Goal: Contribute content: Contribute content

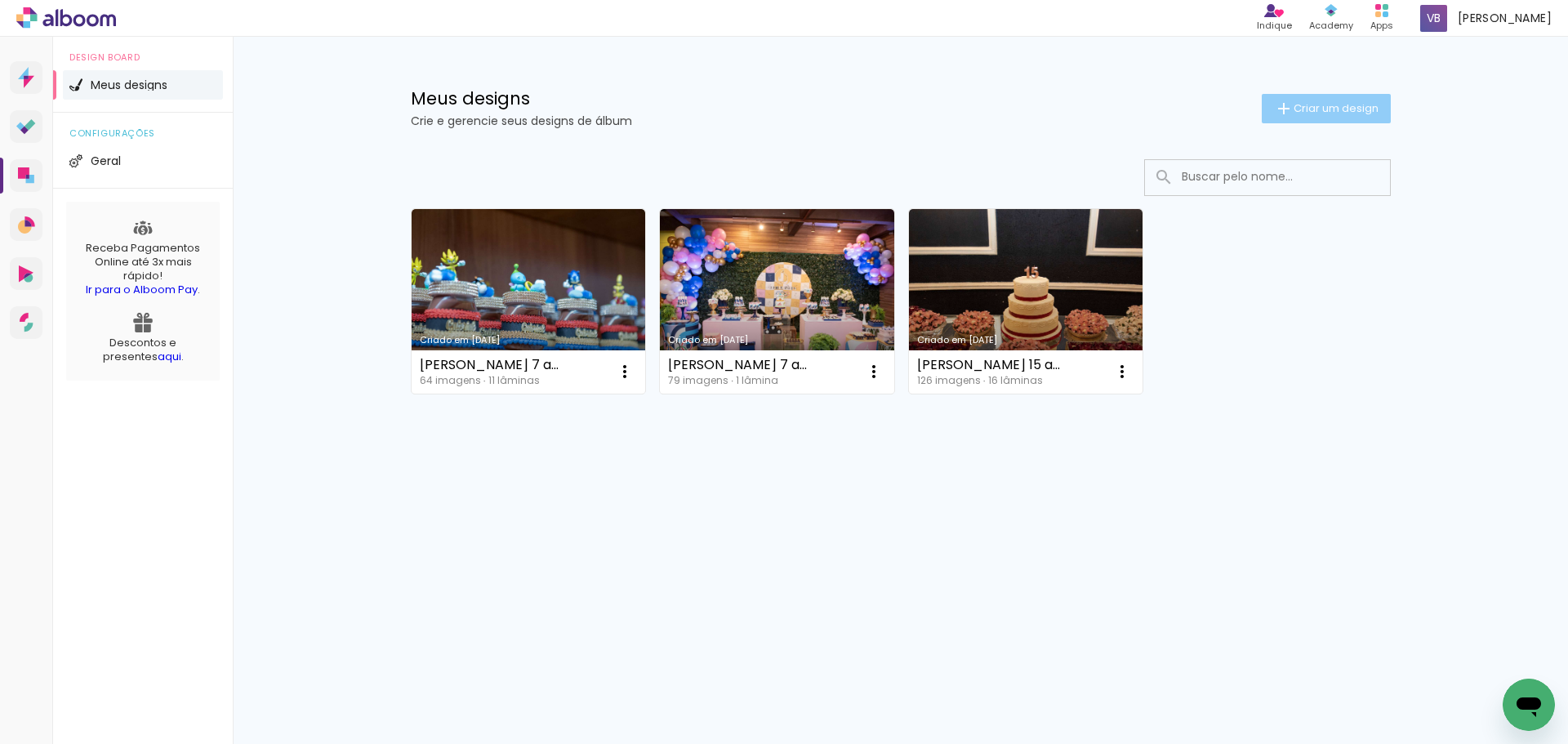
click at [1334, 109] on span "Criar um design" at bounding box center [1336, 108] width 85 height 11
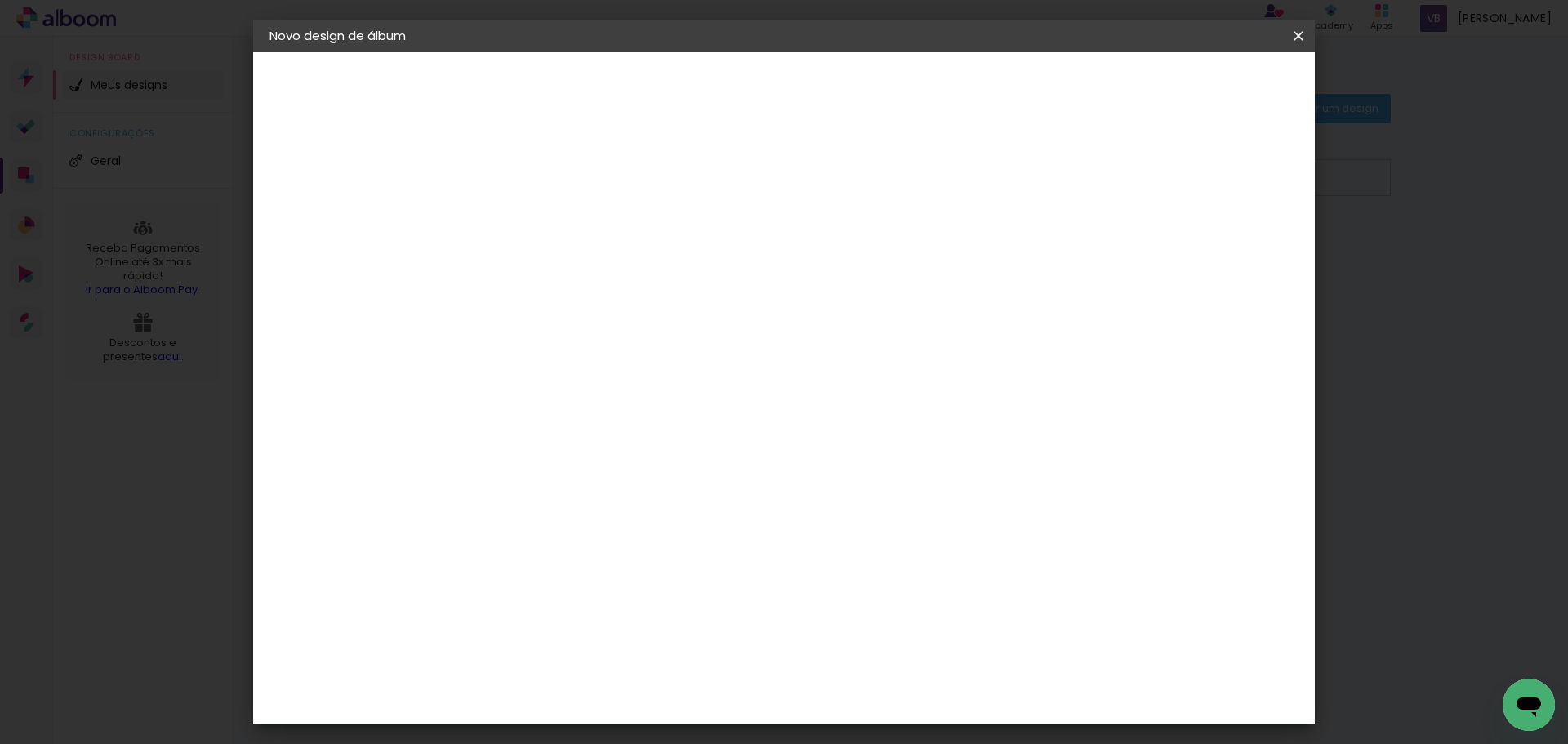
click at [536, 226] on input at bounding box center [536, 220] width 0 height 25
type input "Bodas de Ouro Grça e Cacegy"
type paper-input "Bodas de Ouro Grça e Cacegy"
click at [703, 74] on paper-button "Avançar" at bounding box center [664, 86] width 80 height 28
click at [287, 202] on iron-pages "Fornecedor Escolhendo fornecedor..." at bounding box center [359, 202] width 179 height 32
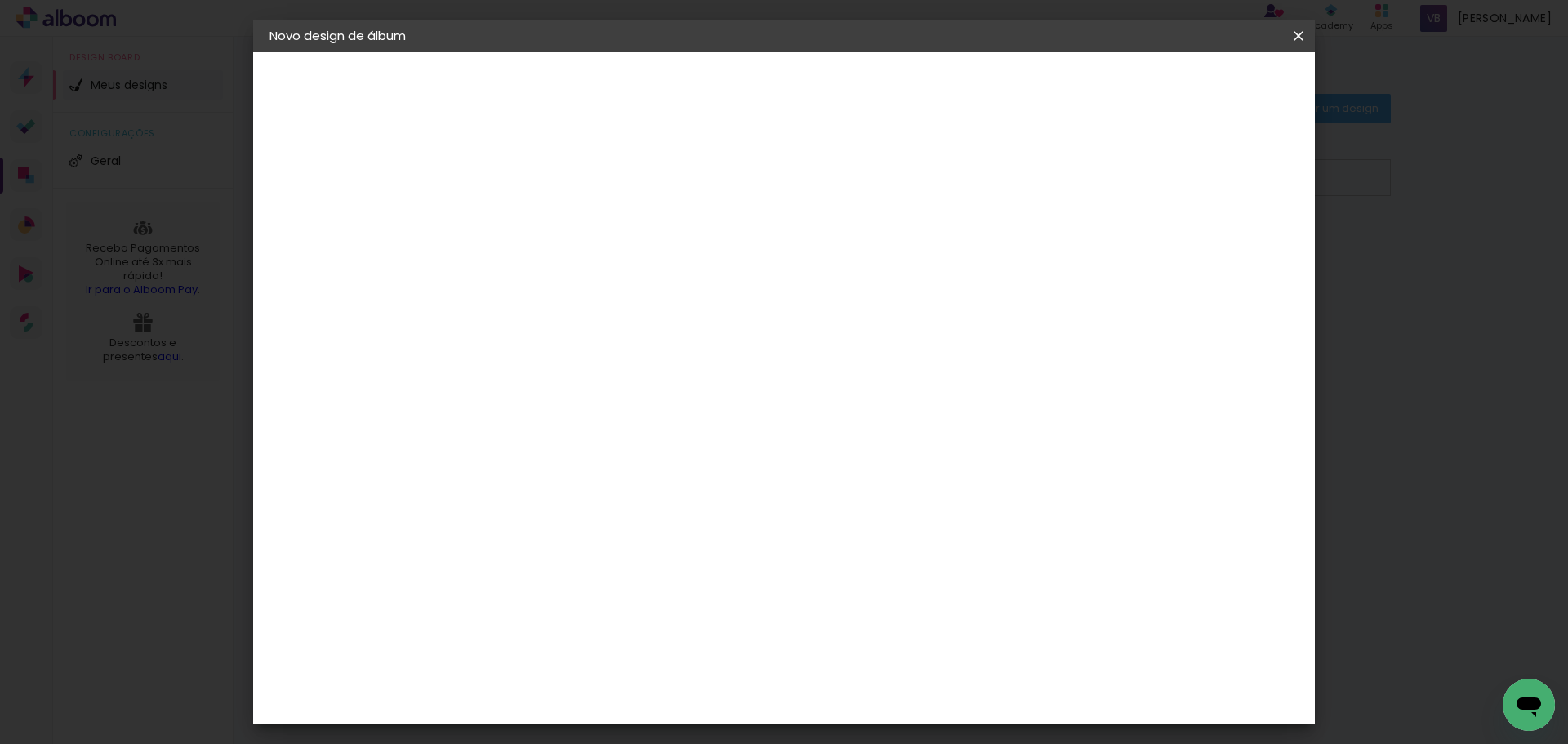
scroll to position [4025, 0]
click at [0, 0] on slot "Avançar" at bounding box center [0, 0] width 0 height 0
click at [600, 272] on input "text" at bounding box center [568, 284] width 64 height 25
click at [1026, 270] on paper-item "Padrão" at bounding box center [890, 271] width 327 height 32
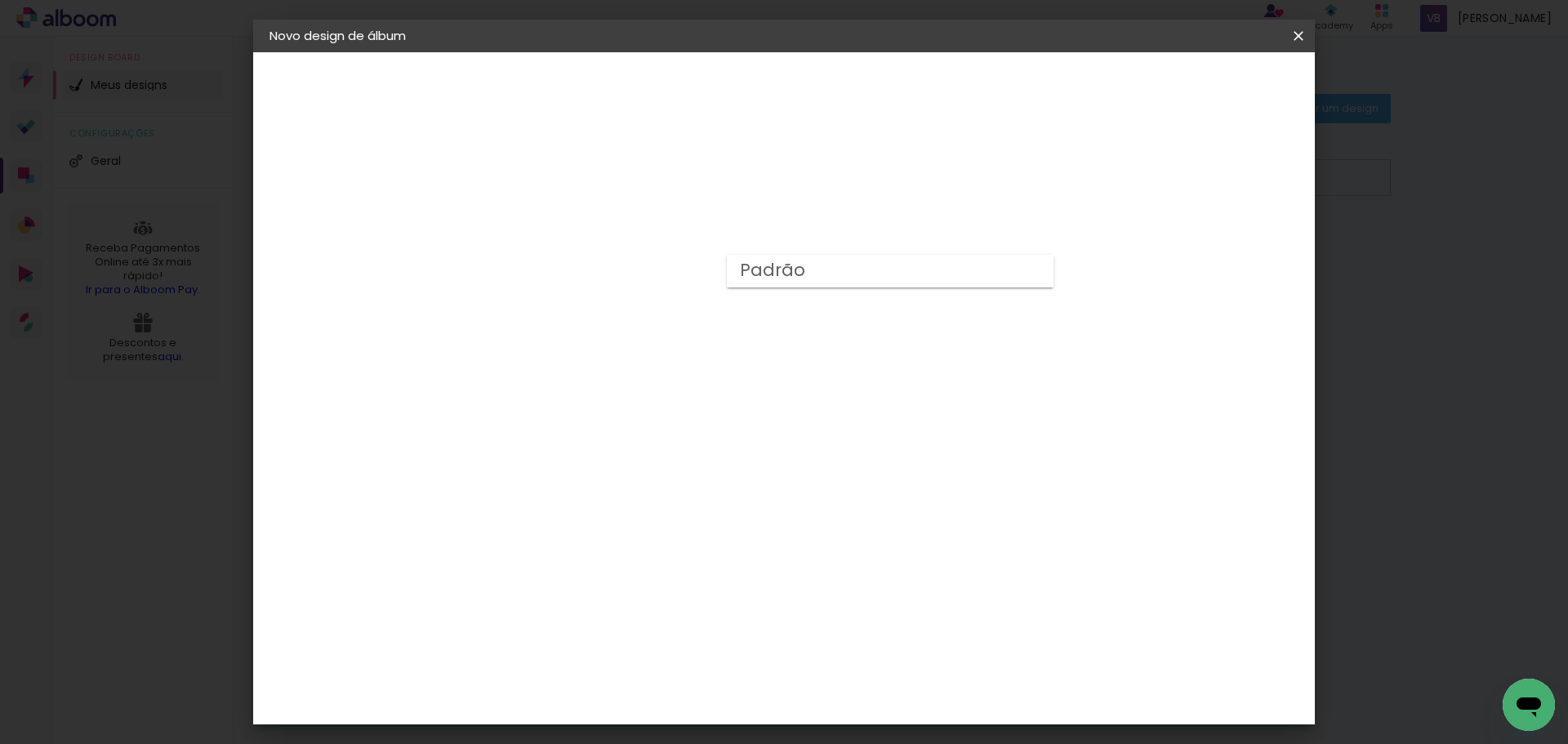
type input "Padrão"
click at [707, 383] on span "20 × 30 cm" at bounding box center [676, 405] width 60 height 43
click at [0, 0] on slot "Avançar" at bounding box center [0, 0] width 0 height 0
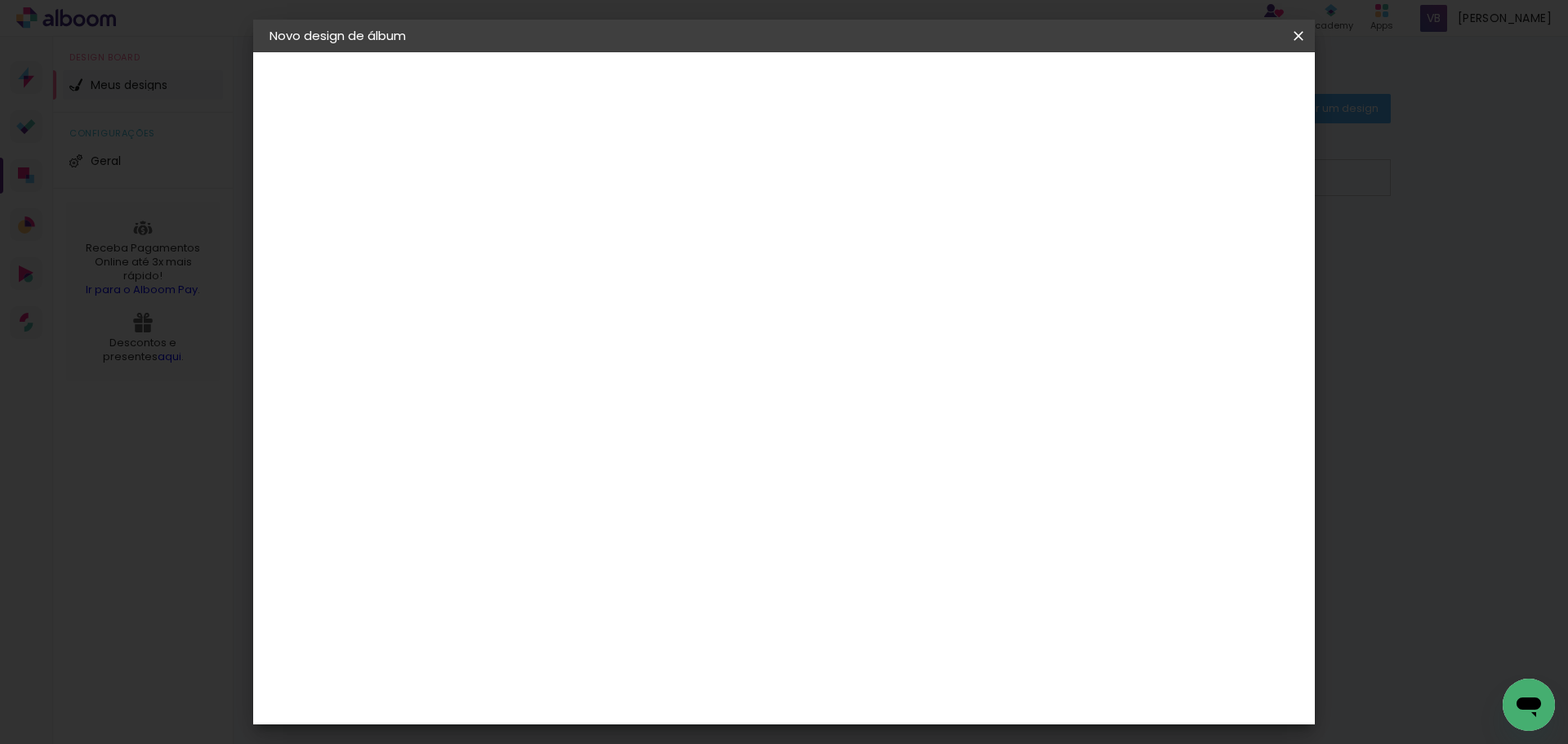
click at [1104, 178] on div at bounding box center [1097, 176] width 14 height 14
type paper-checkbox "on"
click at [1196, 85] on span "Iniciar design" at bounding box center [1159, 86] width 75 height 12
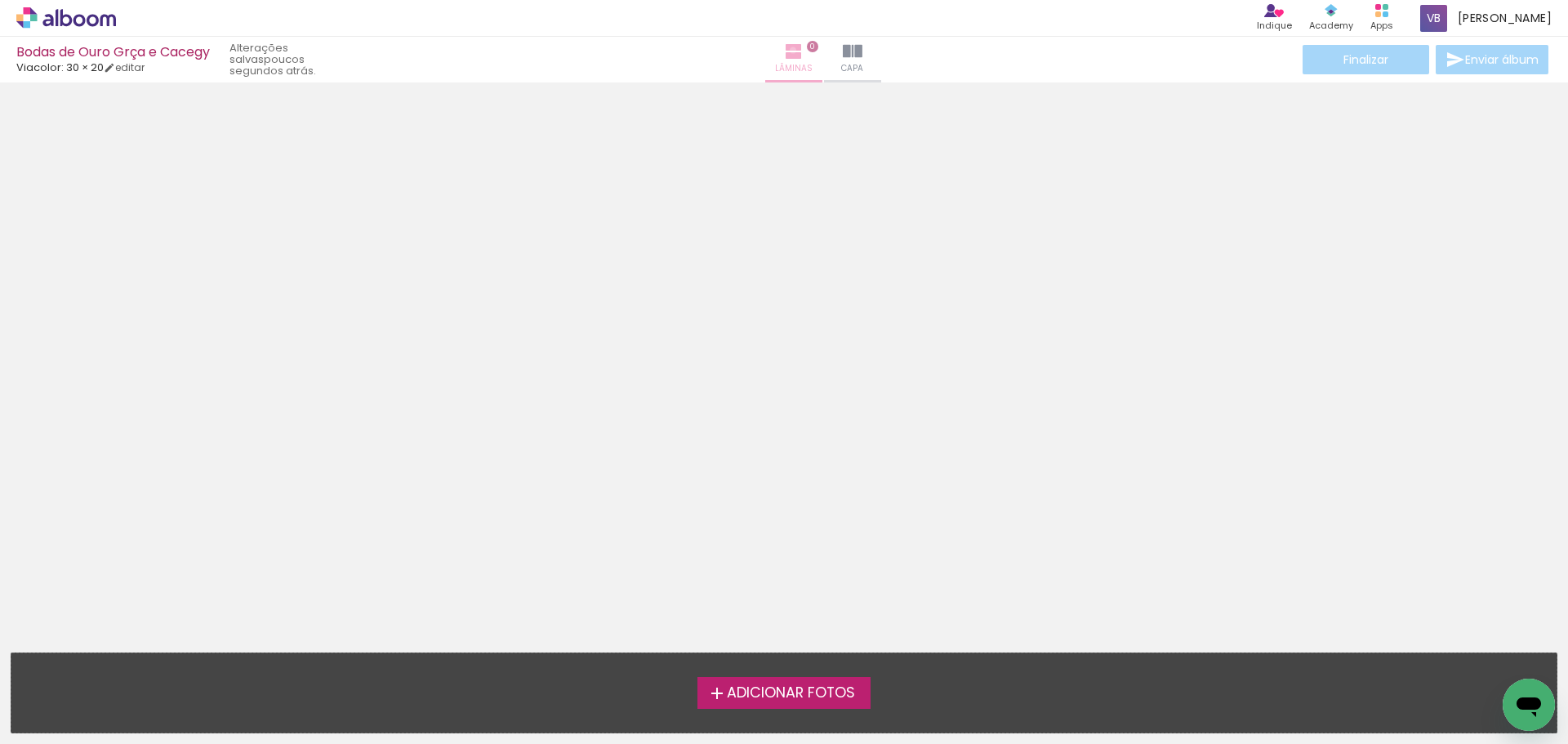
click at [784, 49] on iron-icon at bounding box center [793, 51] width 20 height 20
click at [800, 689] on span "Adicionar Fotos" at bounding box center [791, 694] width 129 height 14
click at [0, 0] on input "file" at bounding box center [0, 0] width 0 height 0
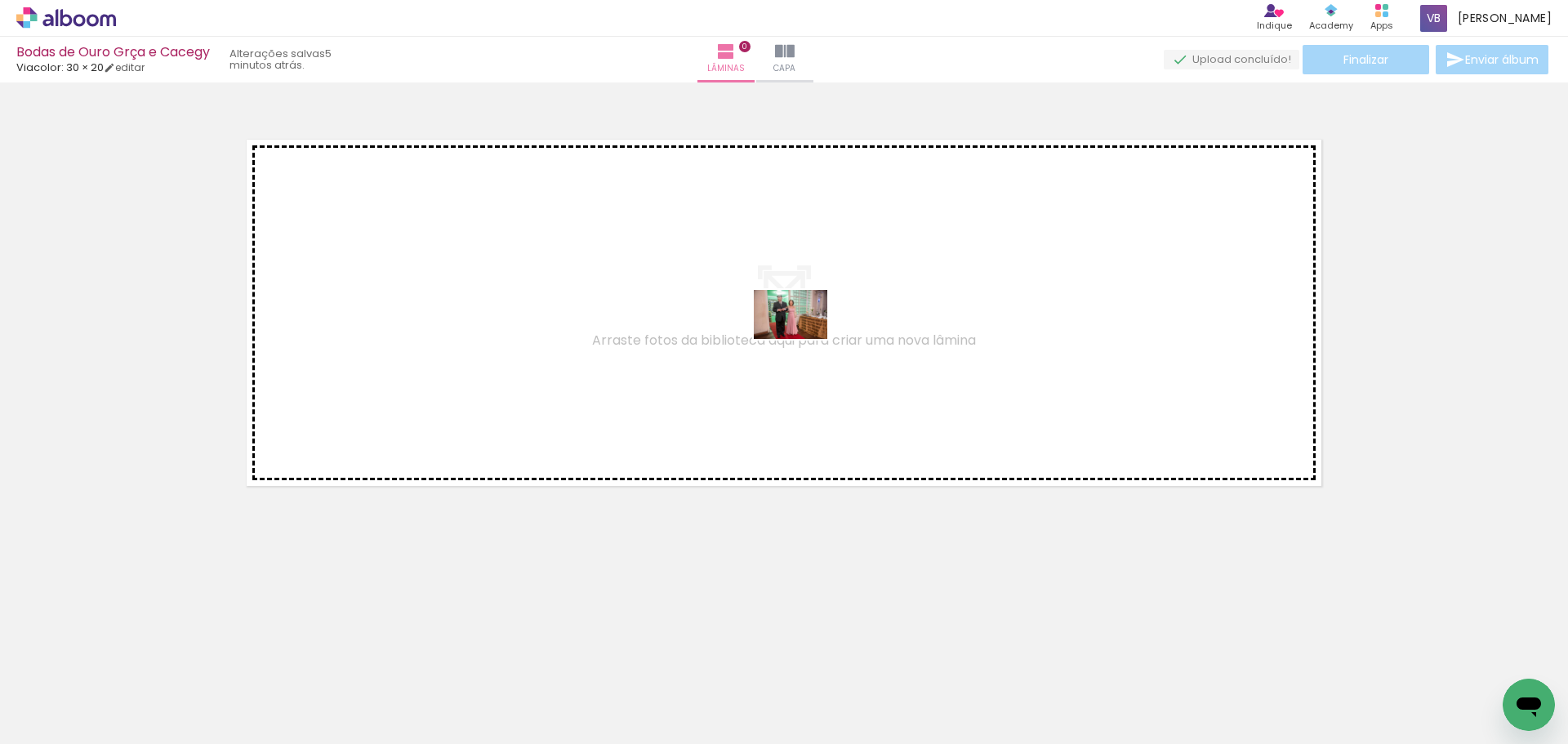
drag, startPoint x: 1267, startPoint y: 699, endPoint x: 802, endPoint y: 339, distance: 588.1
click at [802, 339] on quentale-workspace at bounding box center [784, 372] width 1568 height 744
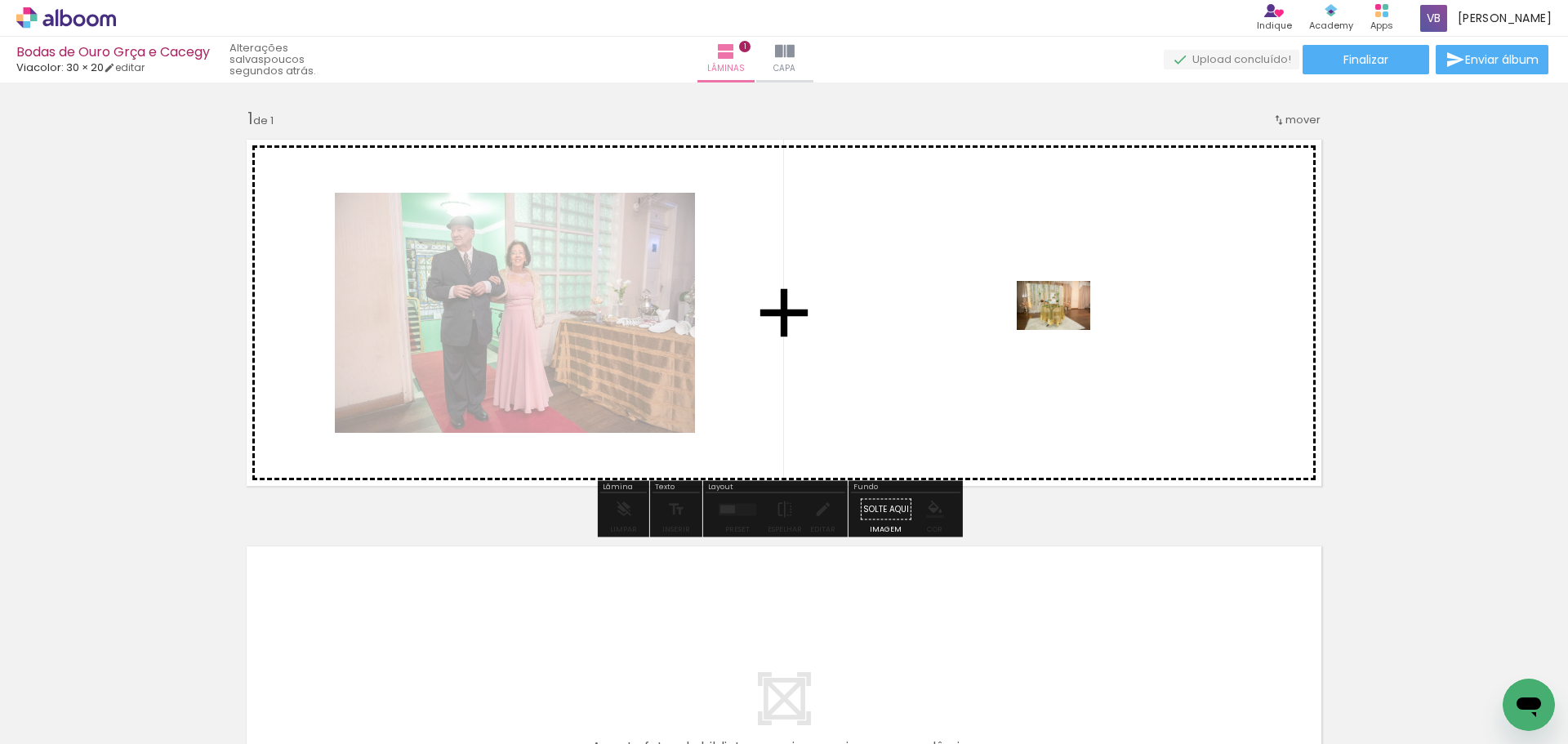
drag, startPoint x: 367, startPoint y: 699, endPoint x: 1066, endPoint y: 330, distance: 790.4
click at [1066, 330] on quentale-workspace at bounding box center [784, 372] width 1568 height 744
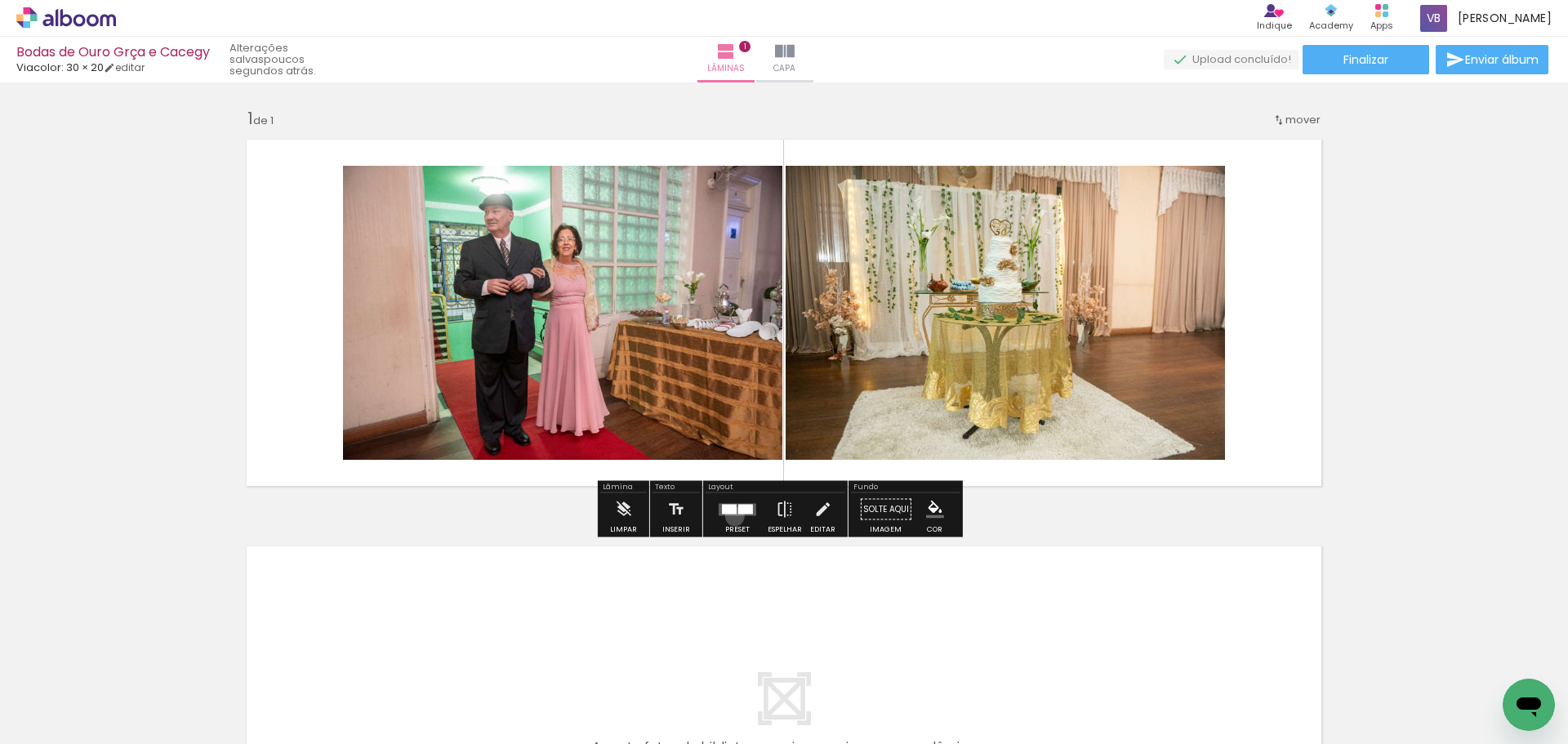
click at [730, 516] on div at bounding box center [737, 509] width 44 height 32
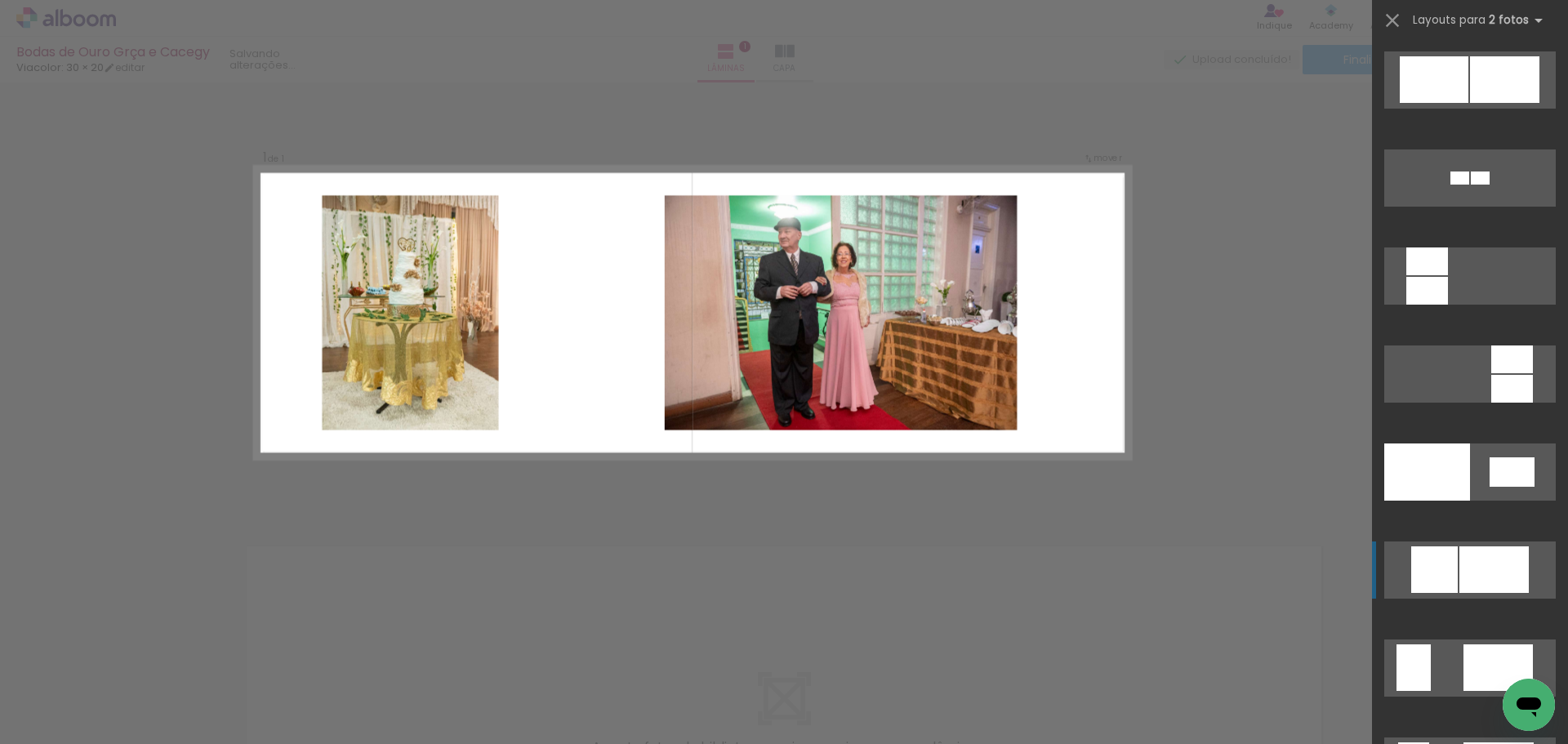
scroll to position [1715, 0]
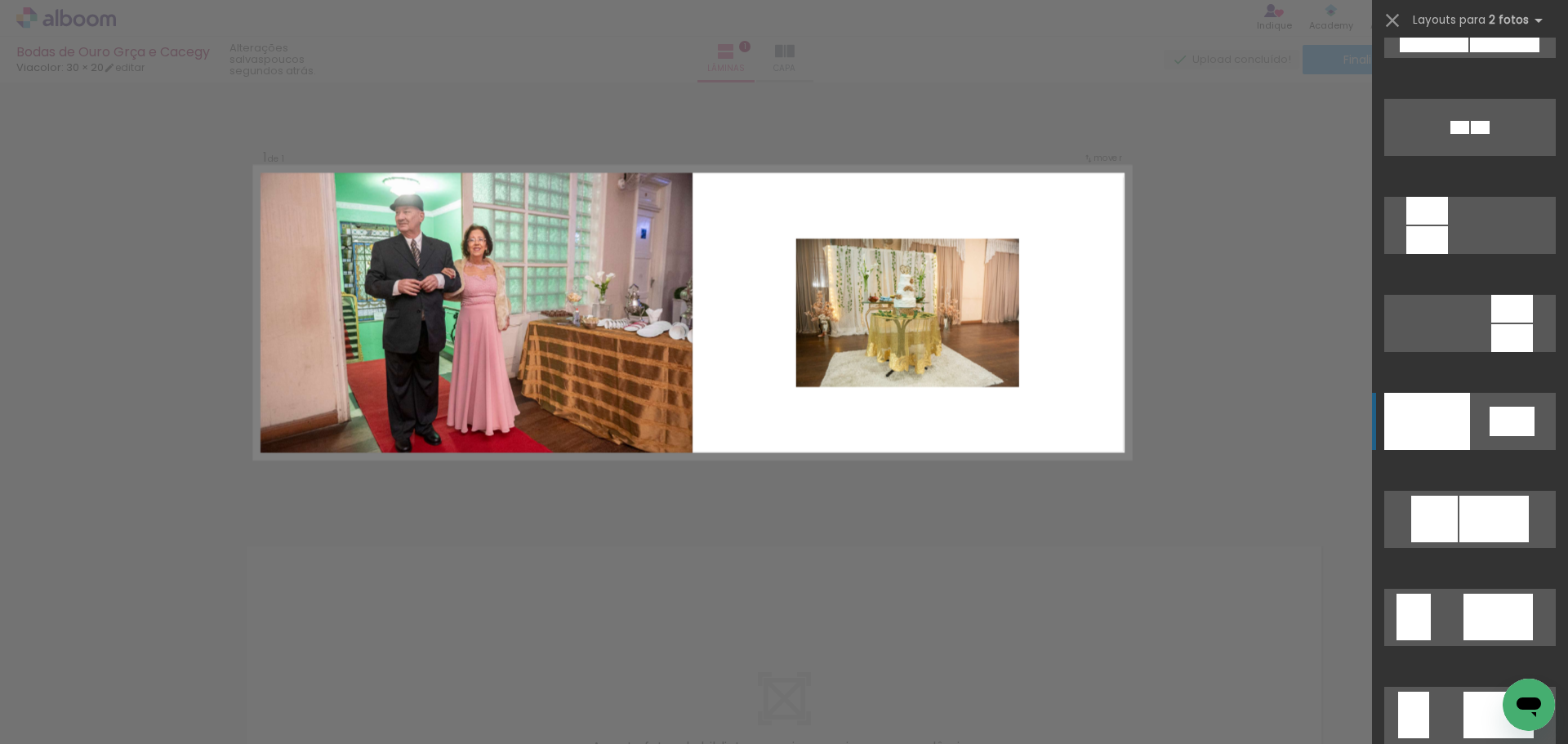
click at [1476, 433] on quentale-layouter at bounding box center [1470, 422] width 172 height 58
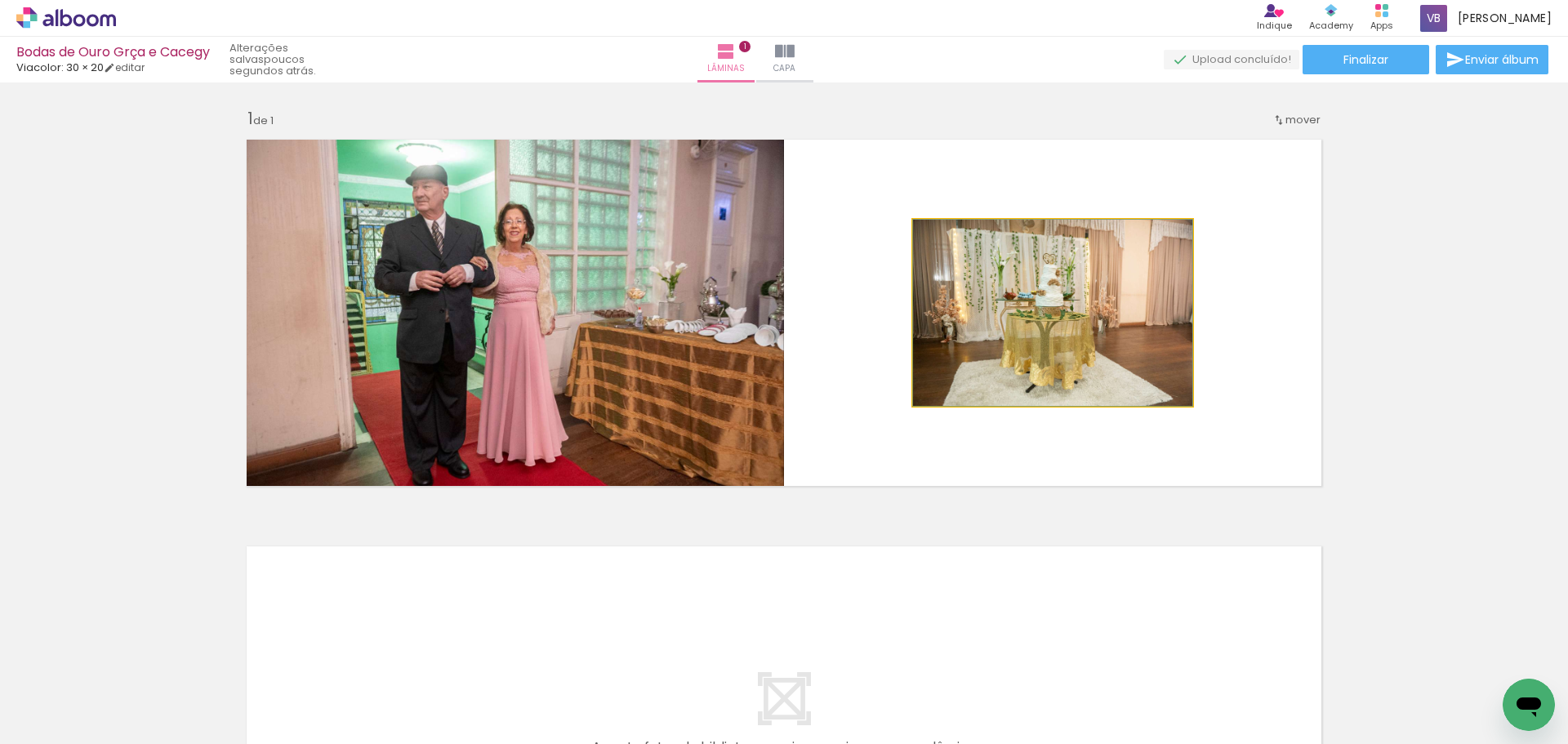
click at [1104, 339] on quentale-photo at bounding box center [1053, 312] width 279 height 186
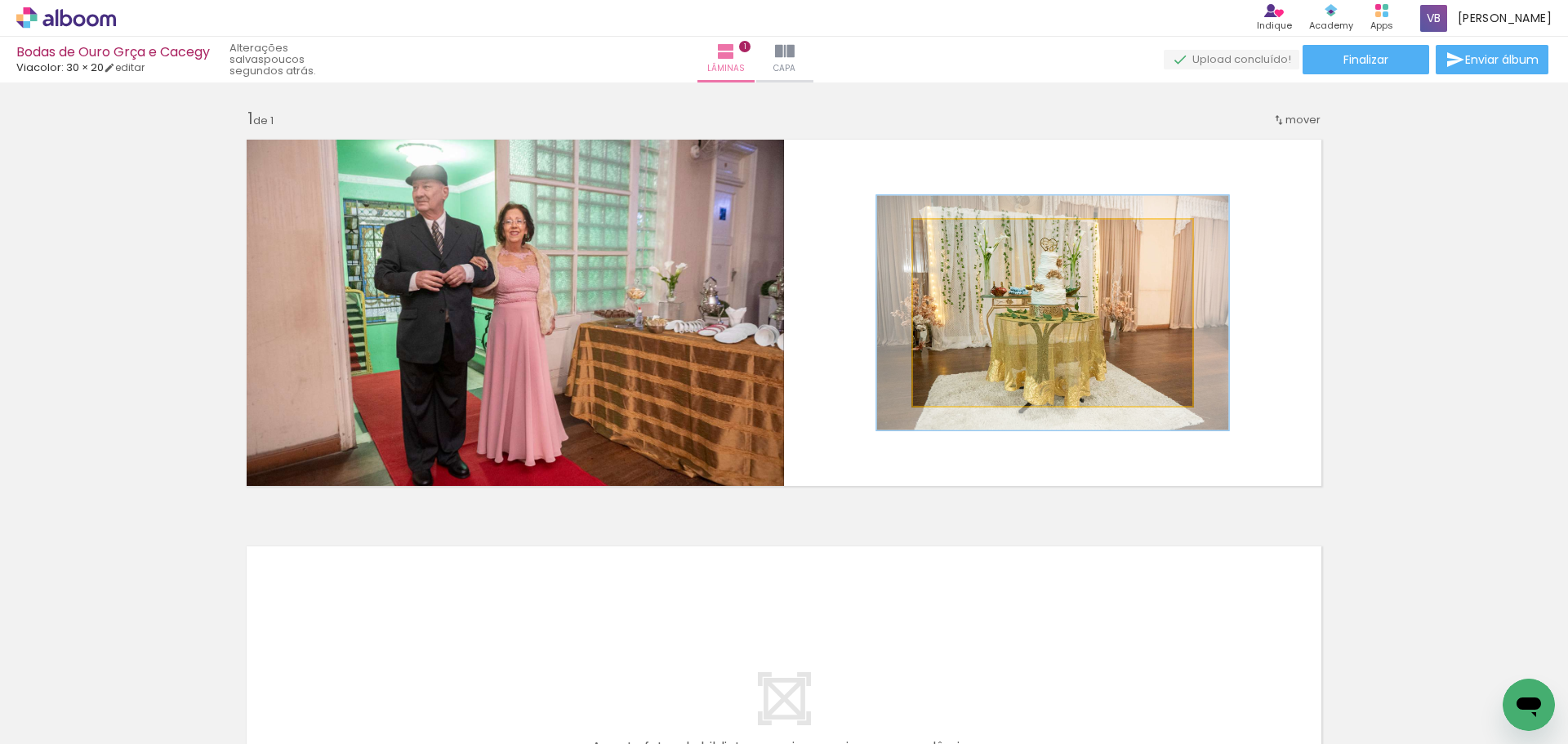
drag, startPoint x: 943, startPoint y: 239, endPoint x: 958, endPoint y: 239, distance: 15.0
click at [959, 239] on div at bounding box center [966, 237] width 14 height 14
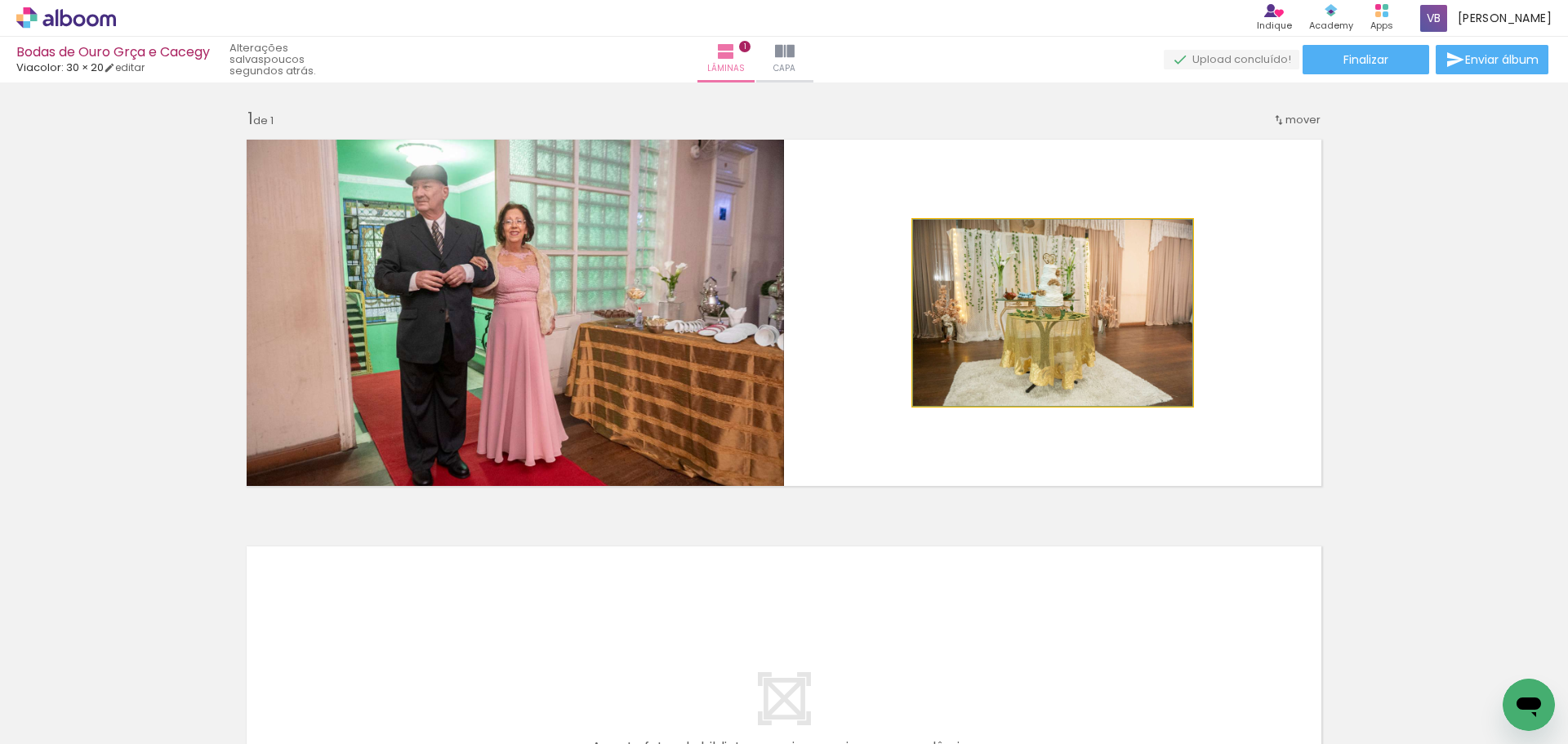
drag, startPoint x: 958, startPoint y: 239, endPoint x: 936, endPoint y: 239, distance: 22.0
type paper-slider "100"
click at [938, 239] on div at bounding box center [951, 237] width 26 height 26
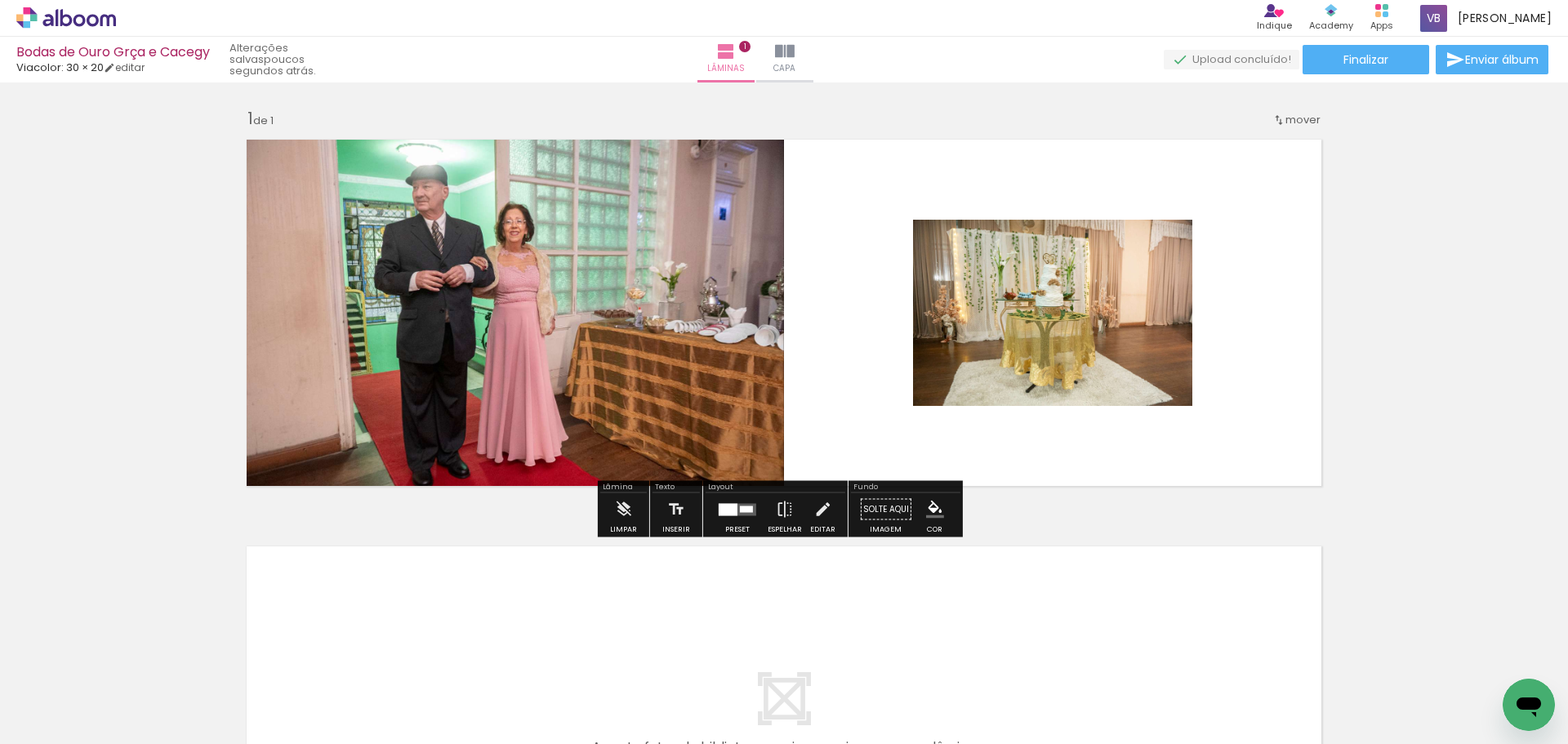
click at [1246, 392] on quentale-layouter at bounding box center [784, 312] width 1094 height 366
click at [736, 58] on iron-icon at bounding box center [726, 51] width 20 height 20
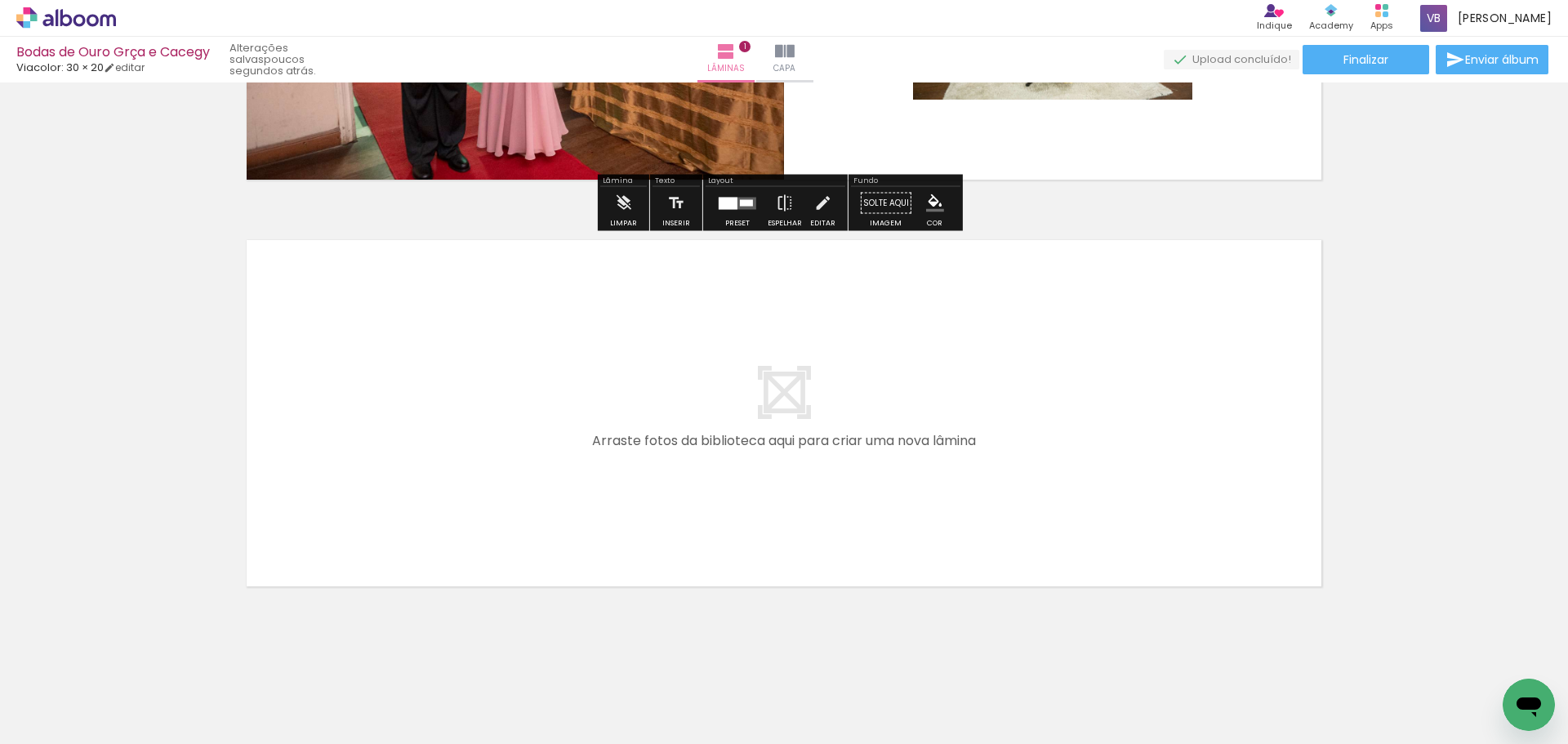
scroll to position [318, 0]
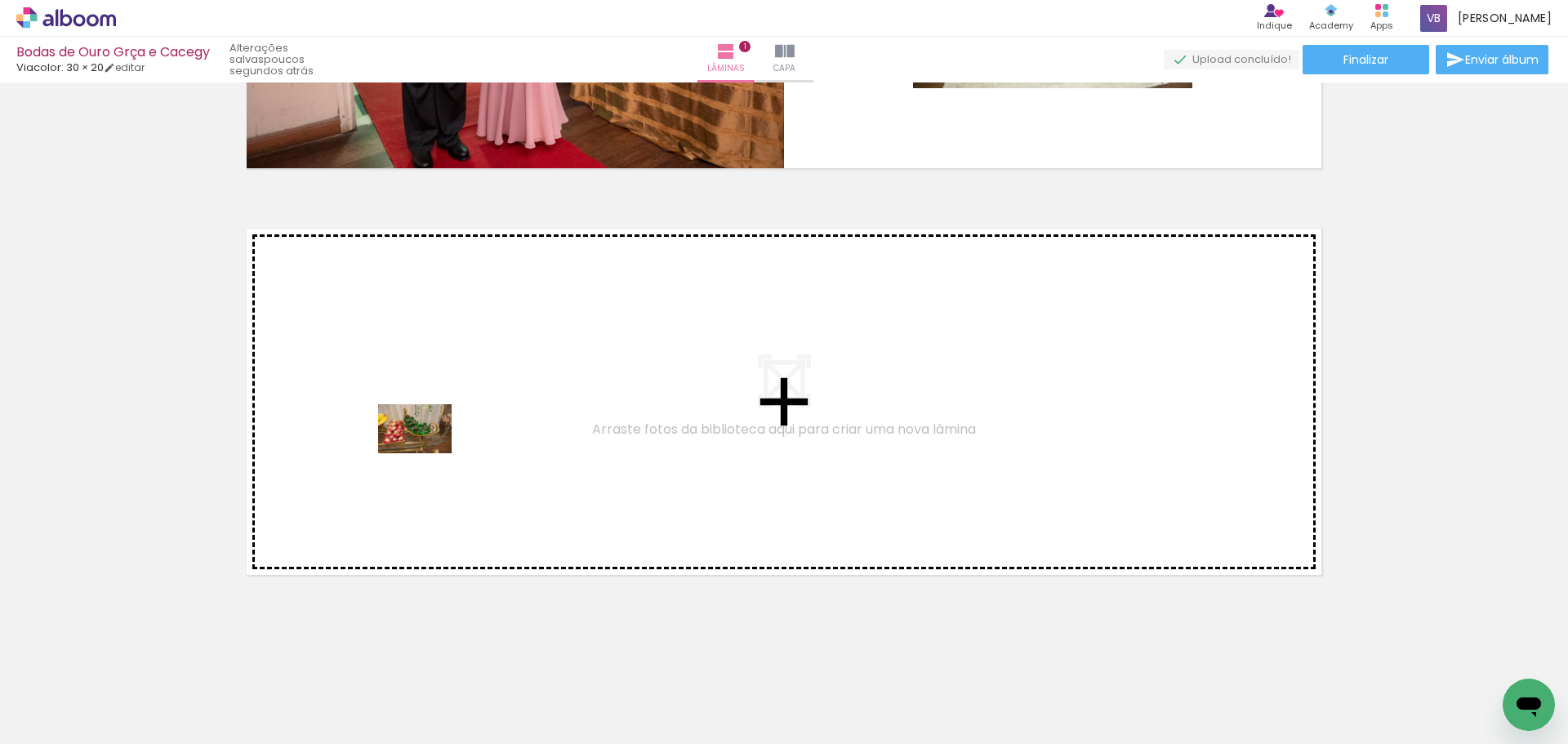
drag, startPoint x: 164, startPoint y: 689, endPoint x: 427, endPoint y: 453, distance: 353.4
click at [427, 453] on quentale-workspace at bounding box center [784, 372] width 1568 height 744
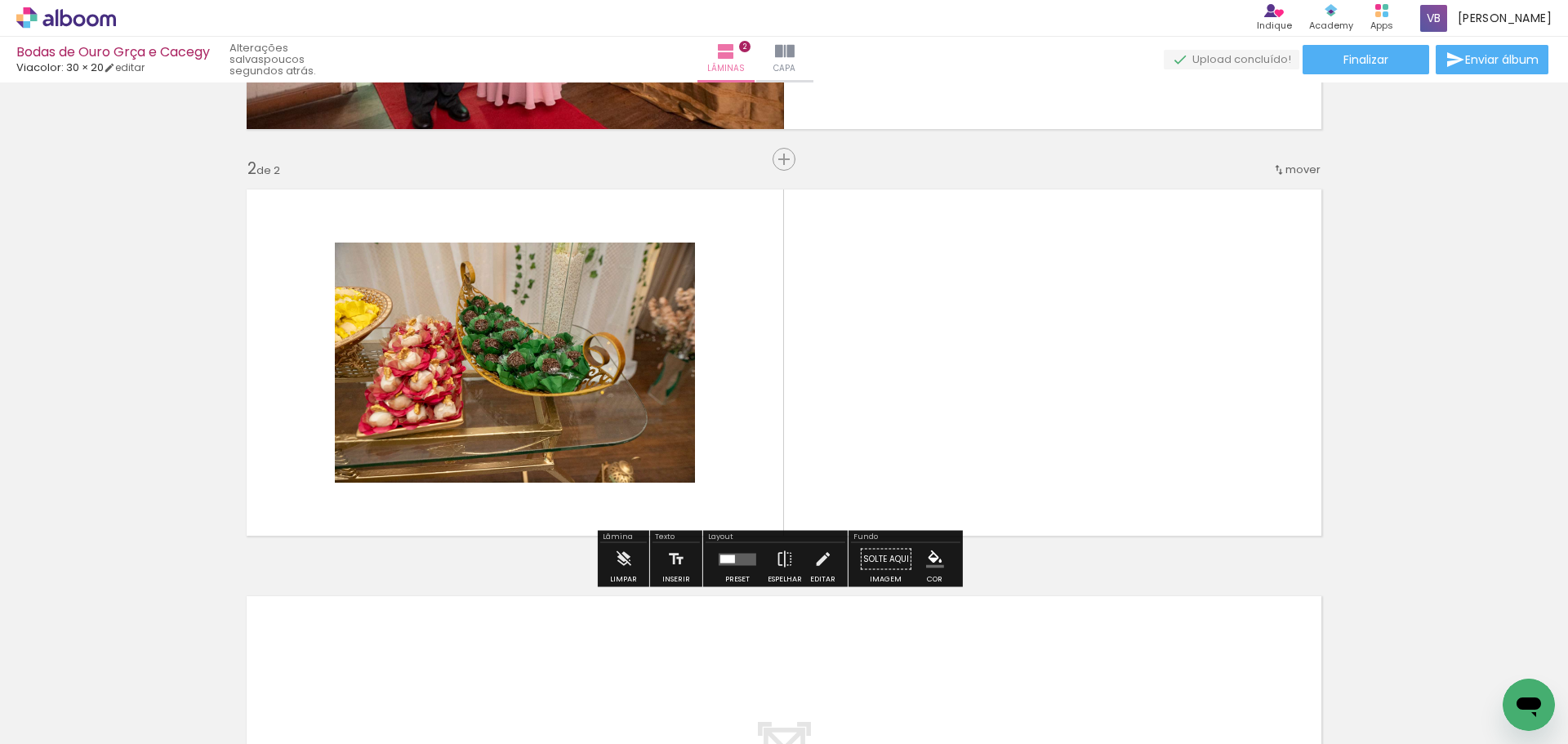
scroll to position [358, 0]
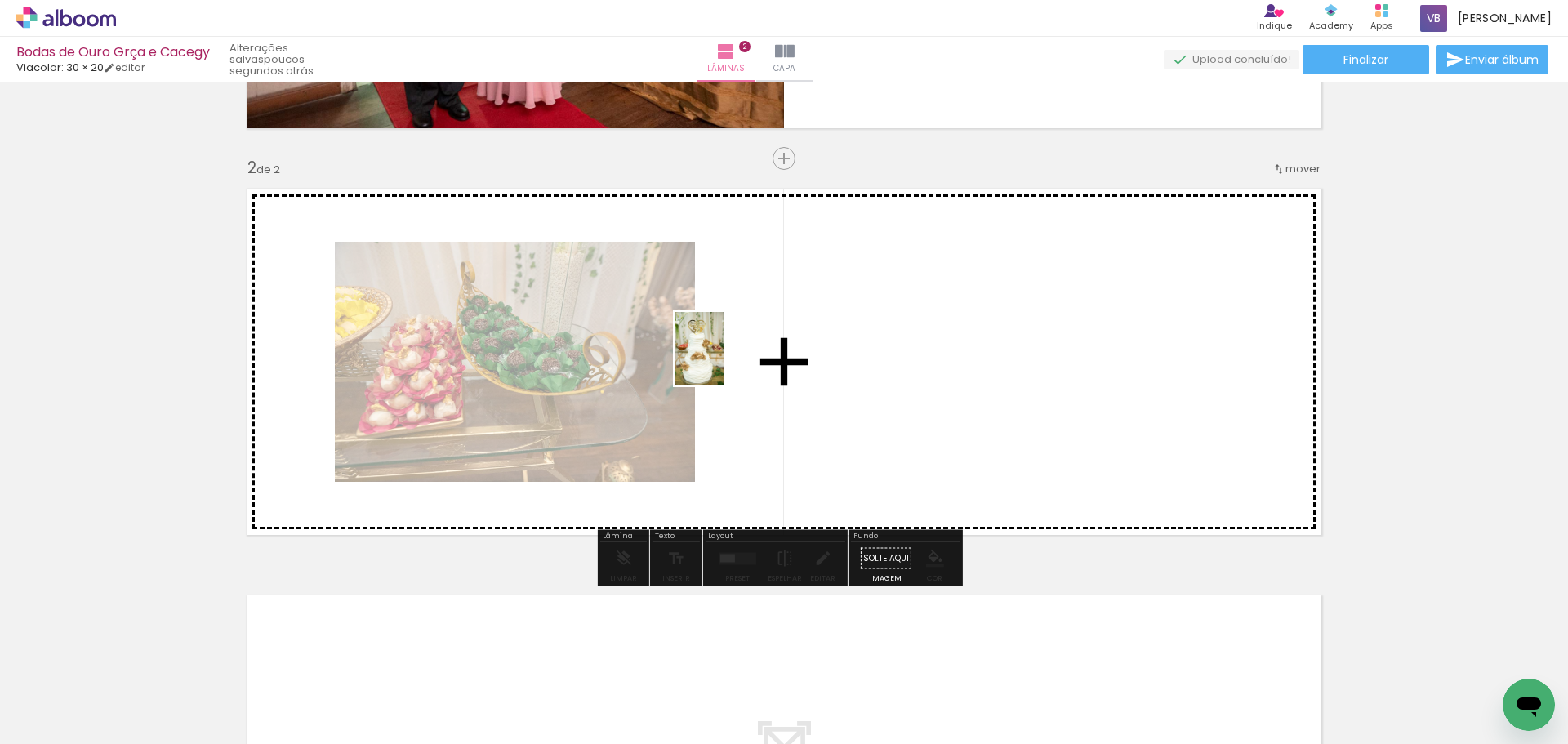
drag, startPoint x: 264, startPoint y: 709, endPoint x: 723, endPoint y: 361, distance: 576.0
click at [723, 361] on quentale-workspace at bounding box center [784, 372] width 1568 height 744
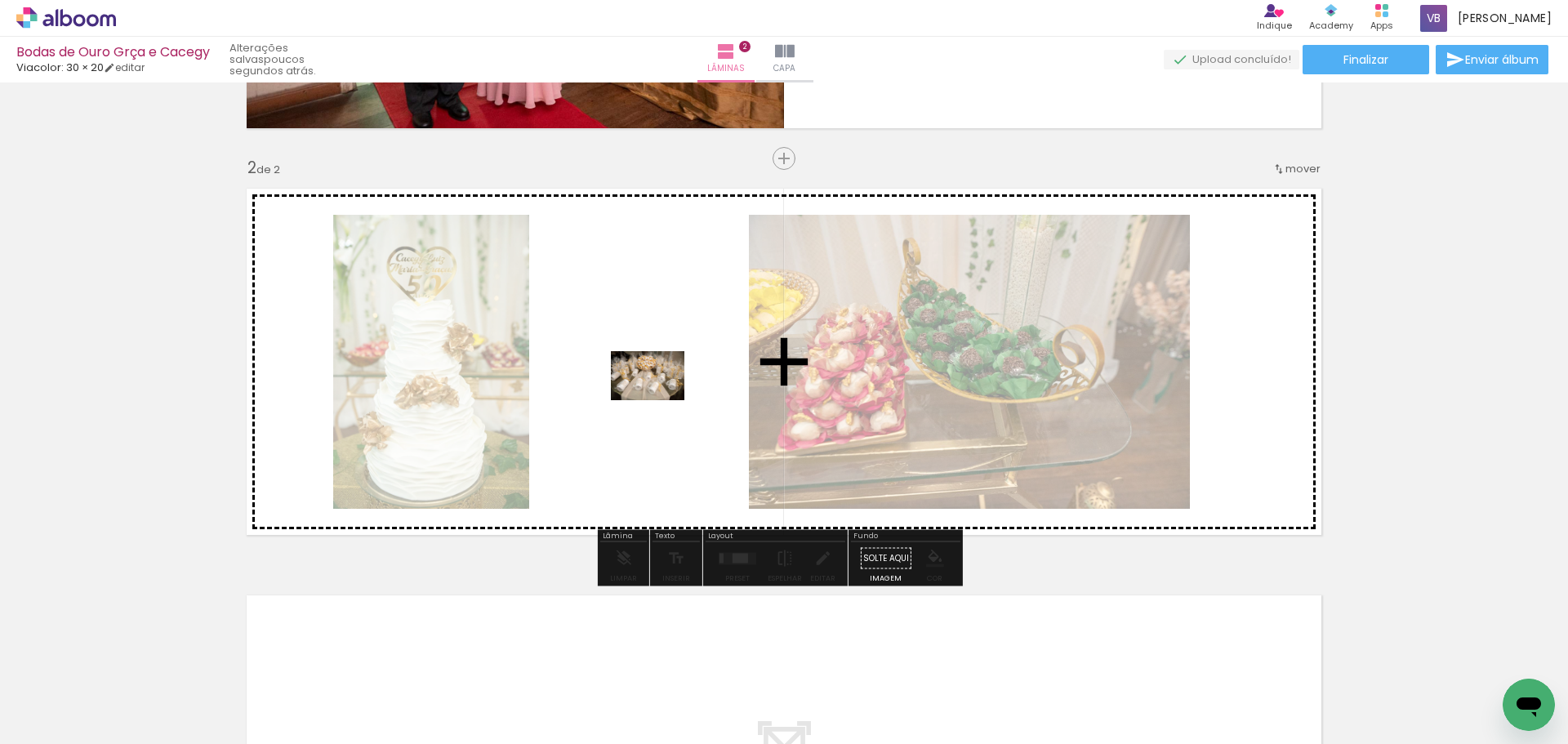
drag, startPoint x: 456, startPoint y: 708, endPoint x: 659, endPoint y: 400, distance: 368.9
click at [659, 400] on quentale-workspace at bounding box center [784, 372] width 1568 height 744
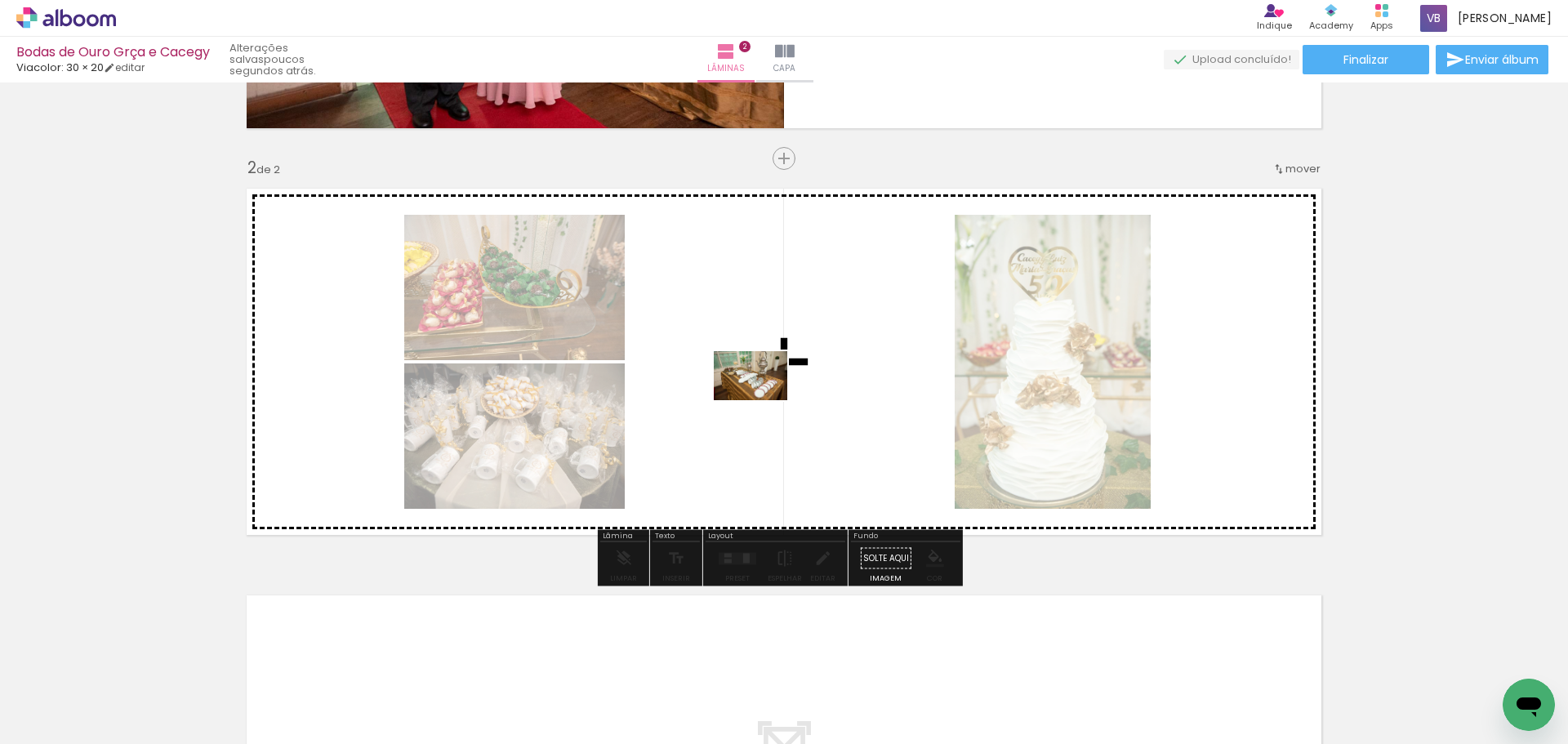
drag, startPoint x: 538, startPoint y: 695, endPoint x: 764, endPoint y: 394, distance: 376.4
click at [764, 394] on quentale-workspace at bounding box center [784, 372] width 1568 height 744
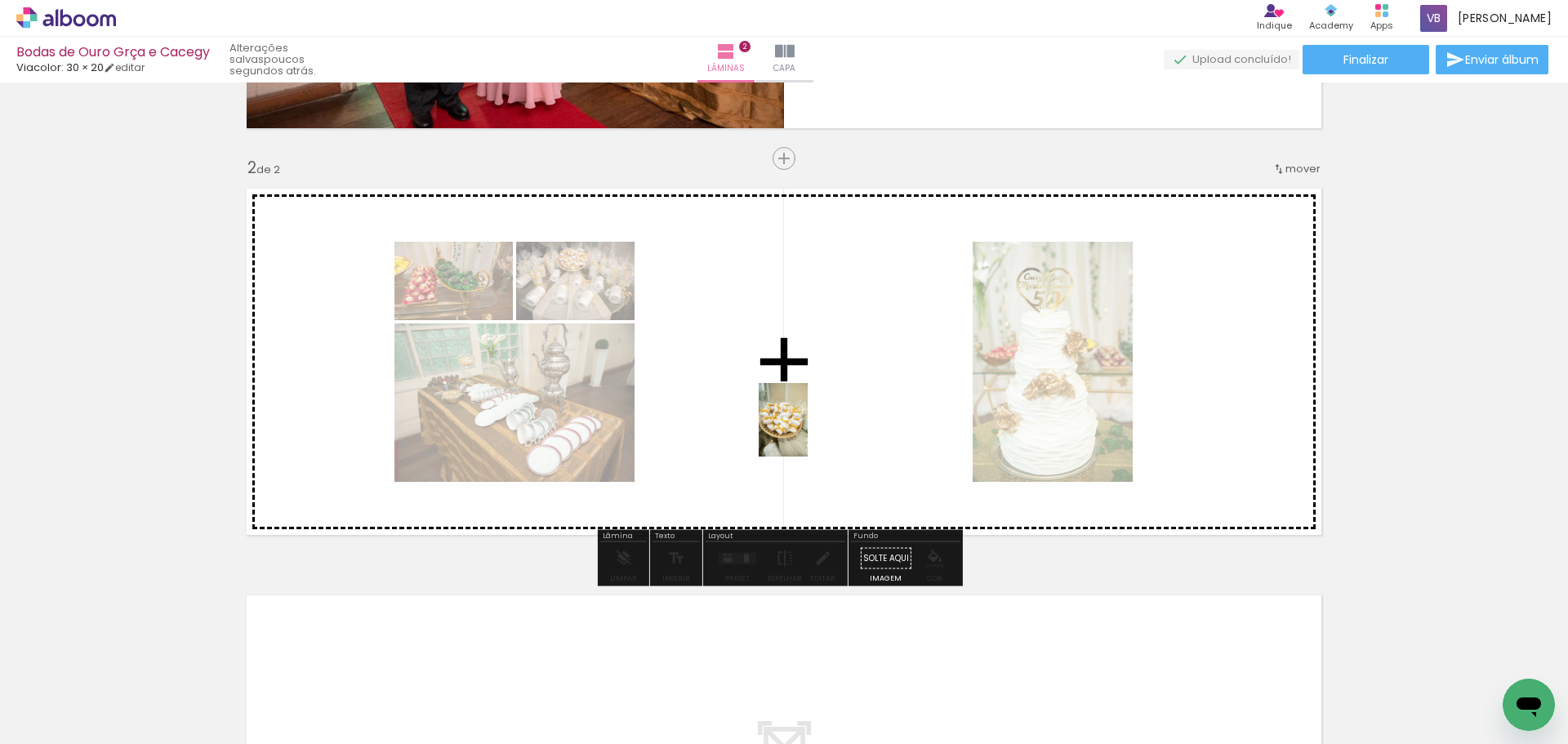
drag, startPoint x: 621, startPoint y: 726, endPoint x: 808, endPoint y: 432, distance: 348.4
click at [808, 432] on quentale-workspace at bounding box center [784, 372] width 1568 height 744
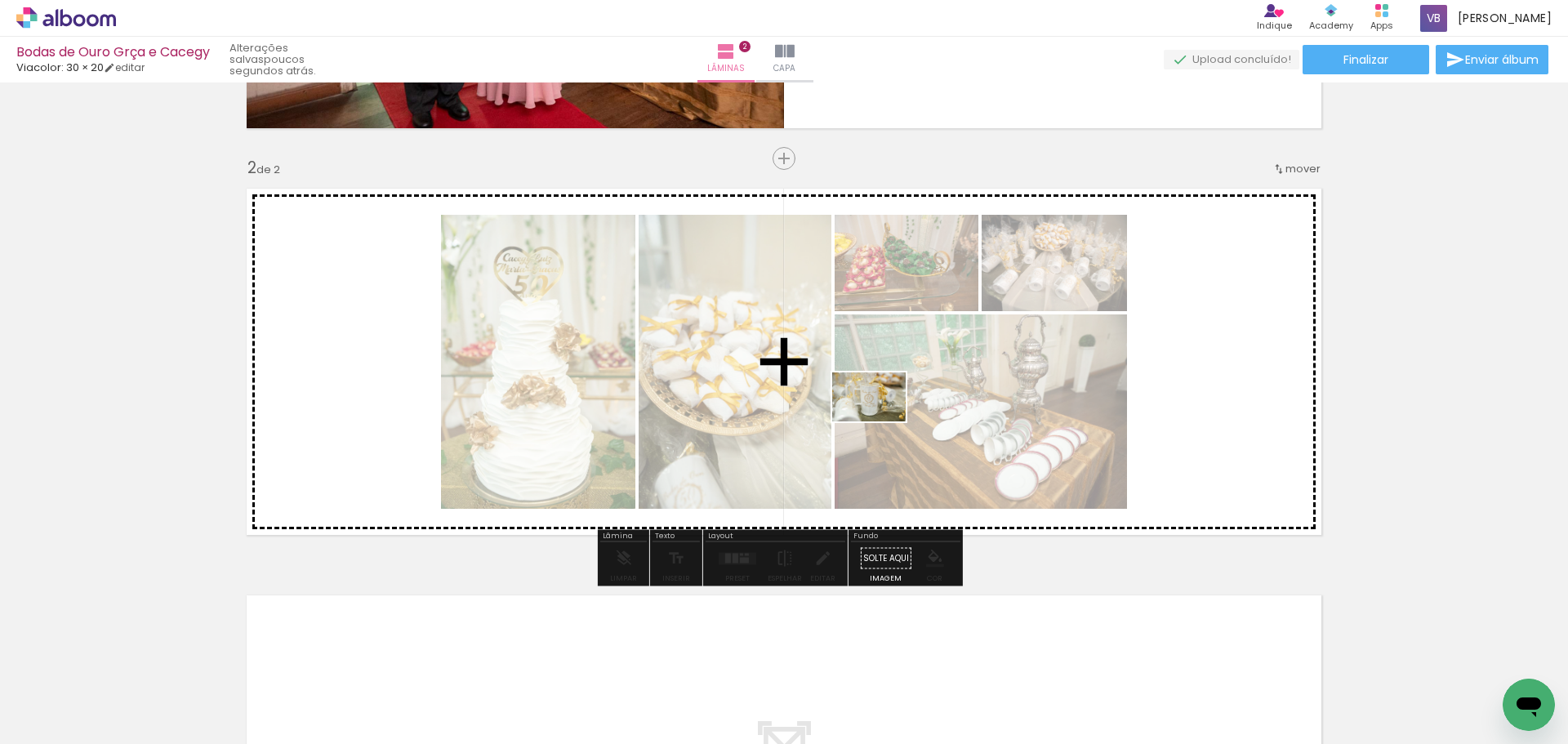
drag, startPoint x: 697, startPoint y: 698, endPoint x: 881, endPoint y: 421, distance: 332.5
click at [881, 421] on quentale-workspace at bounding box center [784, 372] width 1568 height 744
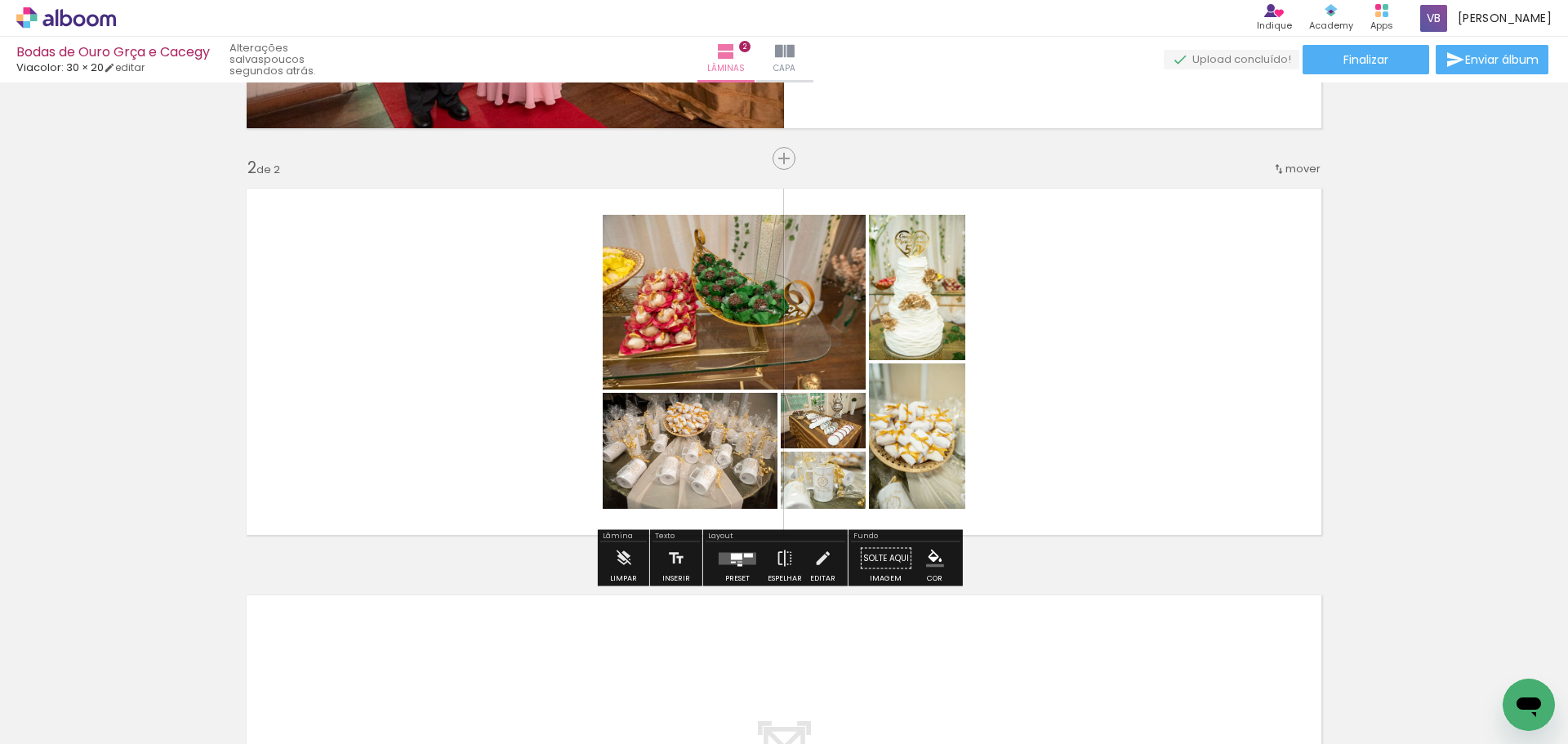
click at [726, 570] on div at bounding box center [737, 559] width 44 height 32
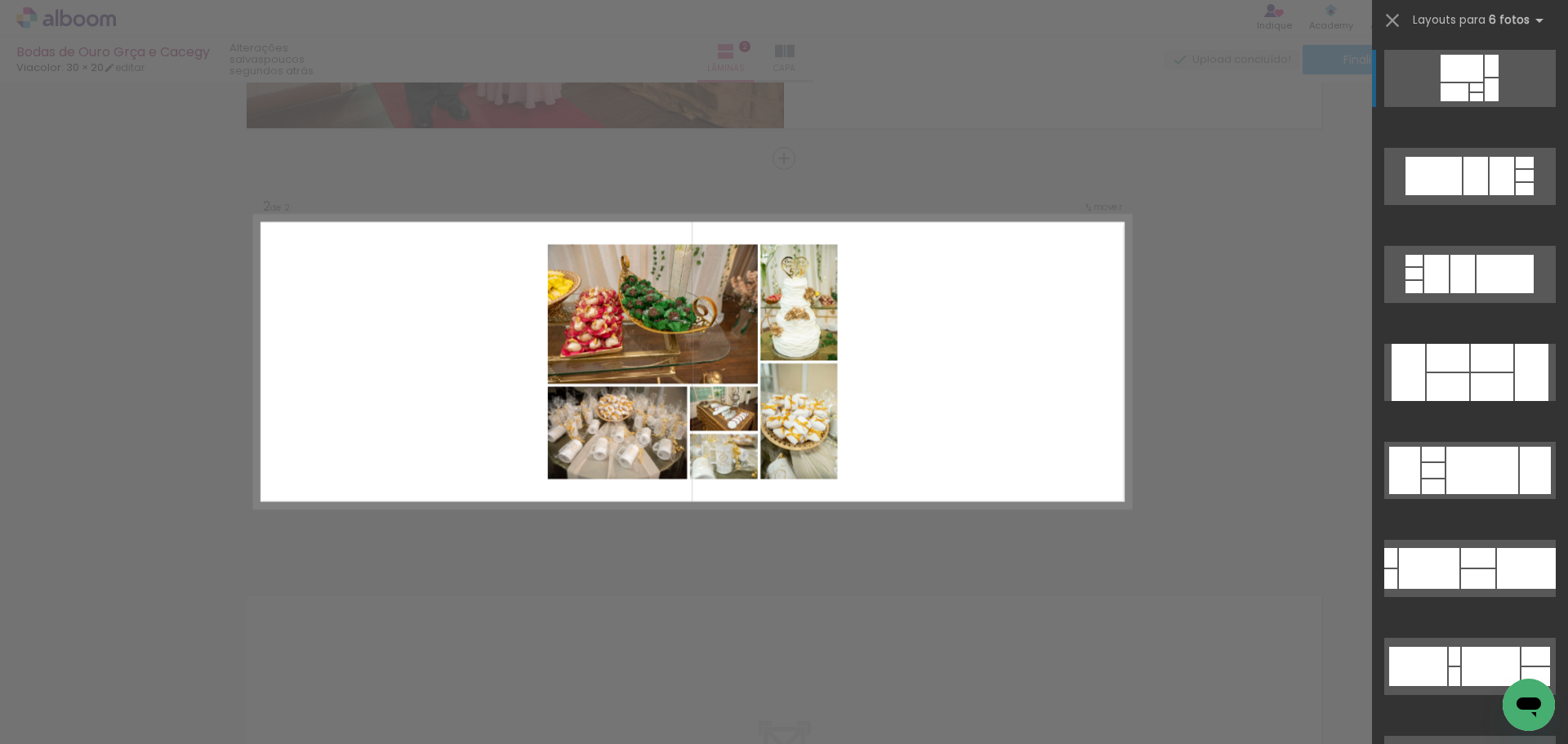
scroll to position [357, 0]
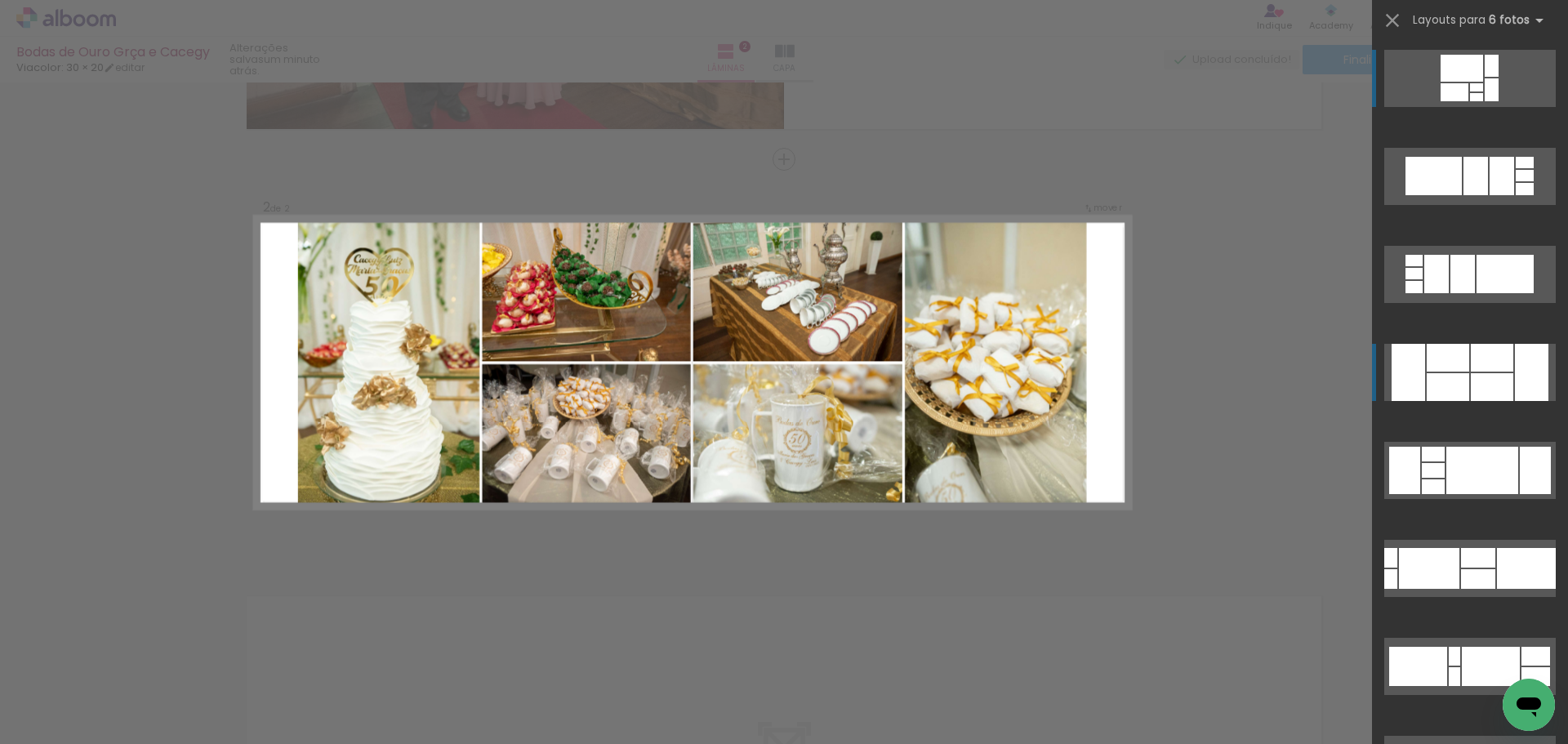
click at [1491, 350] on div at bounding box center [1492, 357] width 42 height 28
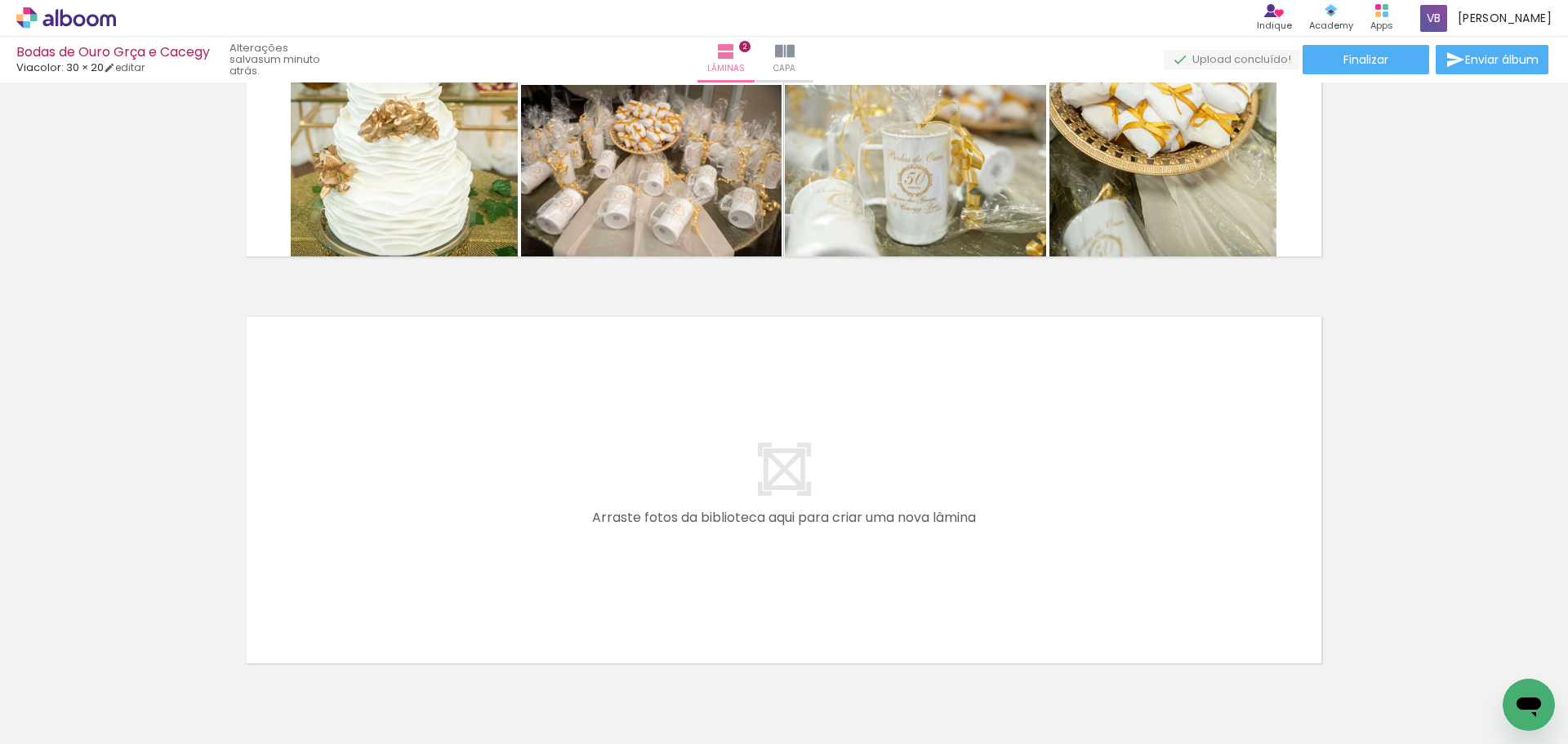
scroll to position [684, 0]
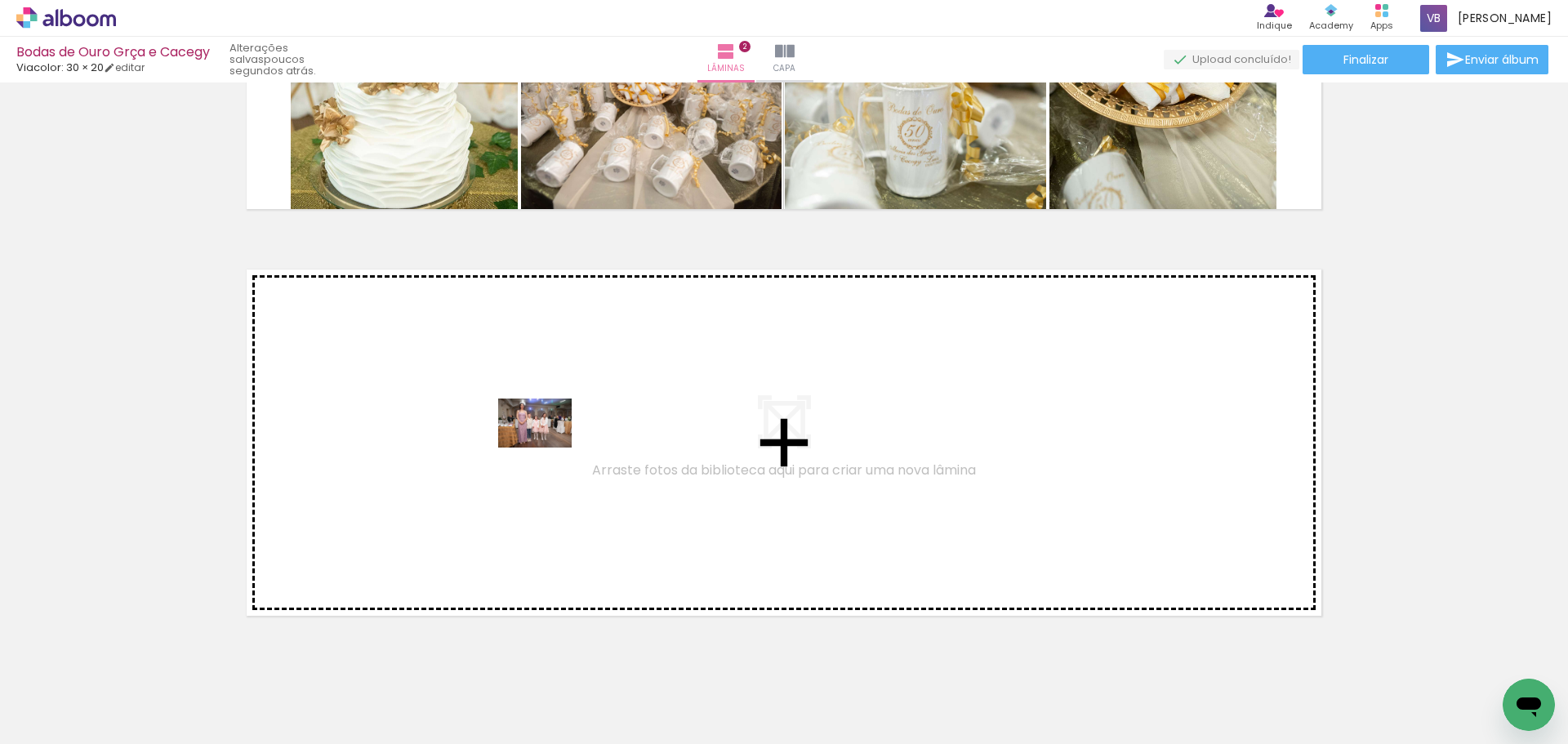
drag, startPoint x: 916, startPoint y: 702, endPoint x: 533, endPoint y: 443, distance: 462.4
click at [533, 443] on quentale-workspace at bounding box center [784, 372] width 1568 height 744
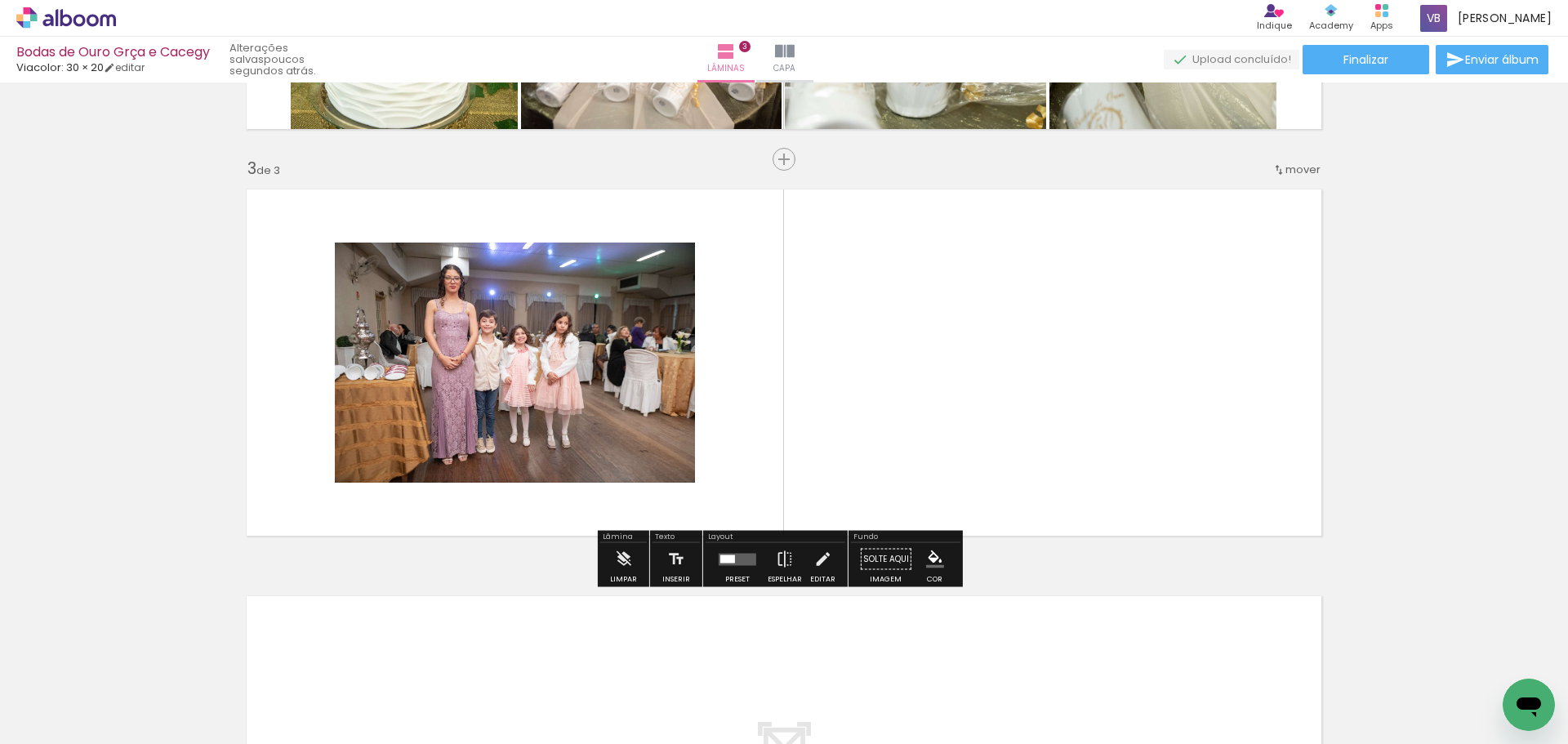
scroll to position [765, 0]
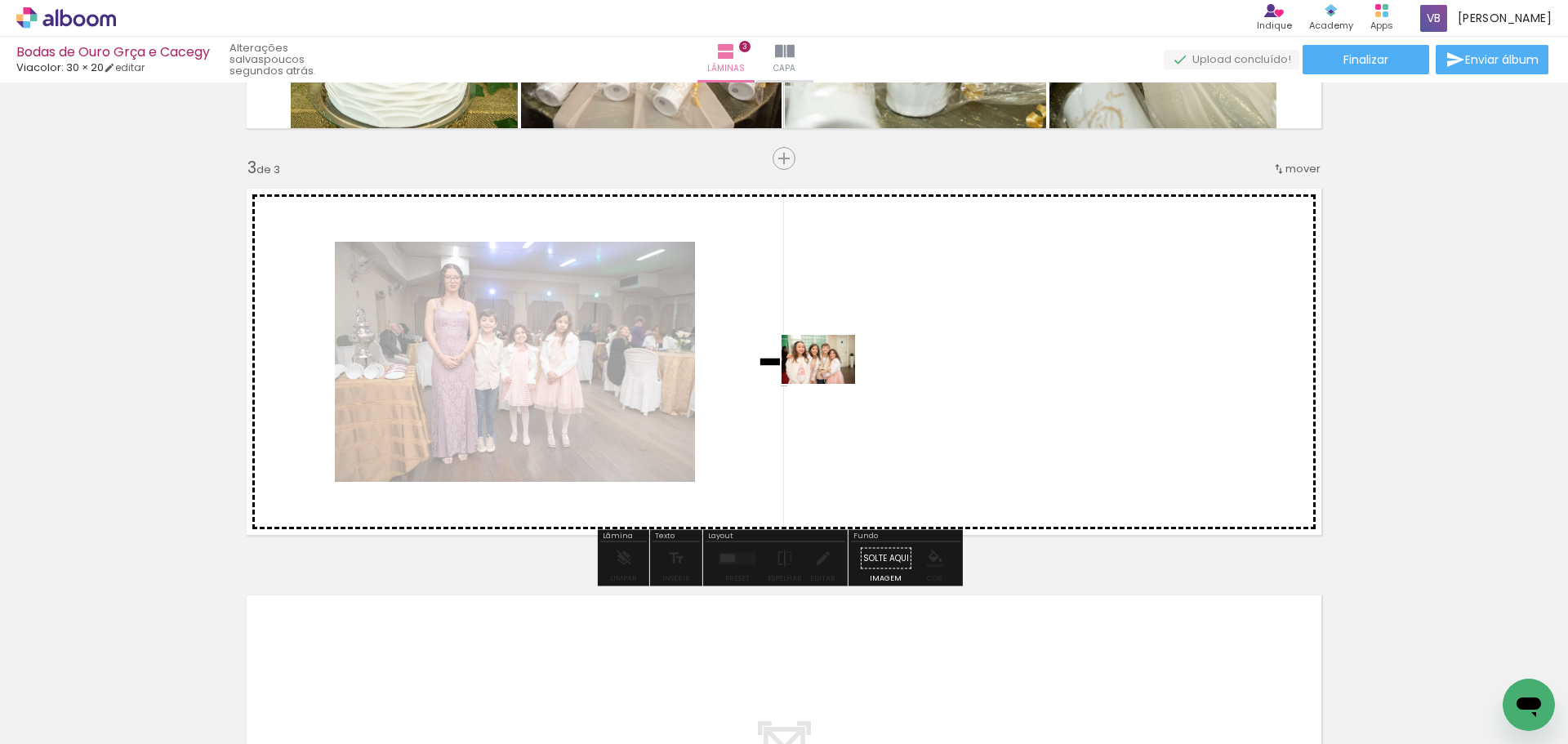
drag, startPoint x: 814, startPoint y: 576, endPoint x: 830, endPoint y: 384, distance: 192.7
click at [830, 384] on quentale-workspace at bounding box center [784, 372] width 1568 height 744
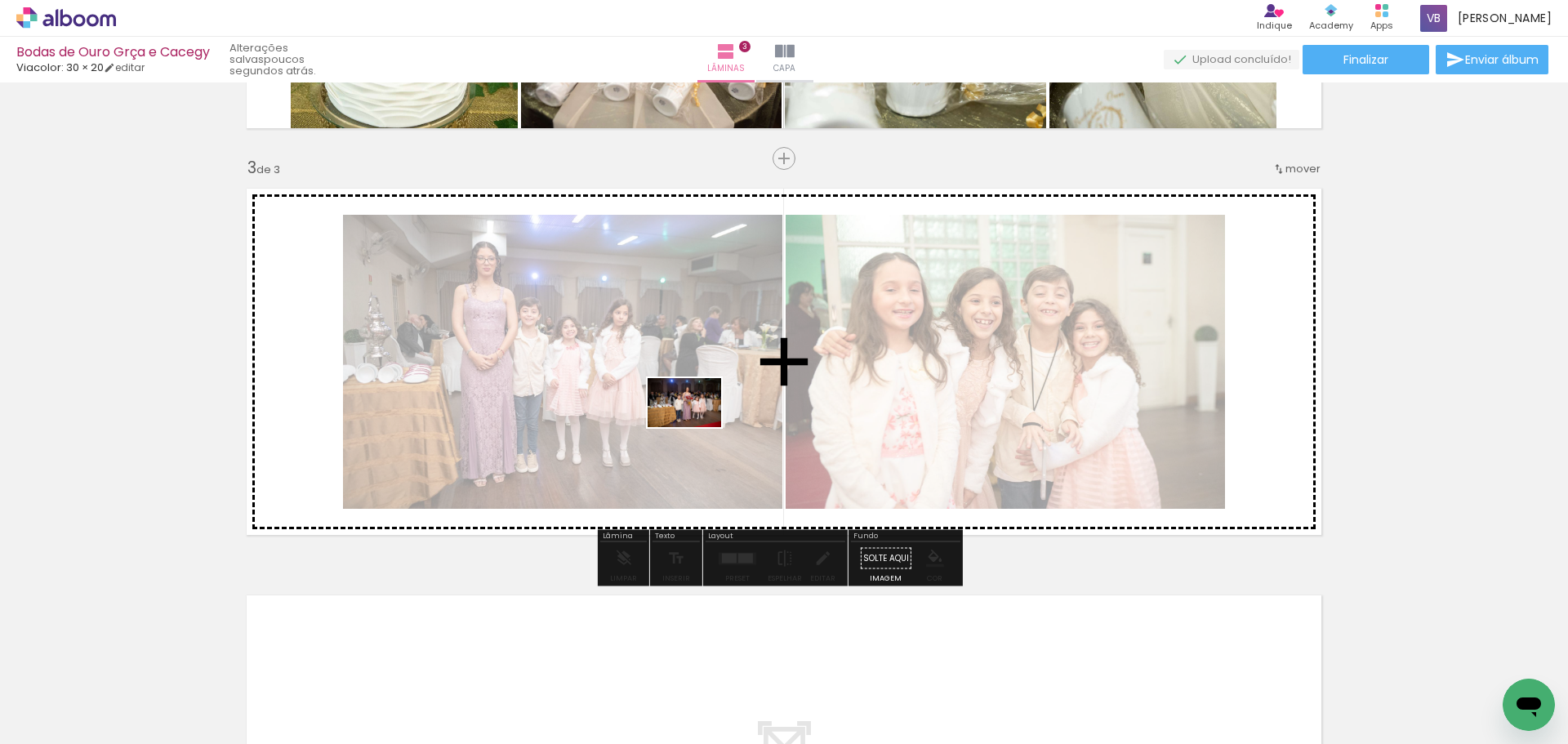
drag, startPoint x: 1076, startPoint y: 713, endPoint x: 686, endPoint y: 414, distance: 491.4
click at [686, 414] on quentale-workspace at bounding box center [784, 372] width 1568 height 744
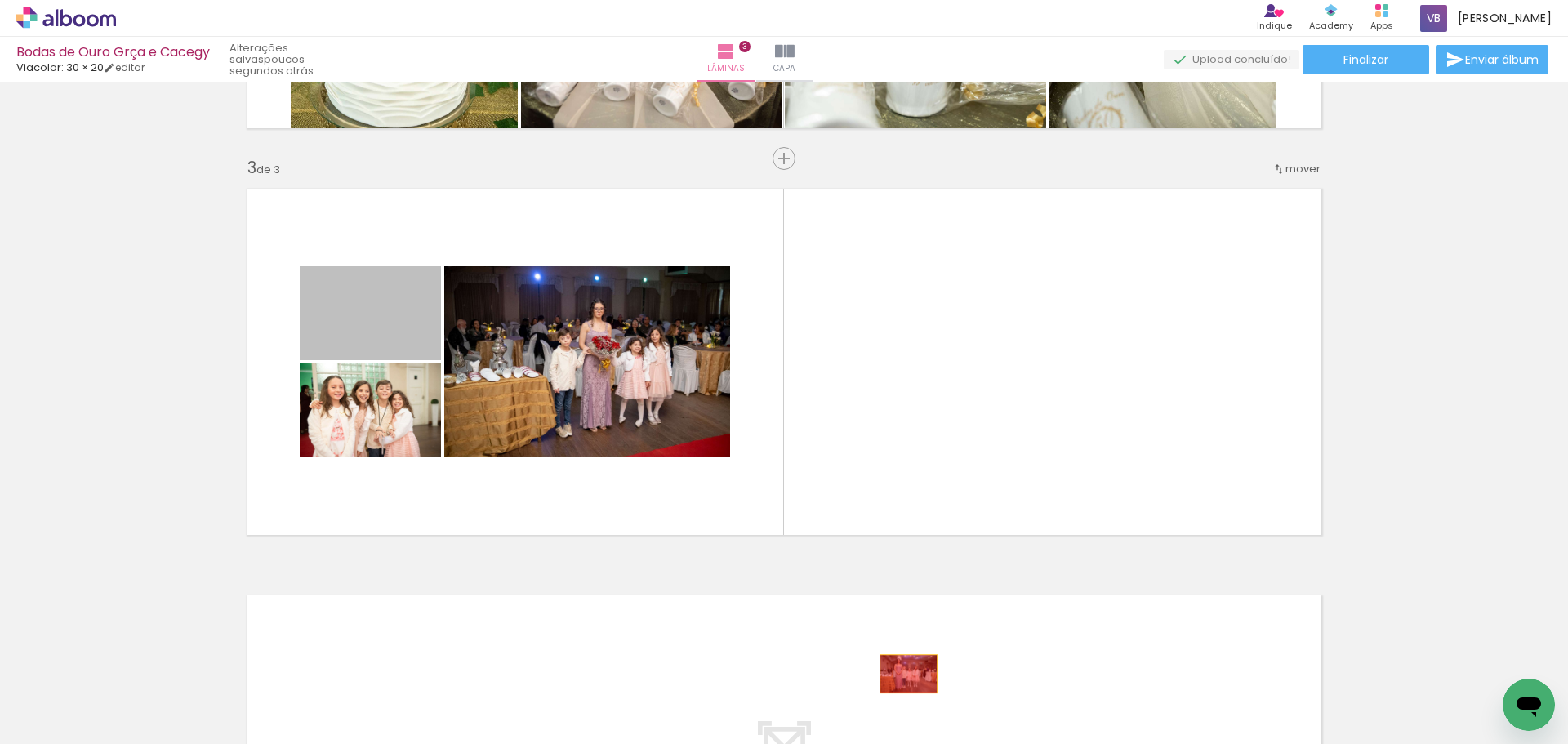
drag, startPoint x: 372, startPoint y: 323, endPoint x: 902, endPoint y: 674, distance: 635.7
click at [902, 674] on quentale-workspace at bounding box center [784, 372] width 1568 height 744
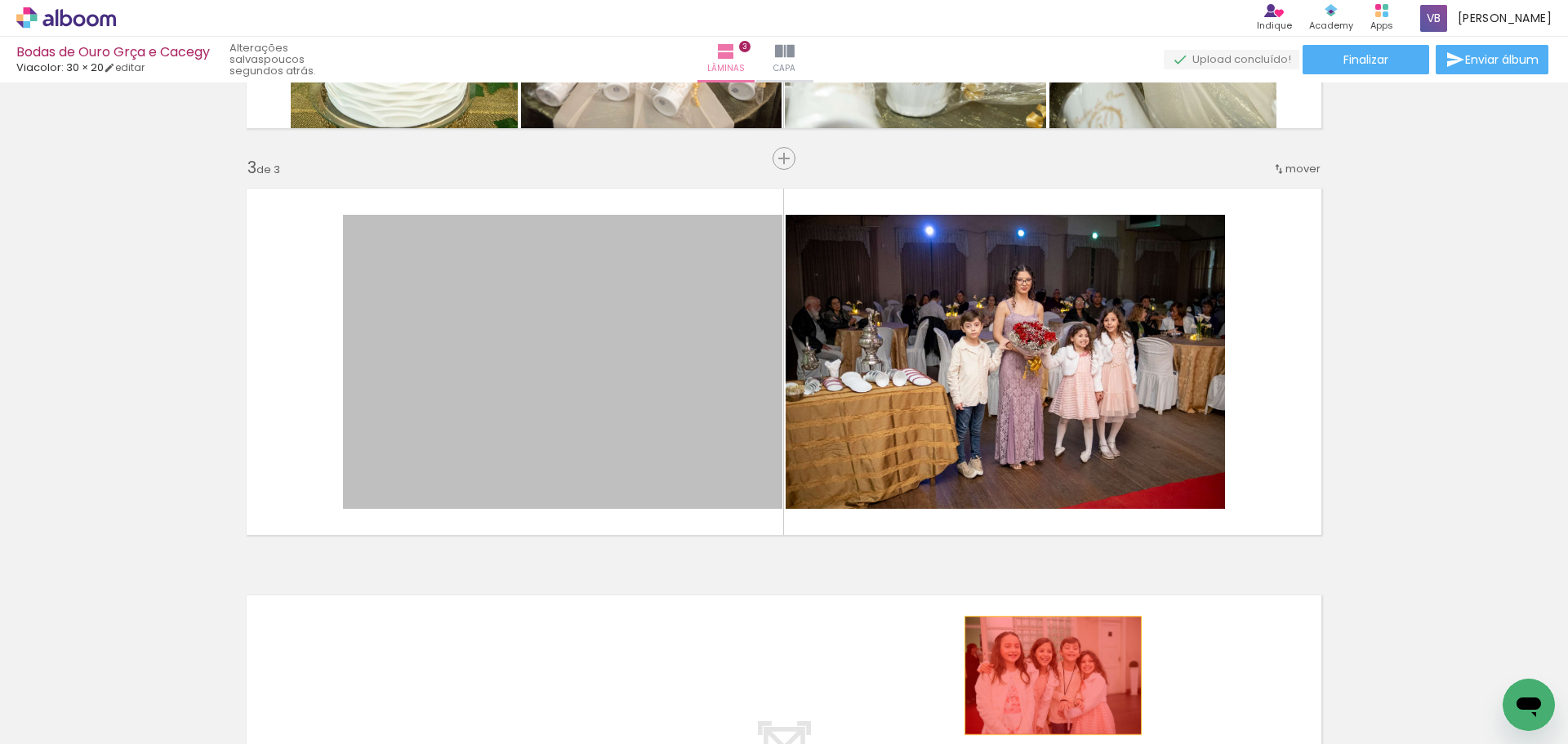
drag, startPoint x: 622, startPoint y: 415, endPoint x: 1051, endPoint y: 677, distance: 502.7
click at [1051, 677] on quentale-workspace at bounding box center [784, 372] width 1568 height 744
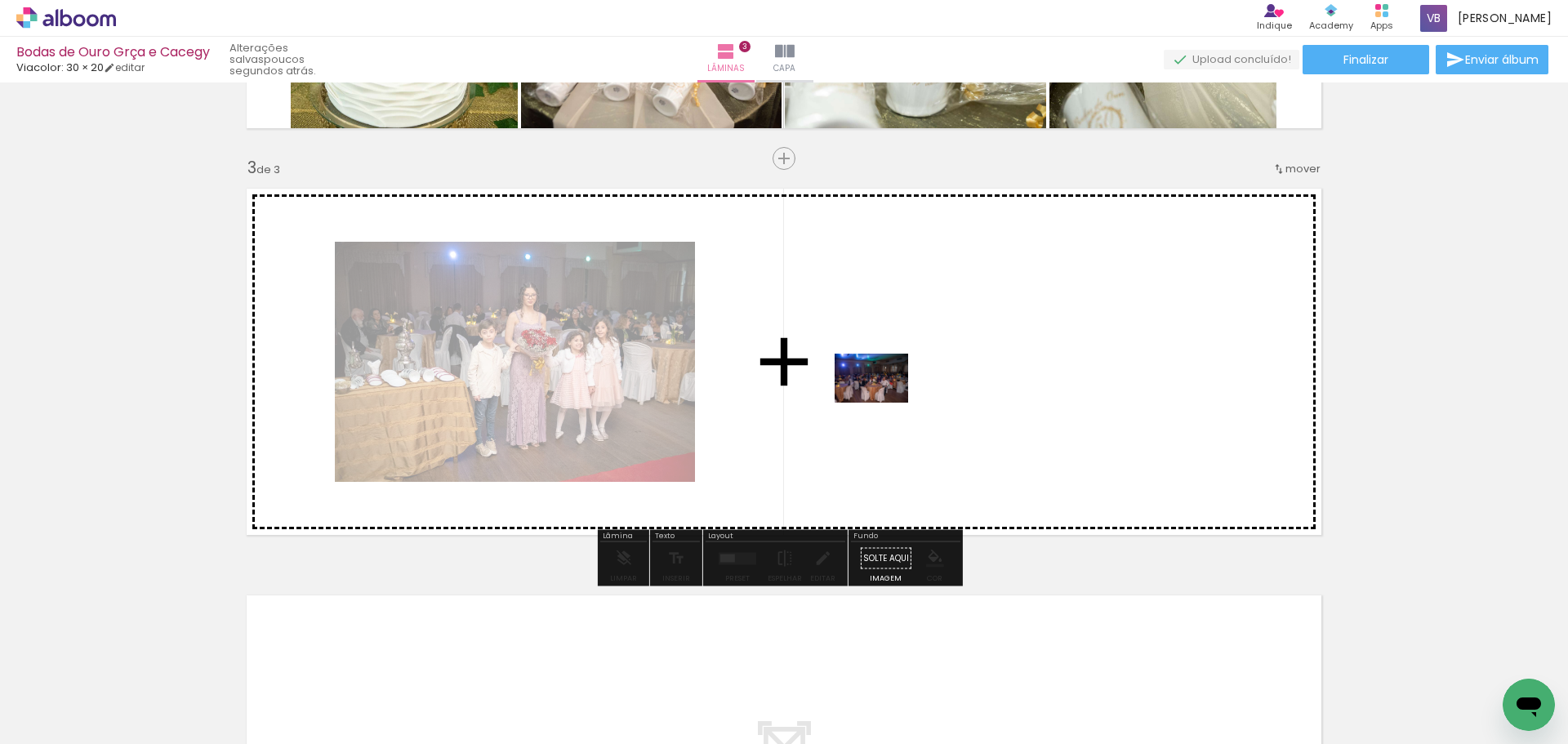
drag, startPoint x: 997, startPoint y: 702, endPoint x: 883, endPoint y: 399, distance: 323.7
click at [883, 399] on quentale-workspace at bounding box center [784, 372] width 1568 height 744
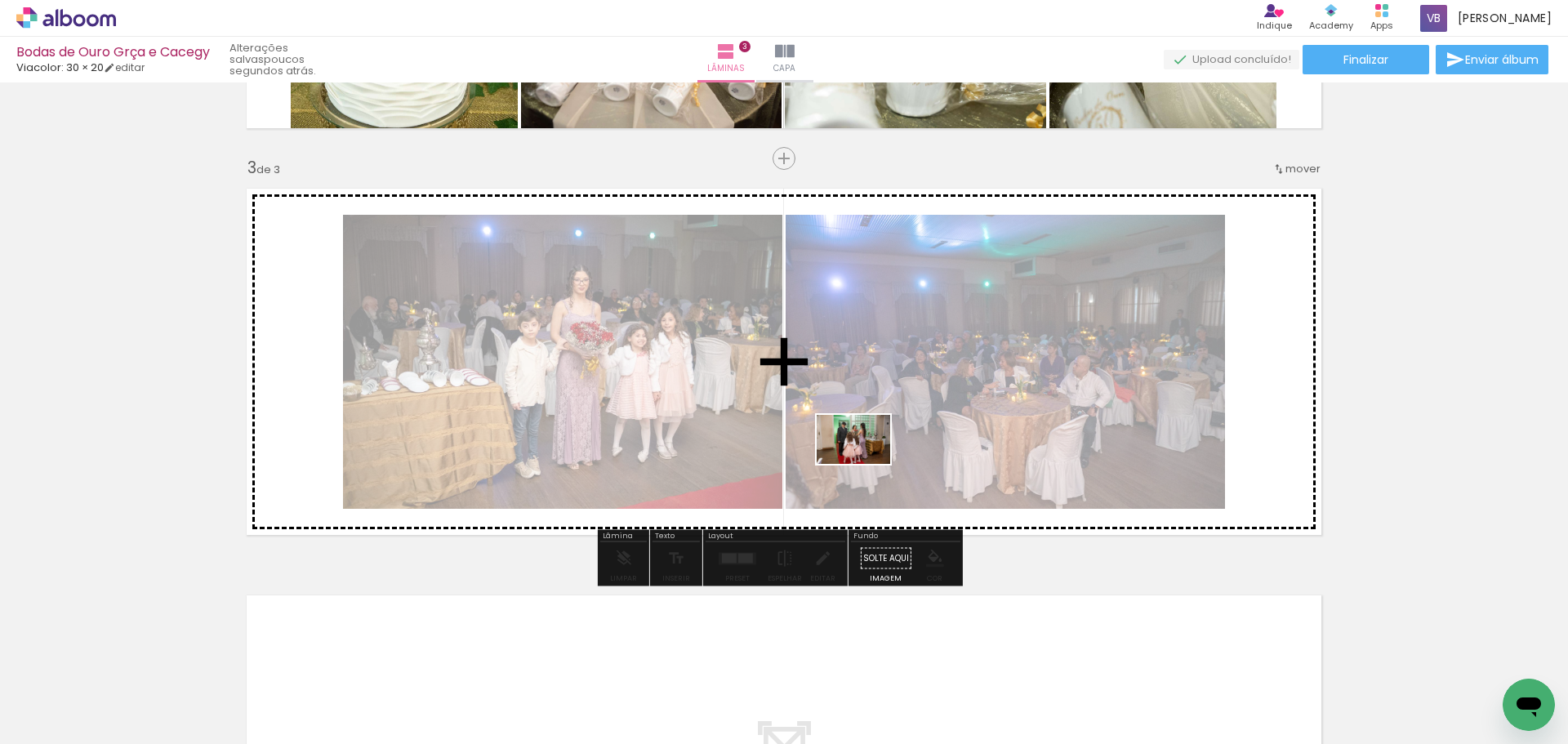
drag, startPoint x: 1366, startPoint y: 704, endPoint x: 865, endPoint y: 464, distance: 555.5
click at [865, 464] on quentale-workspace at bounding box center [784, 372] width 1568 height 744
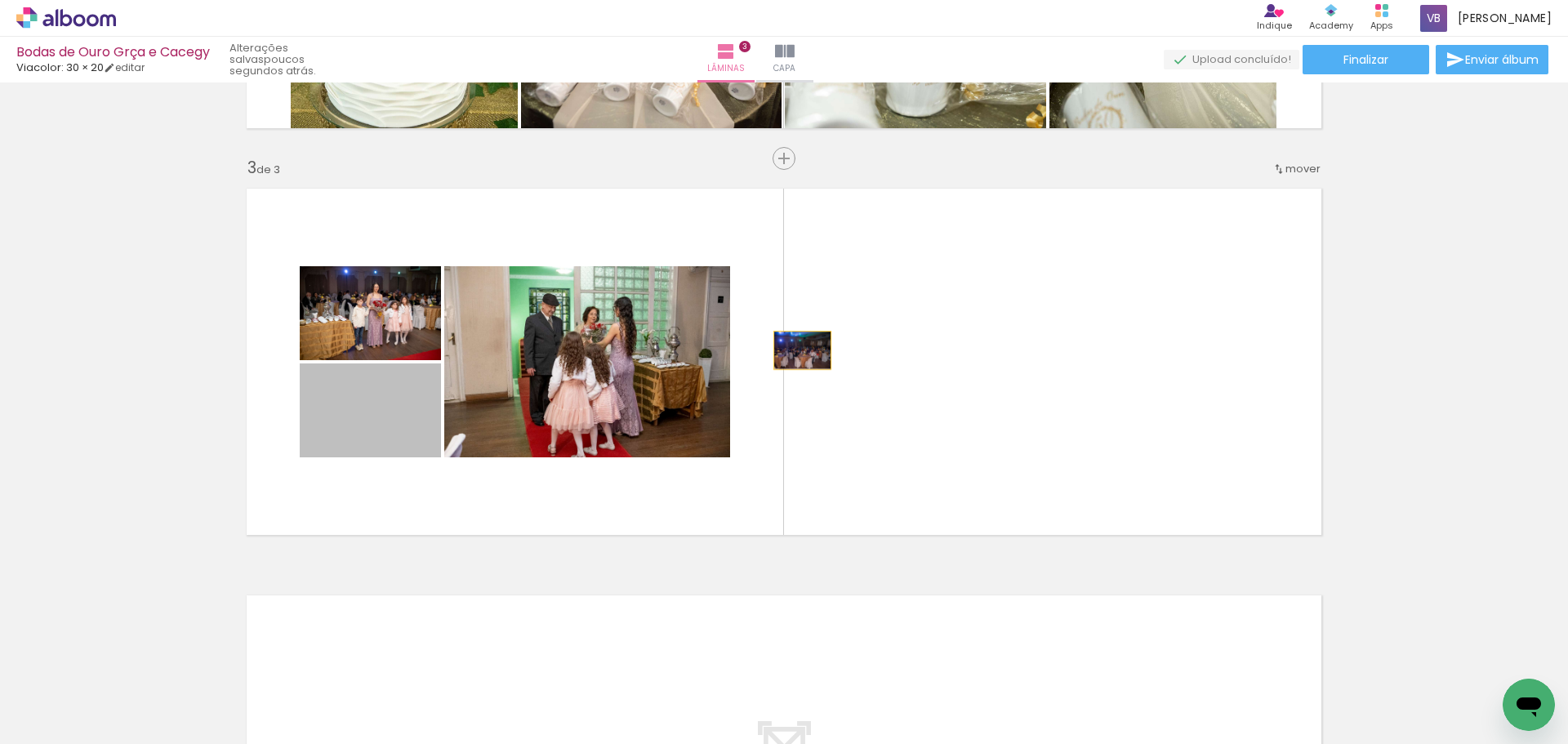
drag, startPoint x: 375, startPoint y: 431, endPoint x: 796, endPoint y: 350, distance: 428.7
click at [796, 350] on quentale-layouter at bounding box center [784, 362] width 1094 height 366
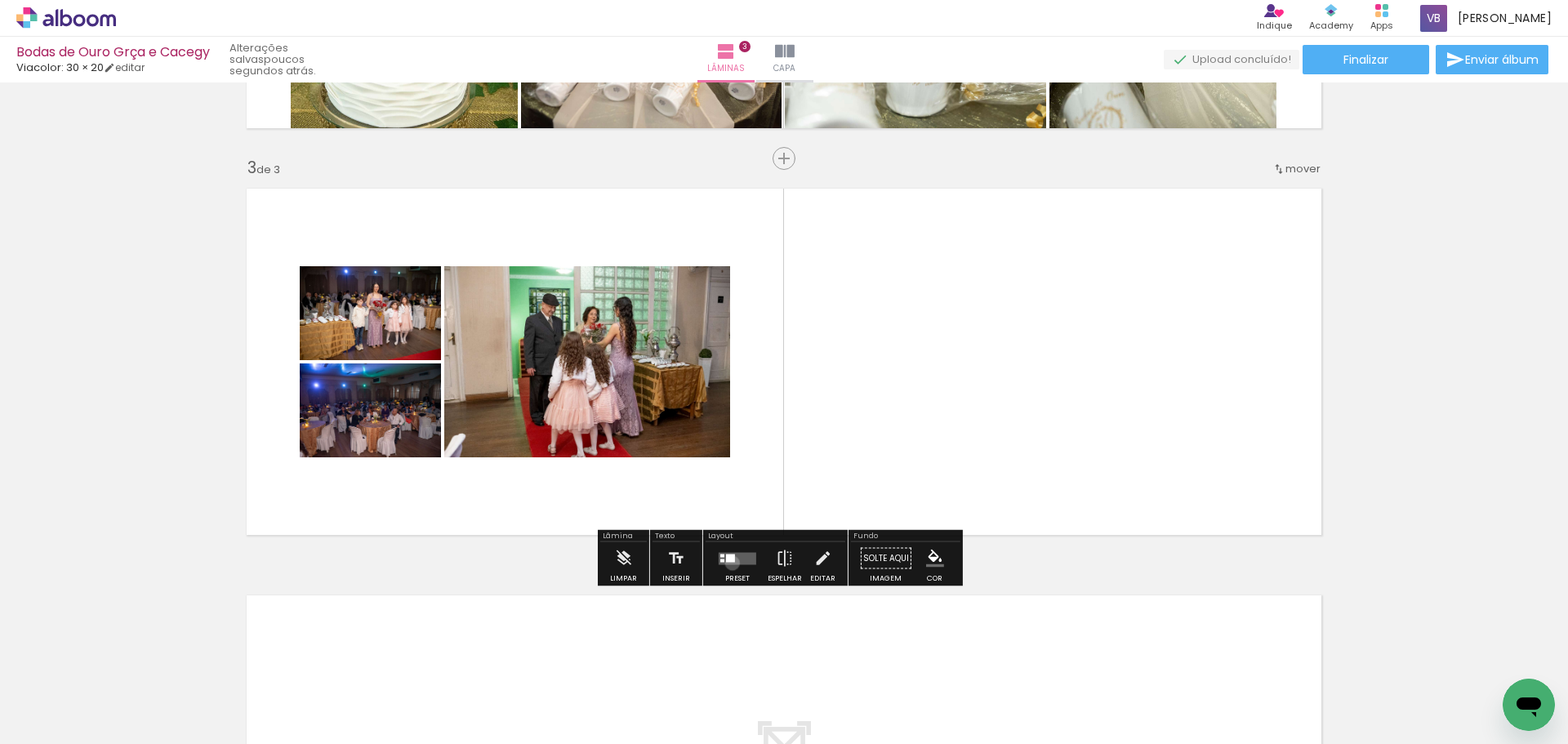
click at [729, 562] on quentale-layouter at bounding box center [738, 559] width 38 height 13
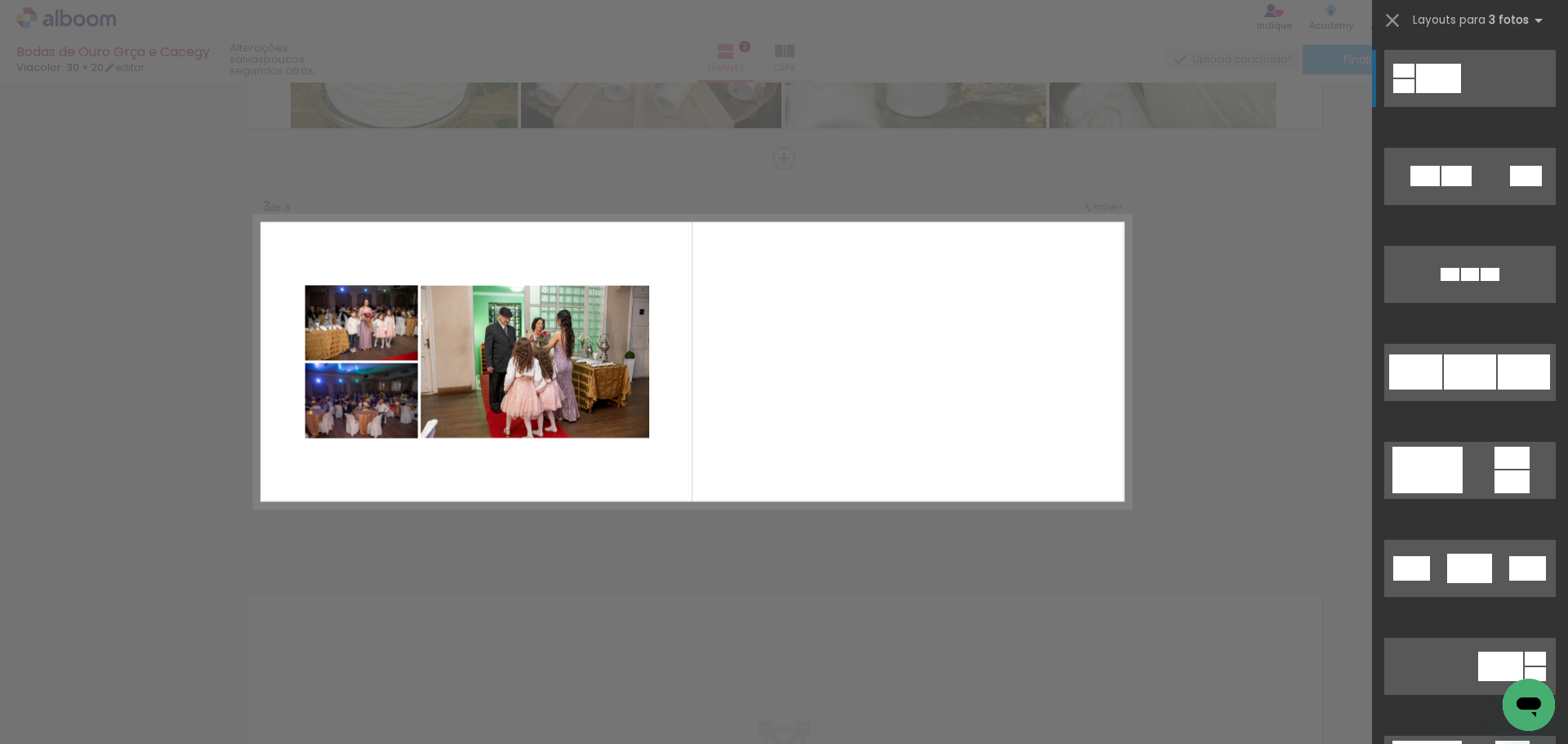
click at [1098, 585] on div "Confirmar Cancelar" at bounding box center [784, 151] width 1568 height 1666
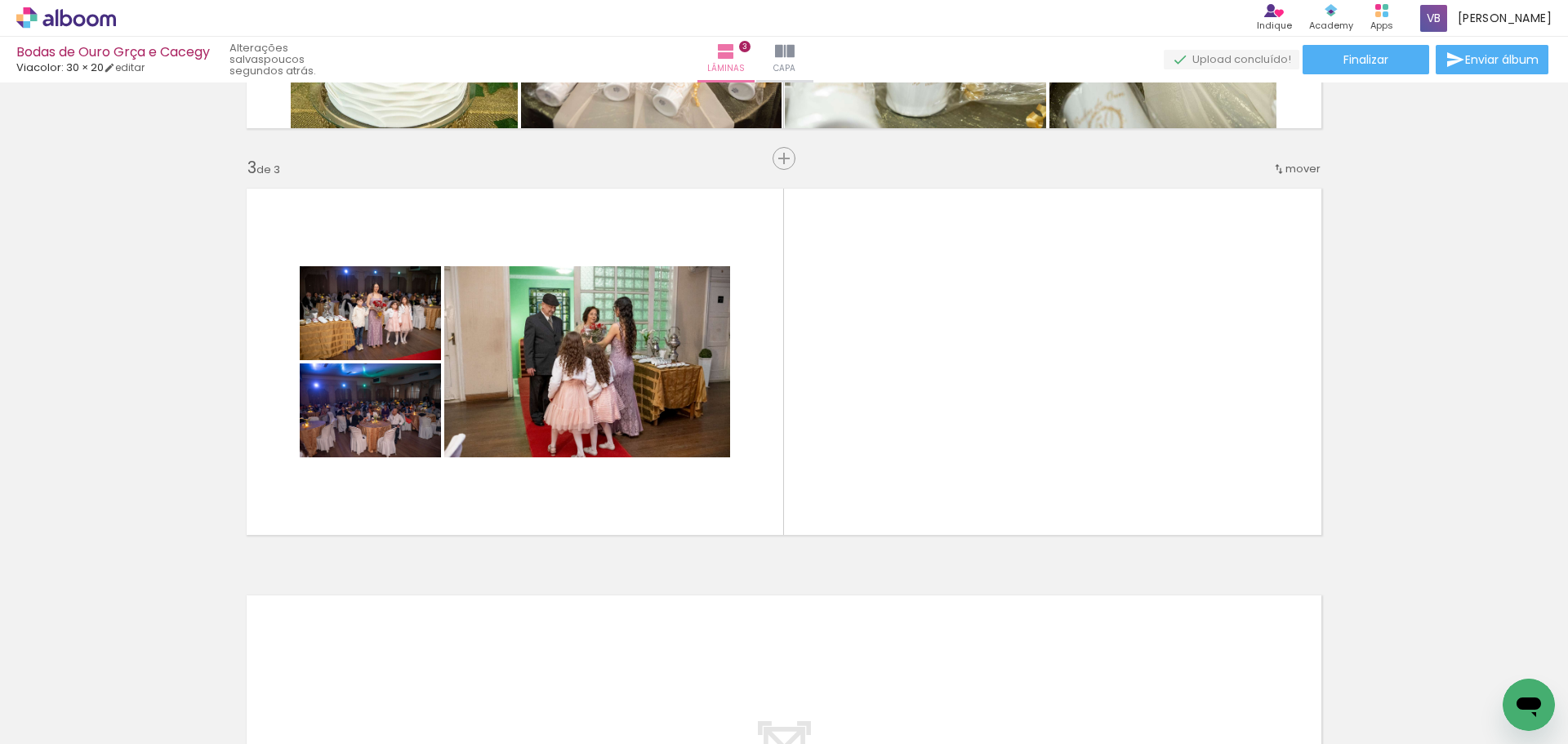
scroll to position [0, 621]
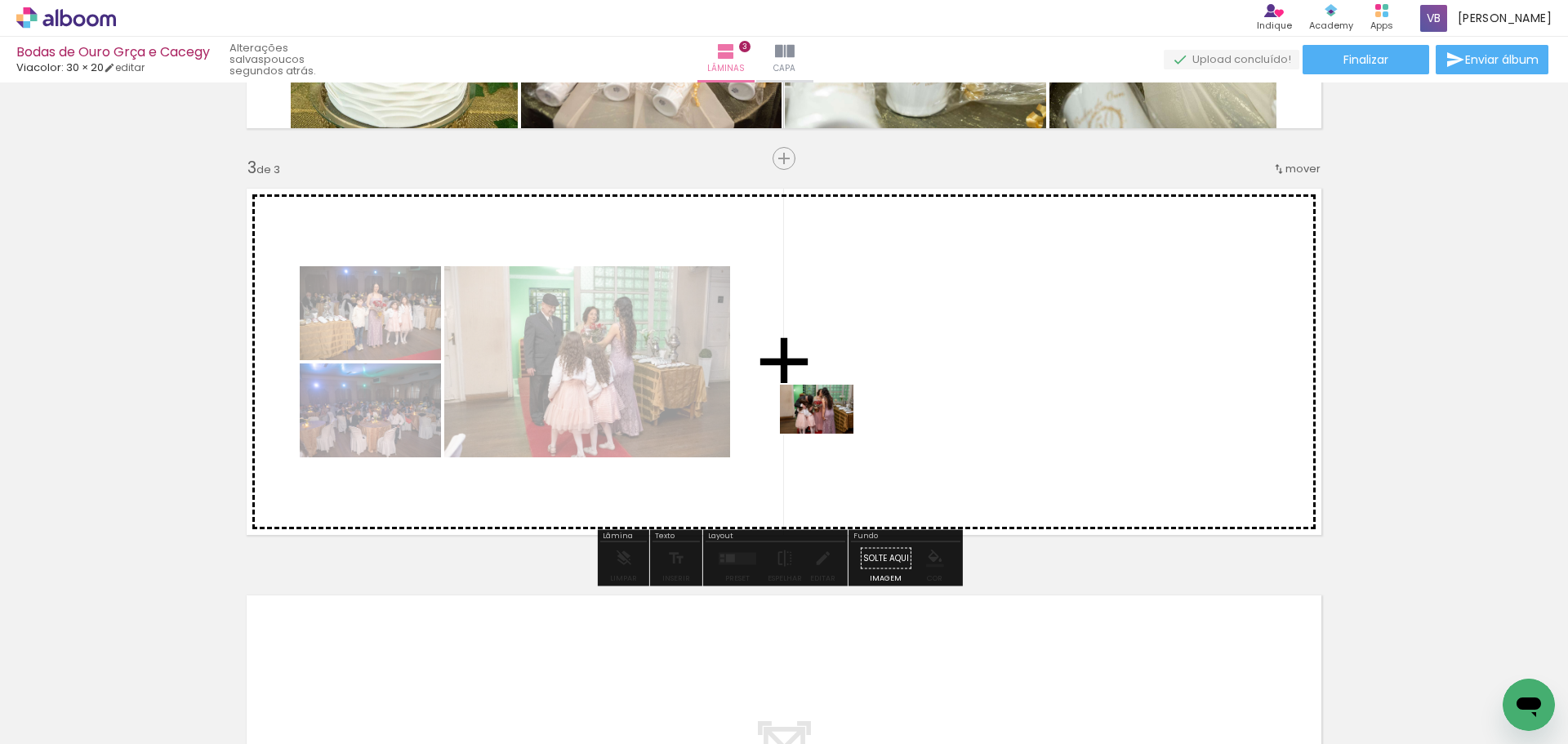
drag, startPoint x: 910, startPoint y: 704, endPoint x: 829, endPoint y: 434, distance: 281.9
click at [829, 434] on quentale-workspace at bounding box center [784, 372] width 1568 height 744
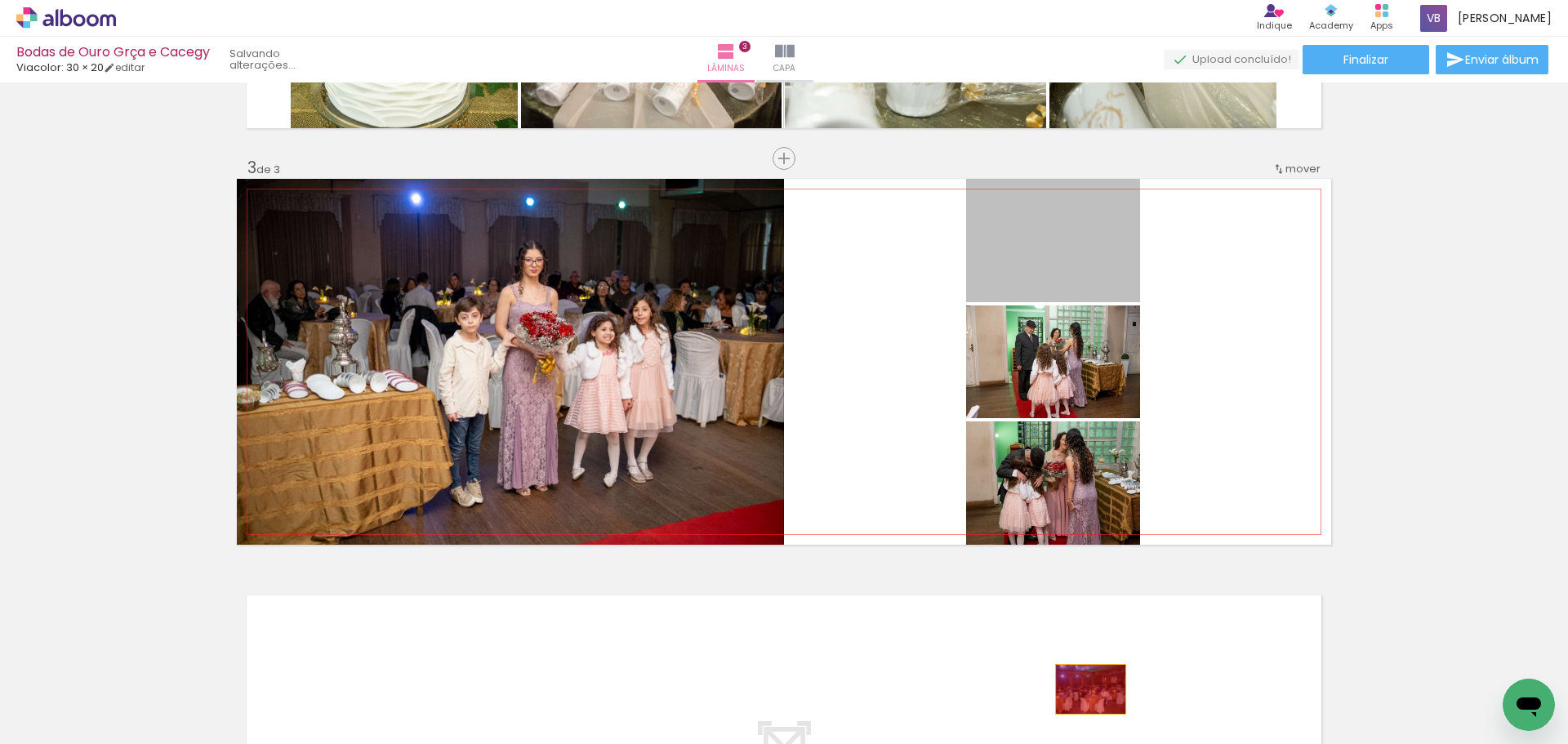
drag, startPoint x: 1011, startPoint y: 255, endPoint x: 1084, endPoint y: 689, distance: 440.1
click at [1084, 689] on quentale-workspace at bounding box center [784, 372] width 1568 height 744
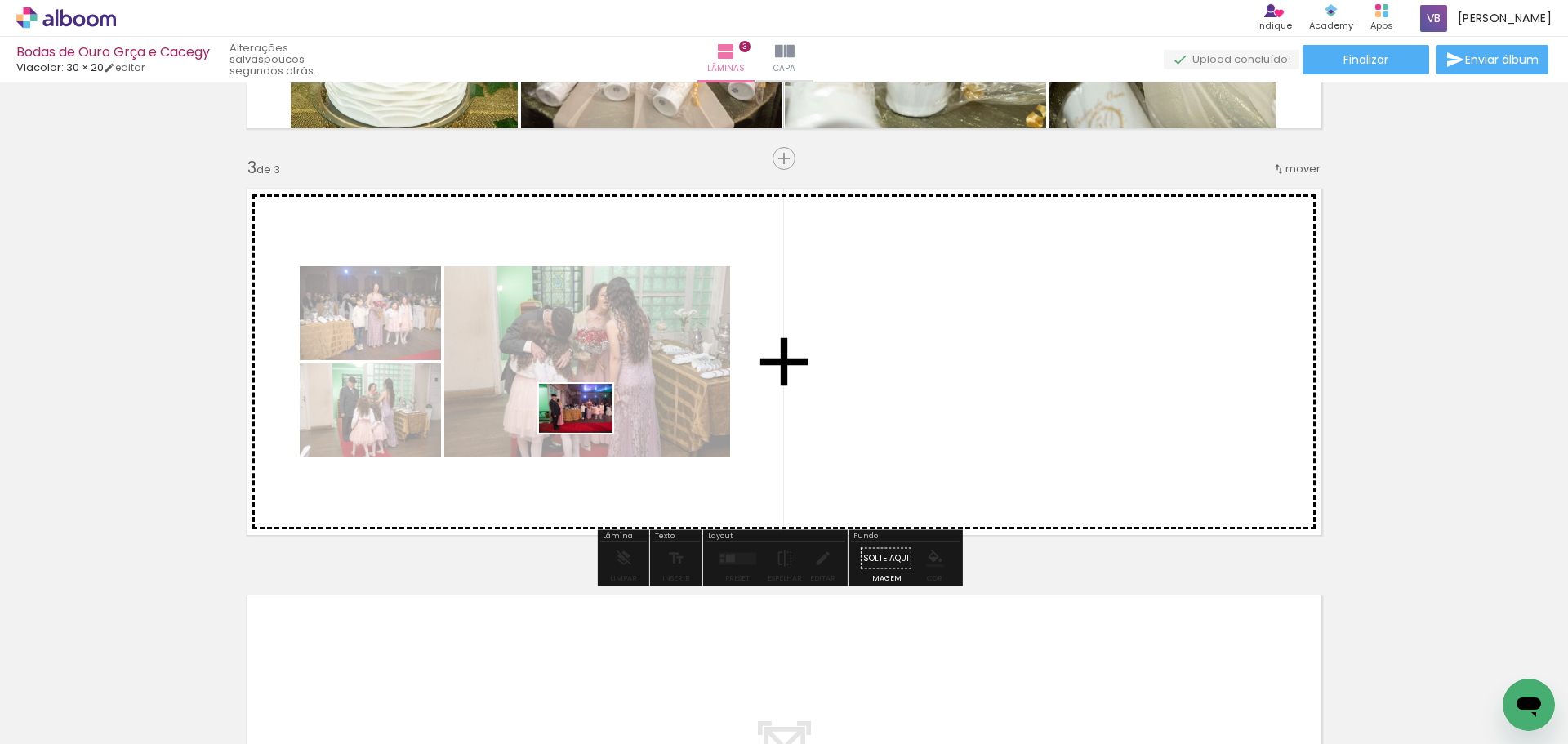
drag, startPoint x: 1032, startPoint y: 712, endPoint x: 588, endPoint y: 433, distance: 524.4
click at [588, 433] on quentale-workspace at bounding box center [784, 372] width 1568 height 744
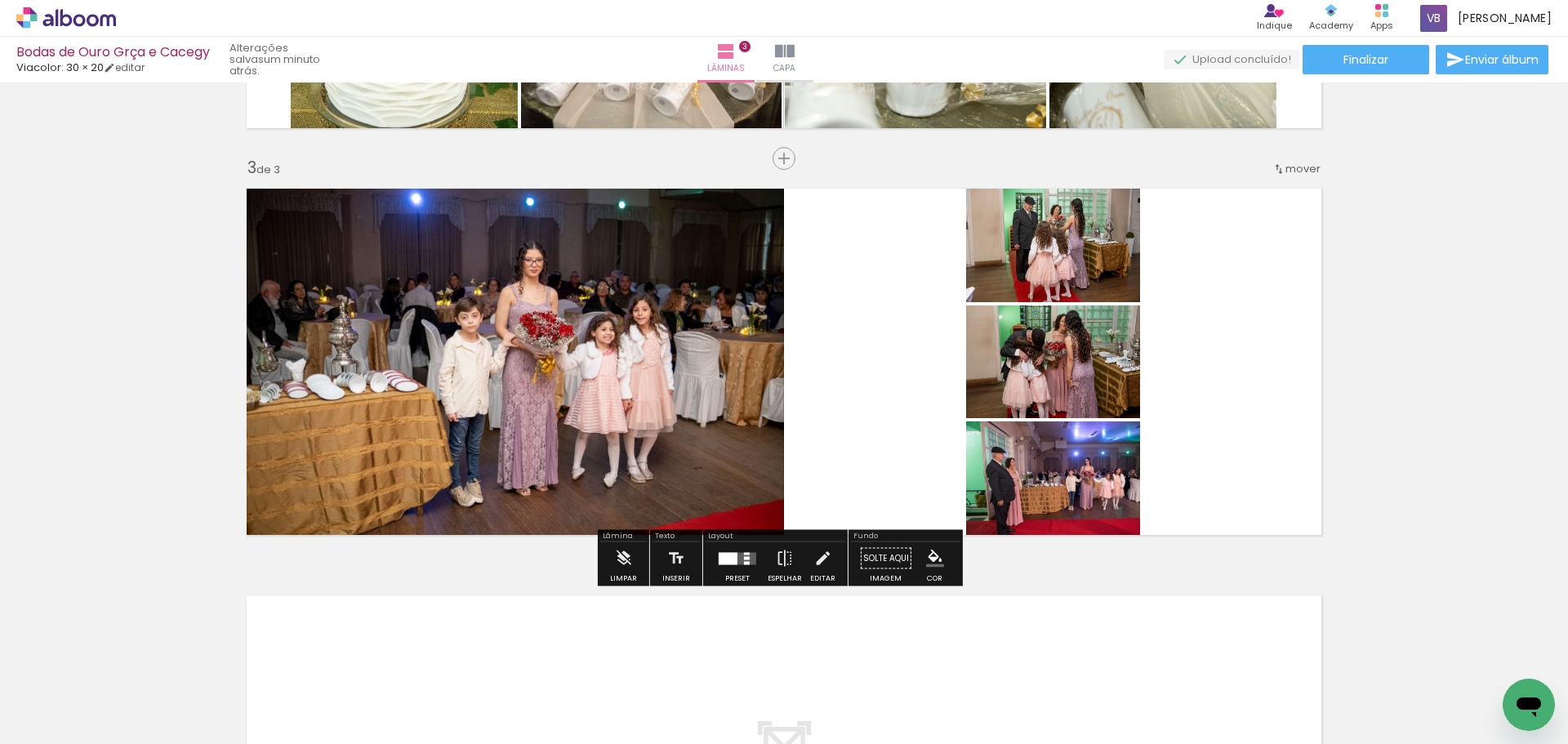
click at [741, 555] on quentale-layouter at bounding box center [738, 559] width 38 height 13
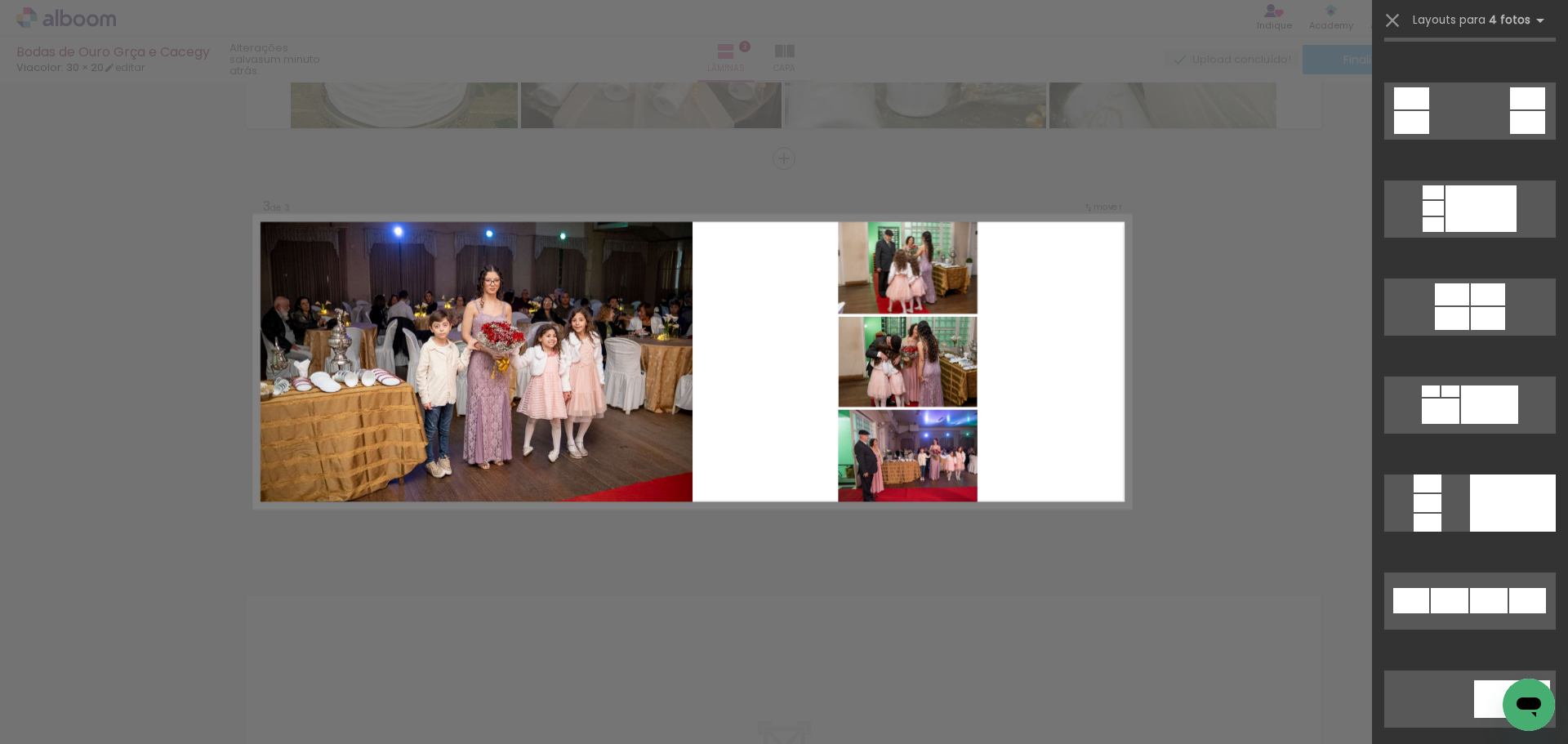
scroll to position [0, 0]
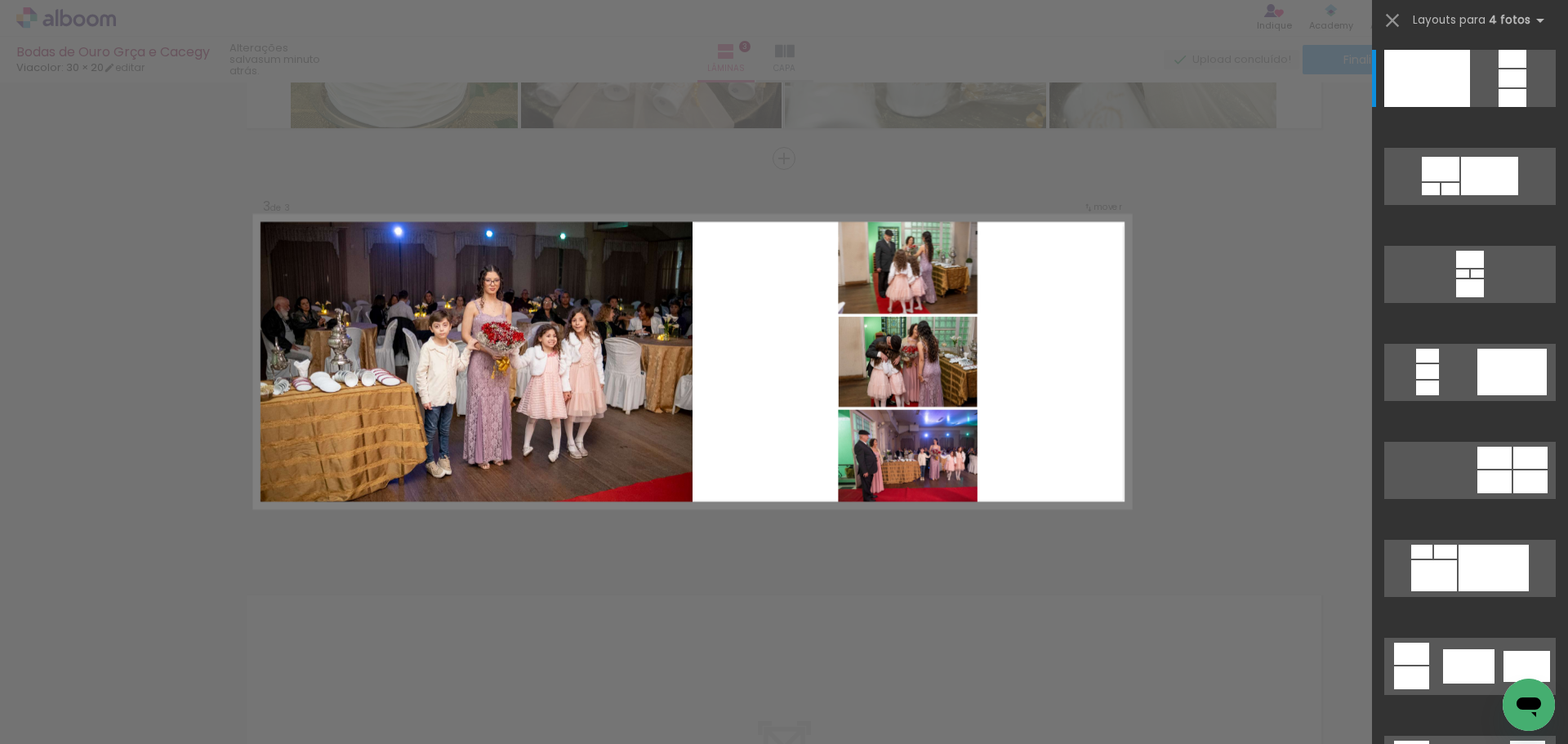
drag, startPoint x: 994, startPoint y: 391, endPoint x: 966, endPoint y: 396, distance: 28.4
click at [966, 396] on quentale-layouter at bounding box center [692, 362] width 875 height 292
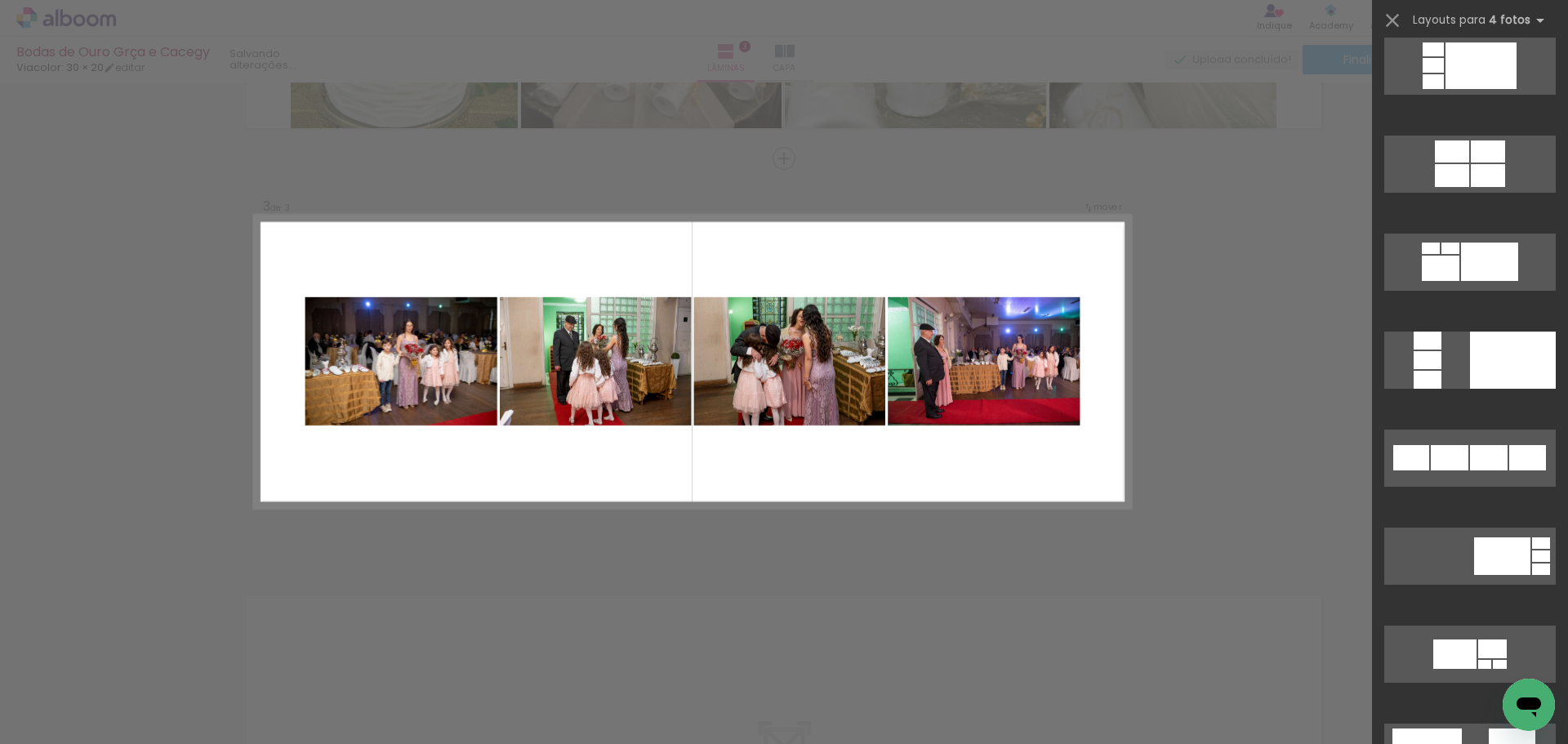
scroll to position [817, 0]
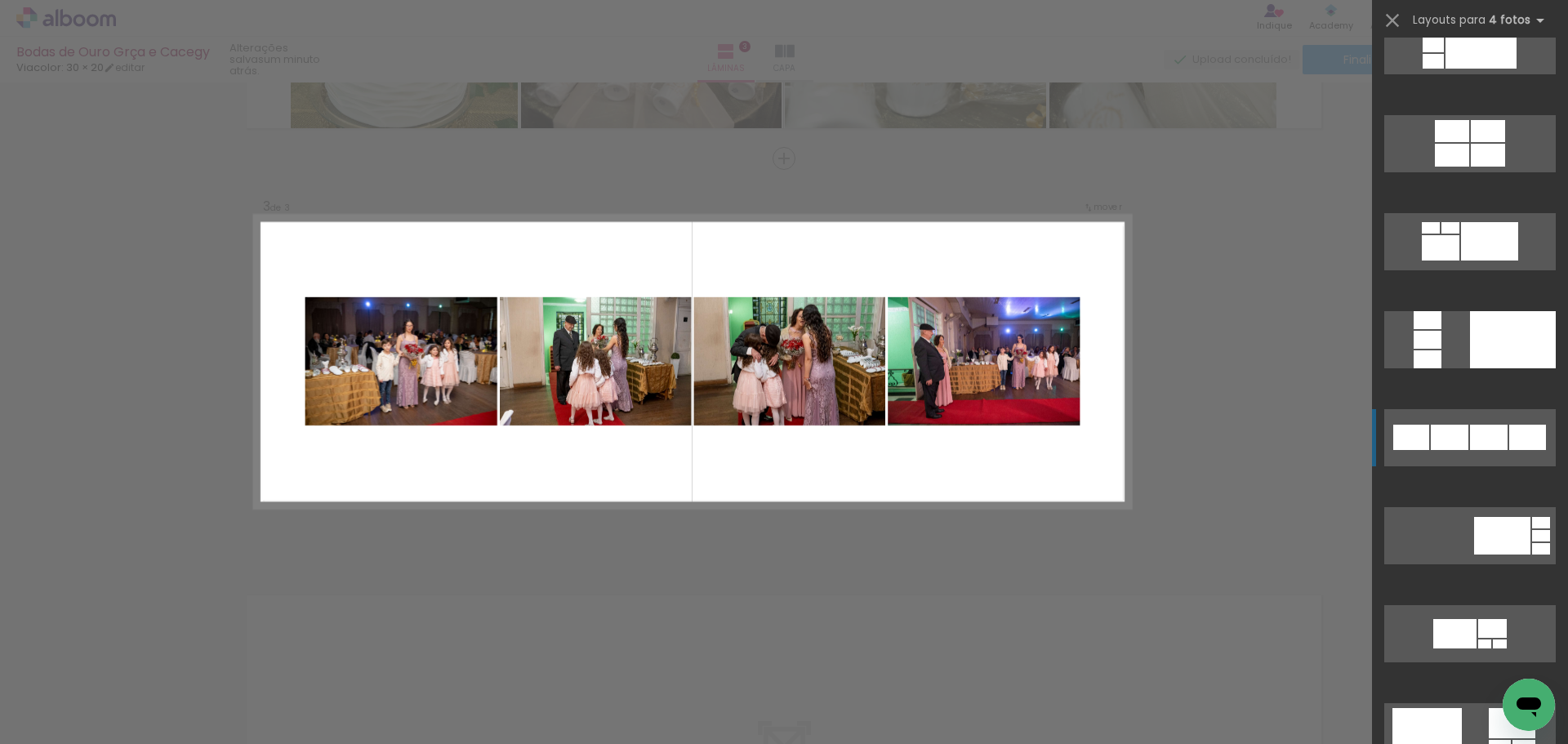
click at [1446, 412] on quentale-layouter at bounding box center [1470, 438] width 172 height 58
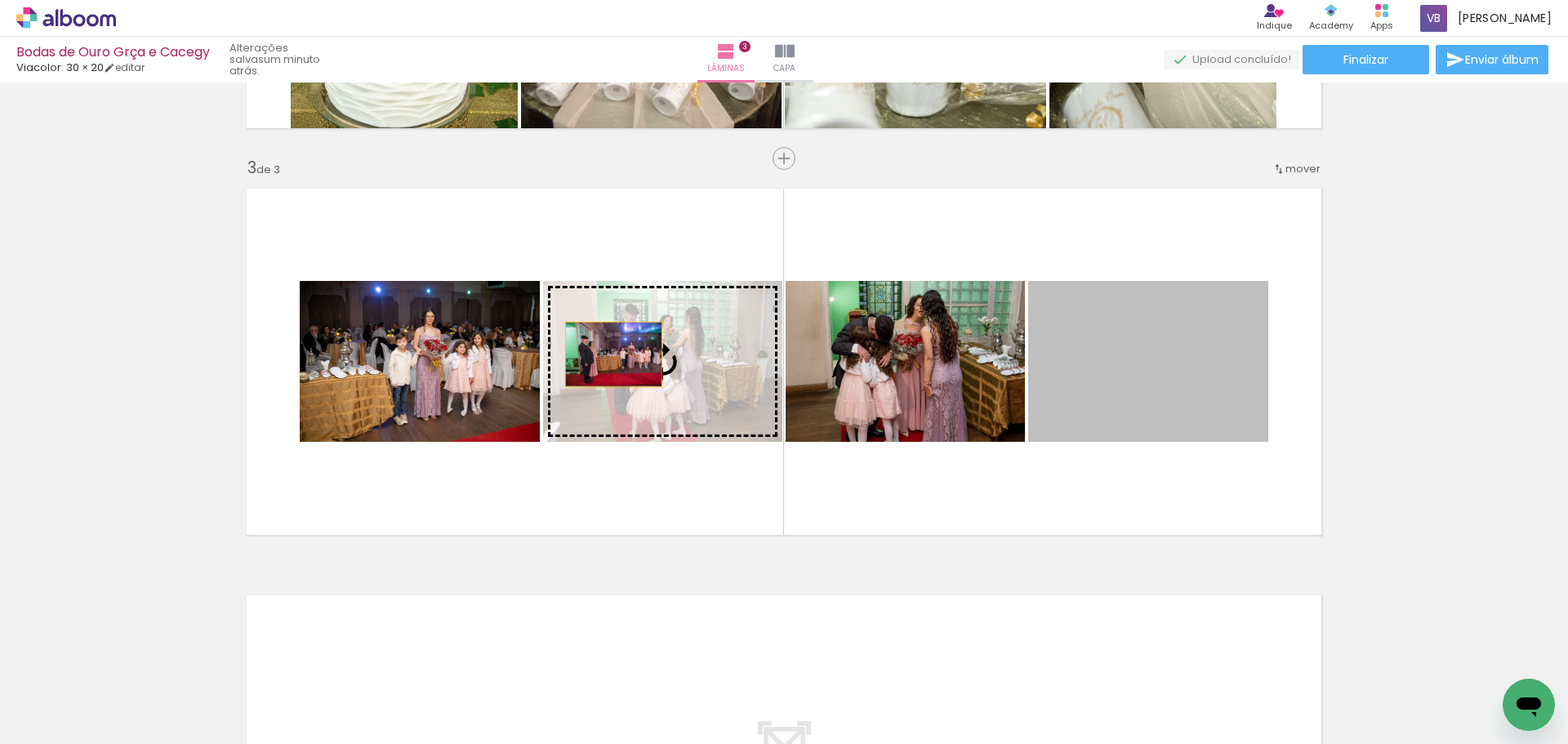
drag, startPoint x: 1161, startPoint y: 363, endPoint x: 607, endPoint y: 354, distance: 554.1
click at [0, 0] on slot at bounding box center [0, 0] width 0 height 0
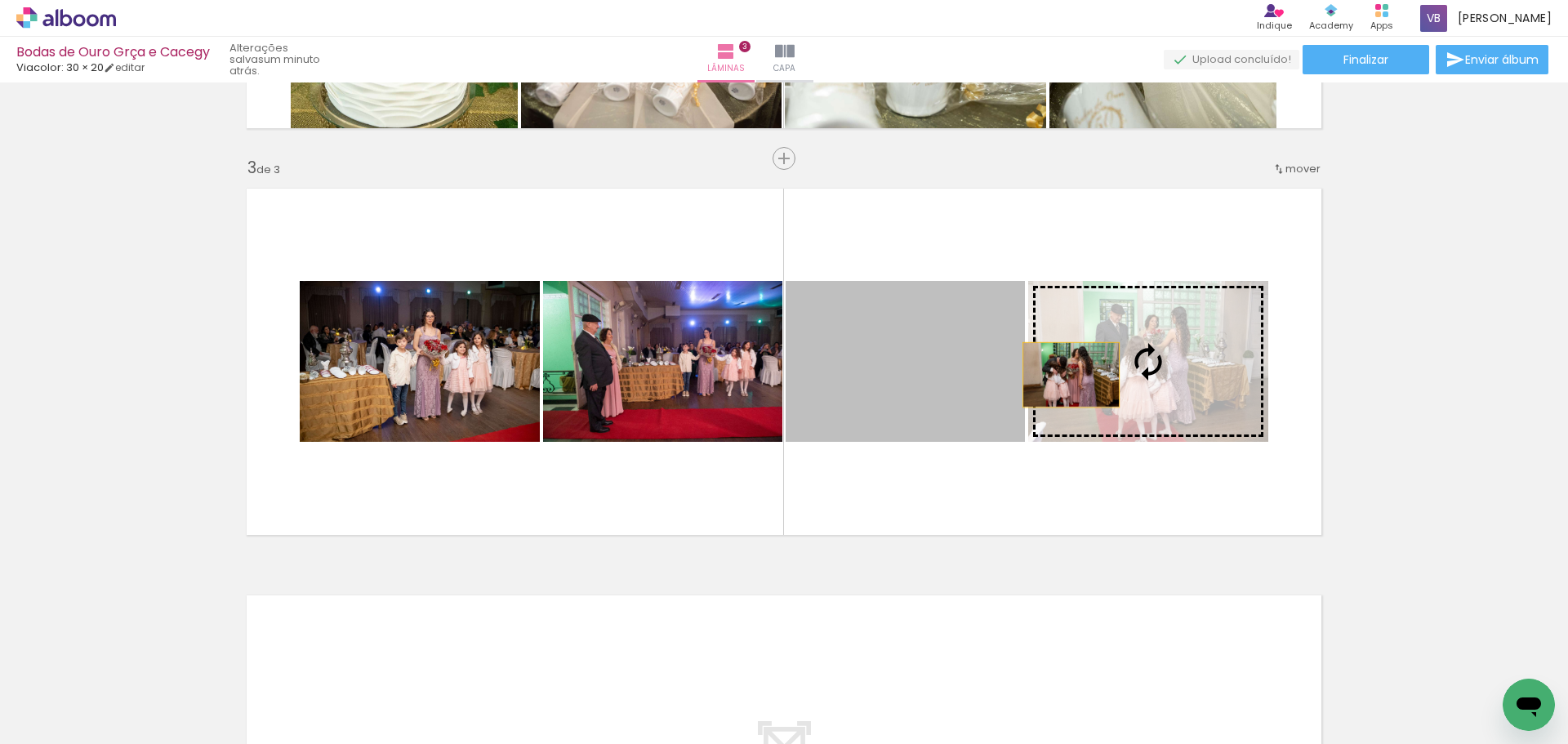
drag, startPoint x: 875, startPoint y: 375, endPoint x: 1065, endPoint y: 375, distance: 190.0
click at [0, 0] on slot at bounding box center [0, 0] width 0 height 0
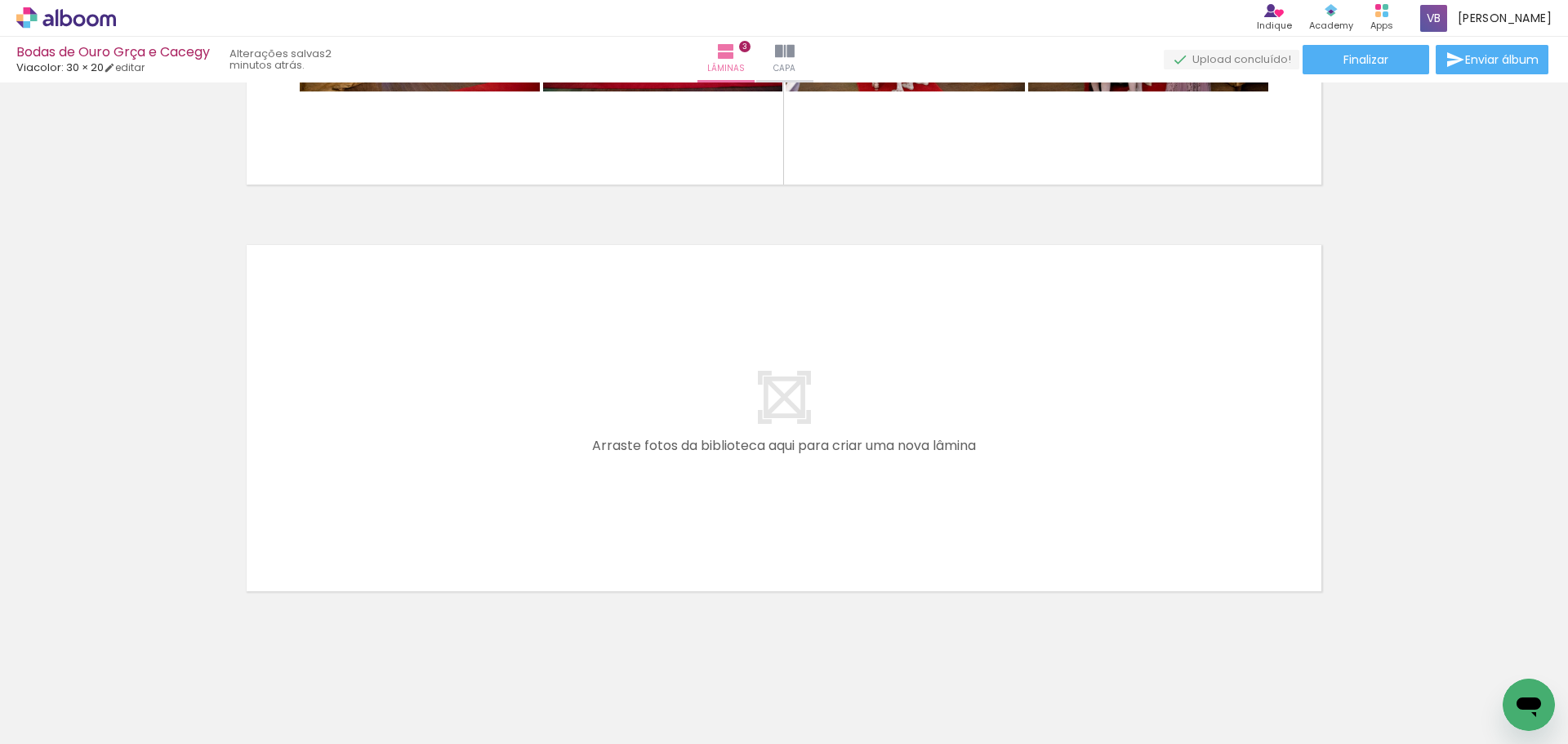
scroll to position [1131, 0]
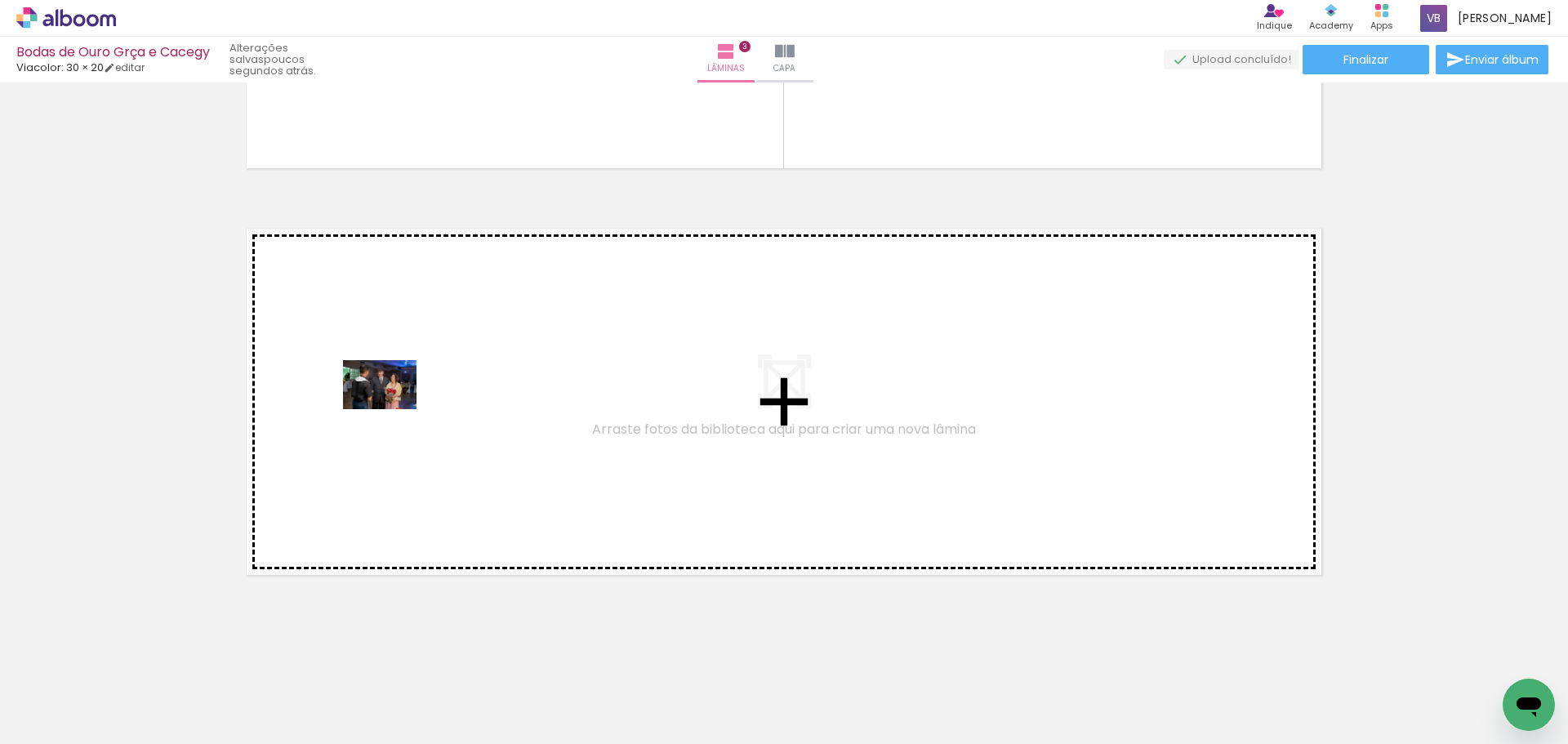
drag, startPoint x: 1094, startPoint y: 700, endPoint x: 394, endPoint y: 409, distance: 758.1
click at [394, 409] on quentale-workspace at bounding box center [784, 372] width 1568 height 744
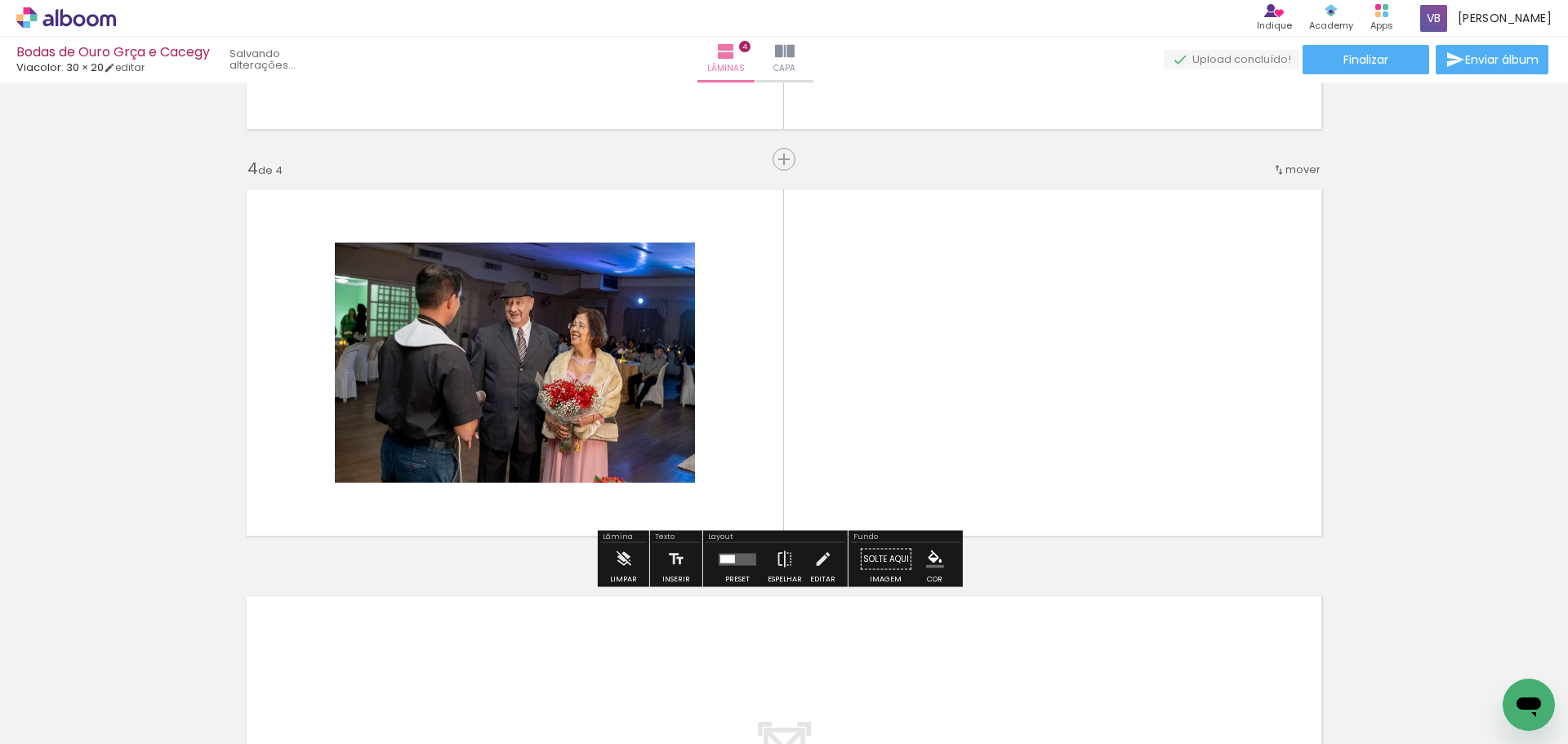
scroll to position [1171, 0]
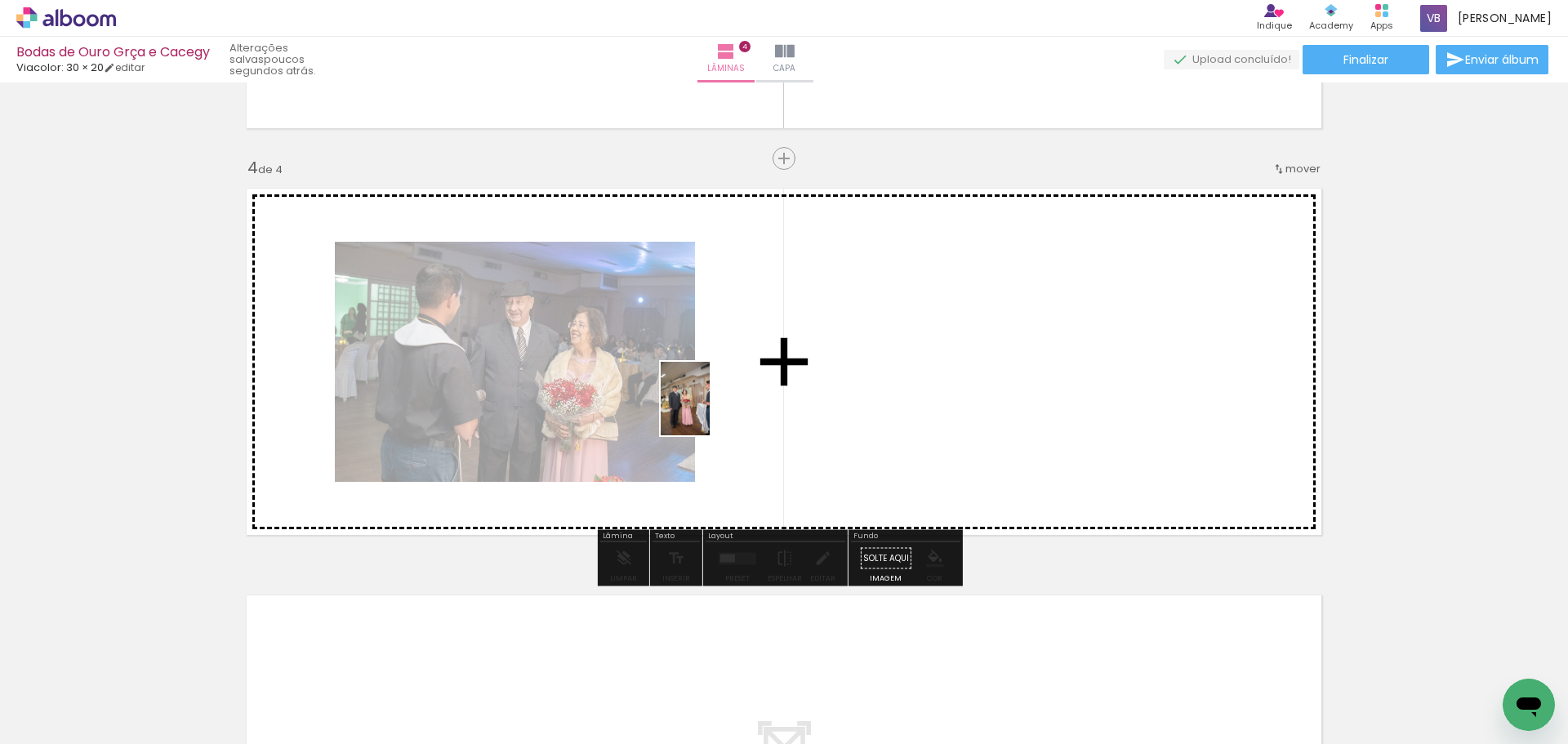
drag, startPoint x: 1212, startPoint y: 712, endPoint x: 712, endPoint y: 411, distance: 583.6
click at [712, 411] on quentale-workspace at bounding box center [784, 372] width 1568 height 744
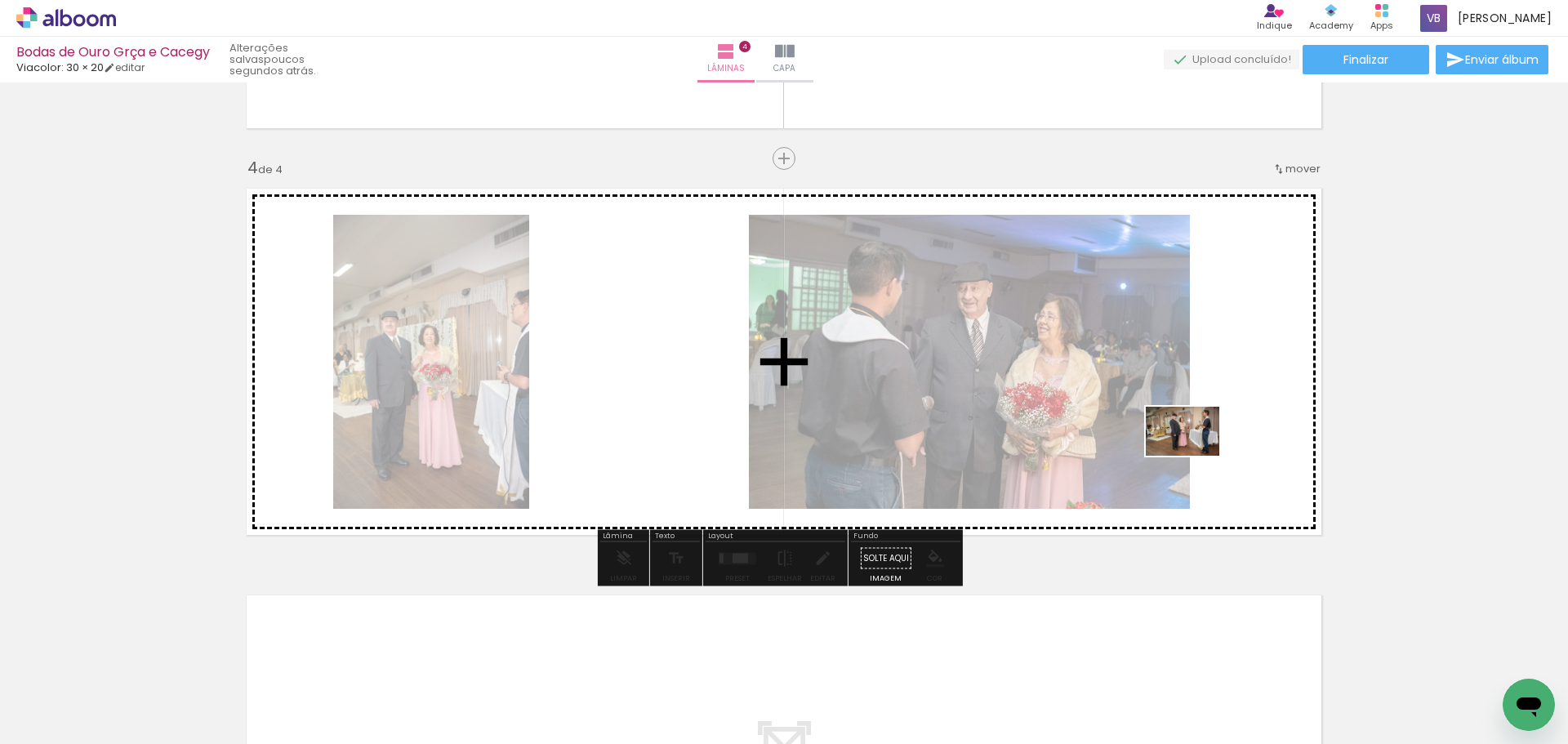
drag, startPoint x: 1292, startPoint y: 692, endPoint x: 1194, endPoint y: 433, distance: 276.9
click at [1194, 433] on quentale-workspace at bounding box center [784, 372] width 1568 height 744
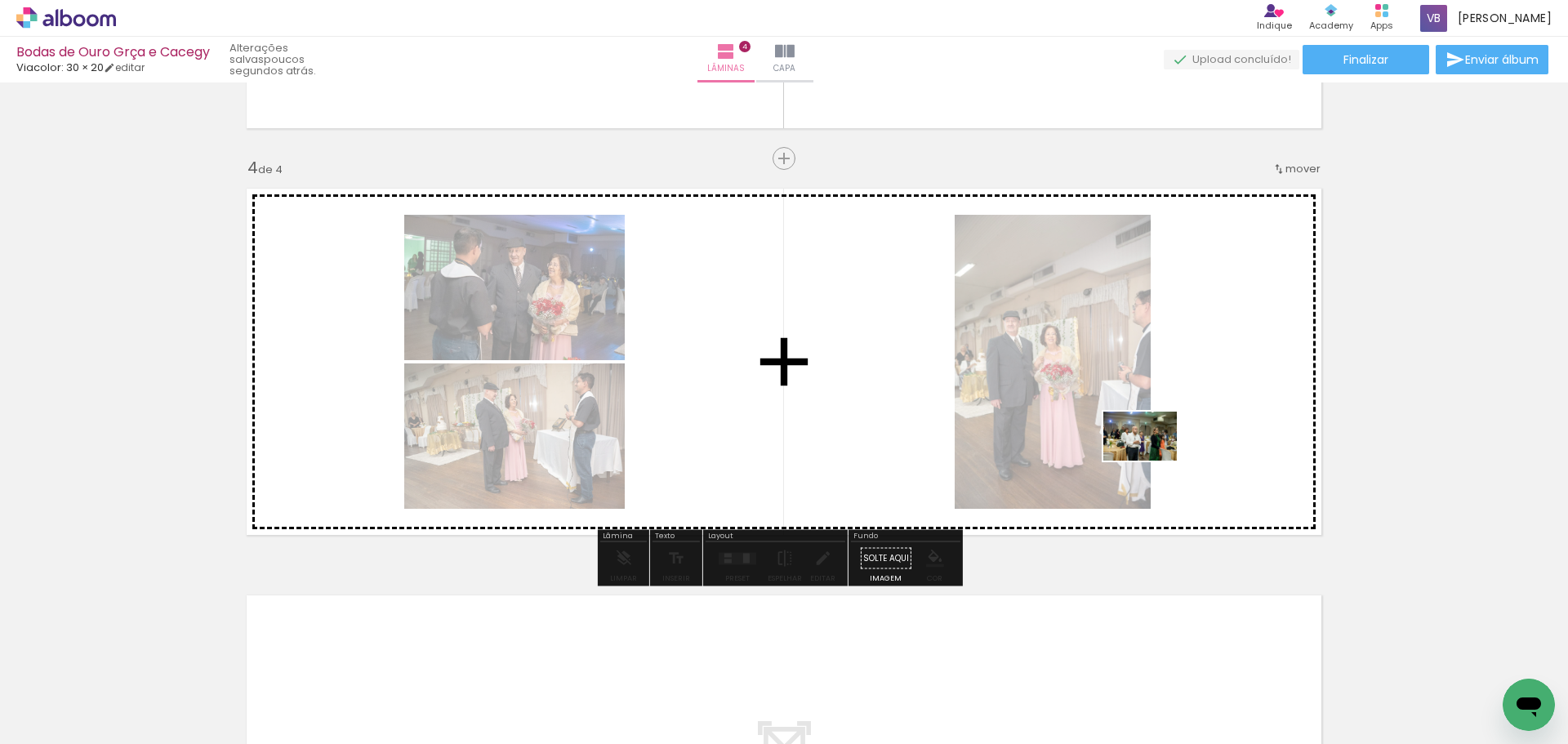
drag, startPoint x: 1387, startPoint y: 695, endPoint x: 1152, endPoint y: 461, distance: 331.6
click at [1152, 461] on quentale-workspace at bounding box center [784, 372] width 1568 height 744
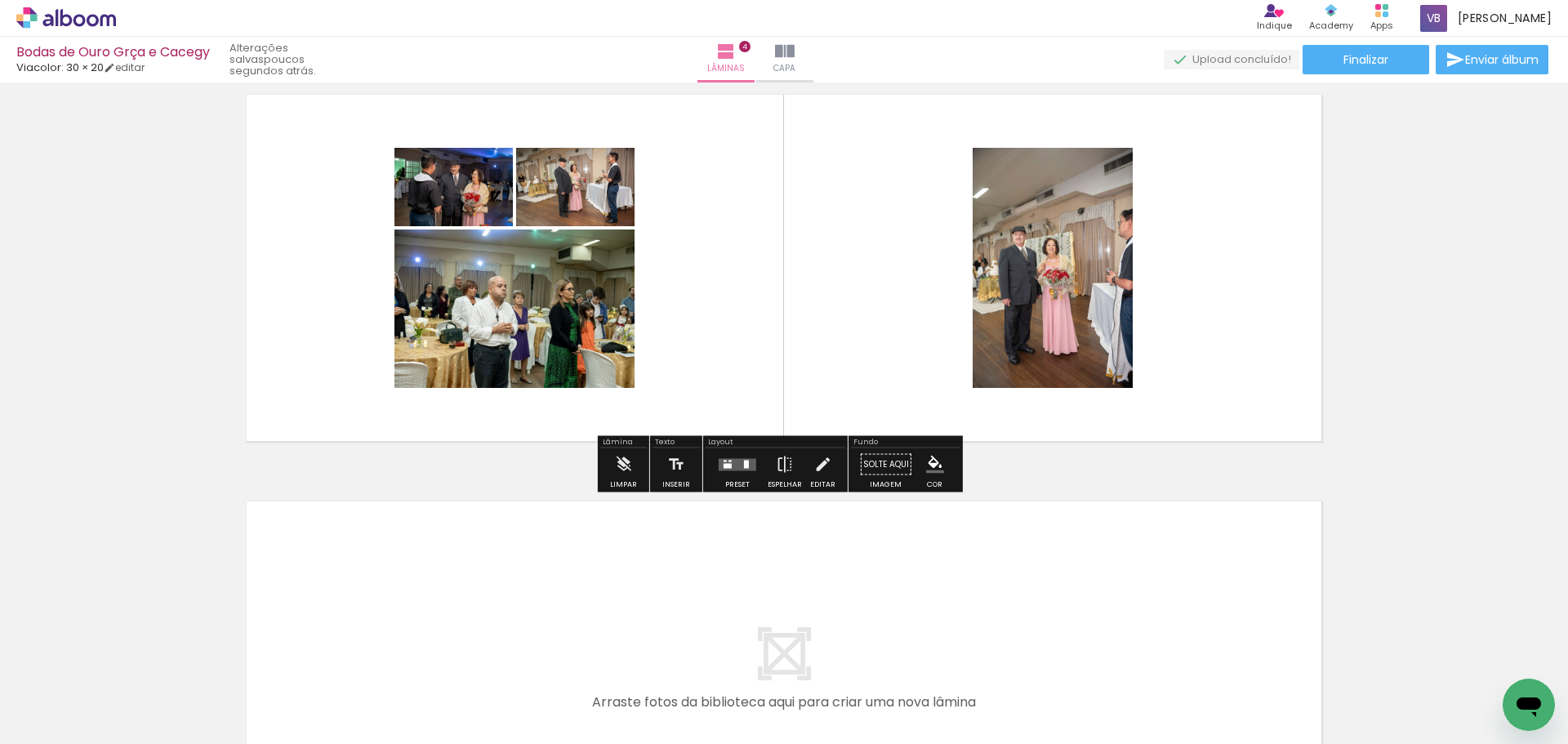
scroll to position [1296, 0]
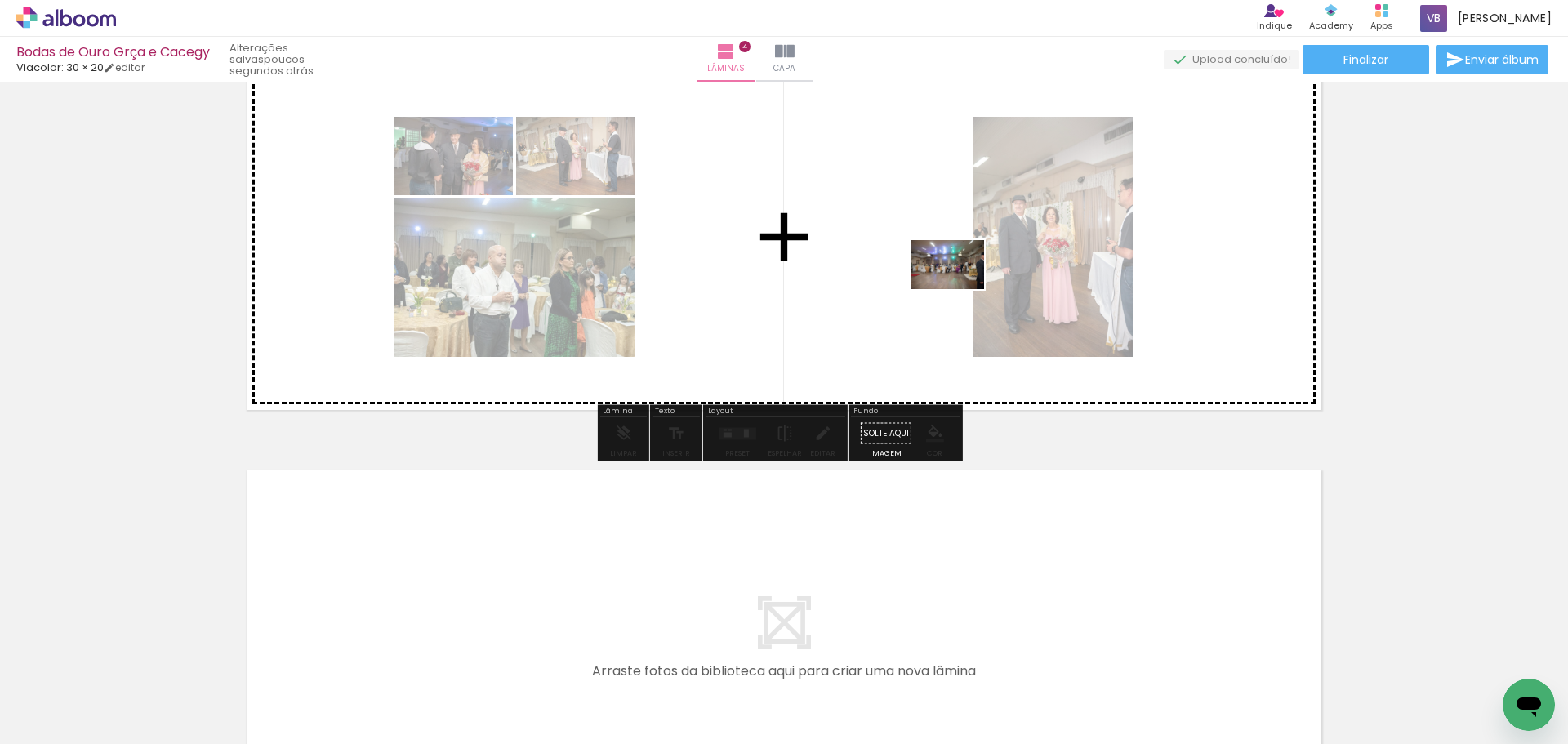
drag, startPoint x: 1466, startPoint y: 704, endPoint x: 960, endPoint y: 289, distance: 654.4
click at [960, 289] on quentale-workspace at bounding box center [784, 372] width 1568 height 744
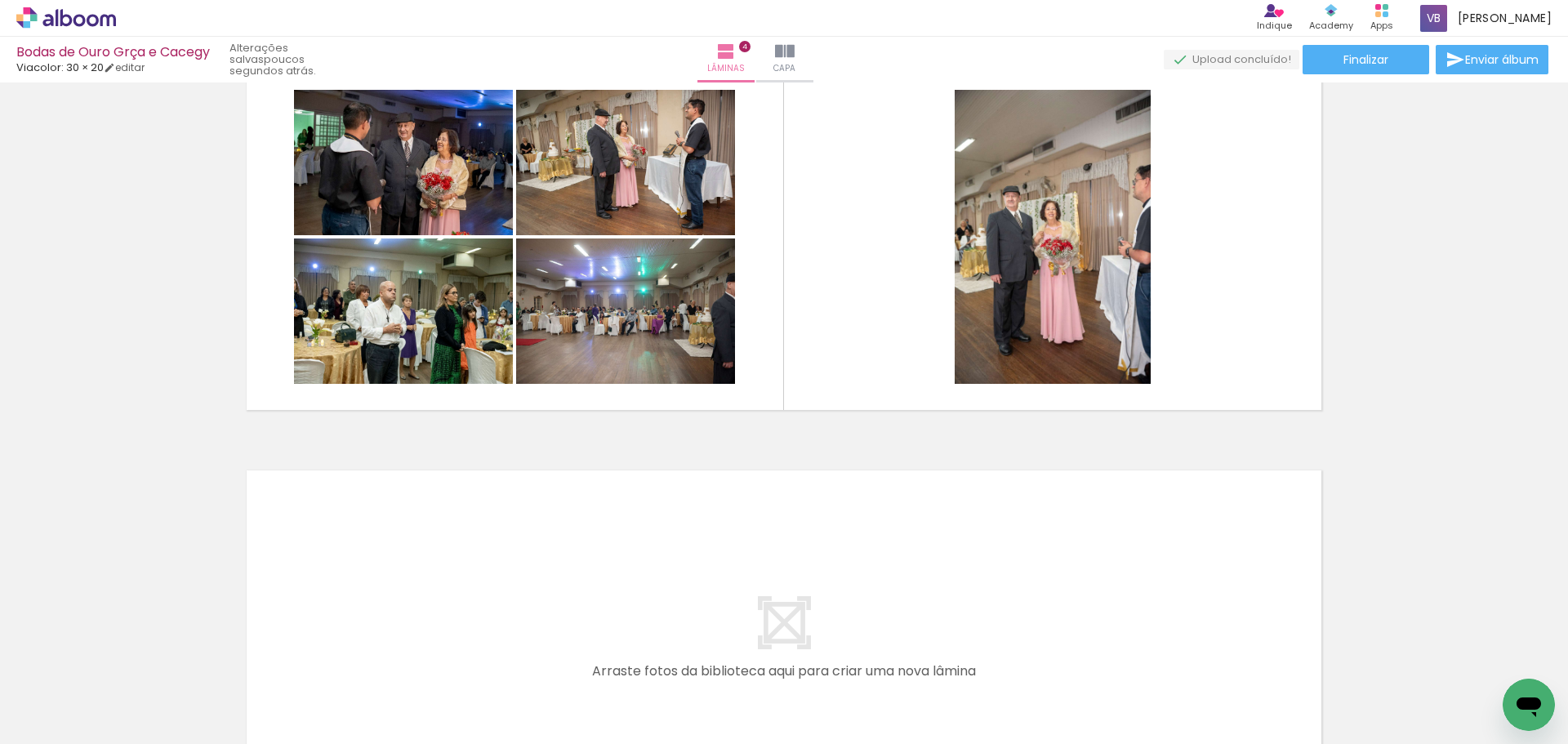
scroll to position [0, 1536]
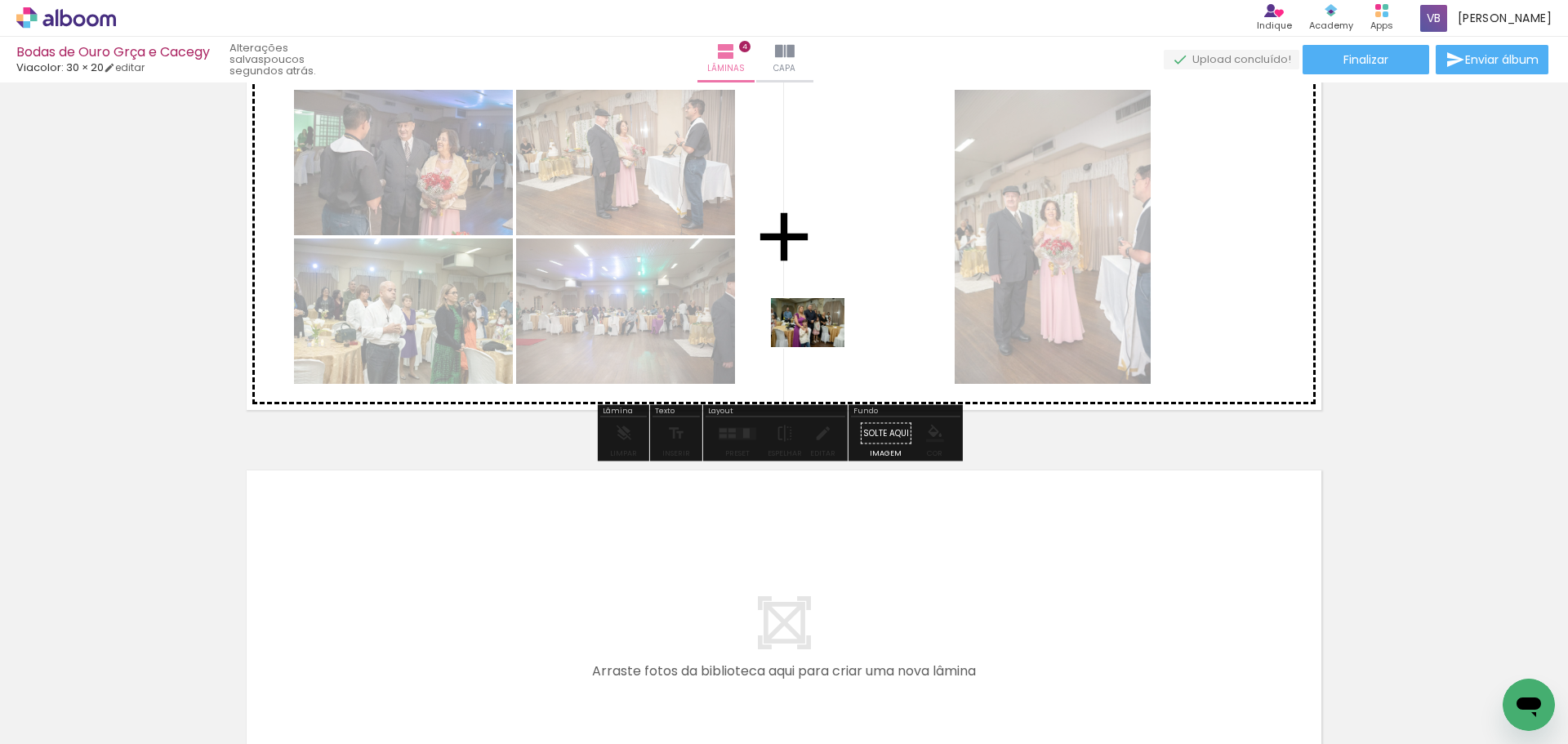
drag, startPoint x: 654, startPoint y: 704, endPoint x: 820, endPoint y: 347, distance: 393.7
click at [820, 347] on quentale-workspace at bounding box center [784, 372] width 1568 height 744
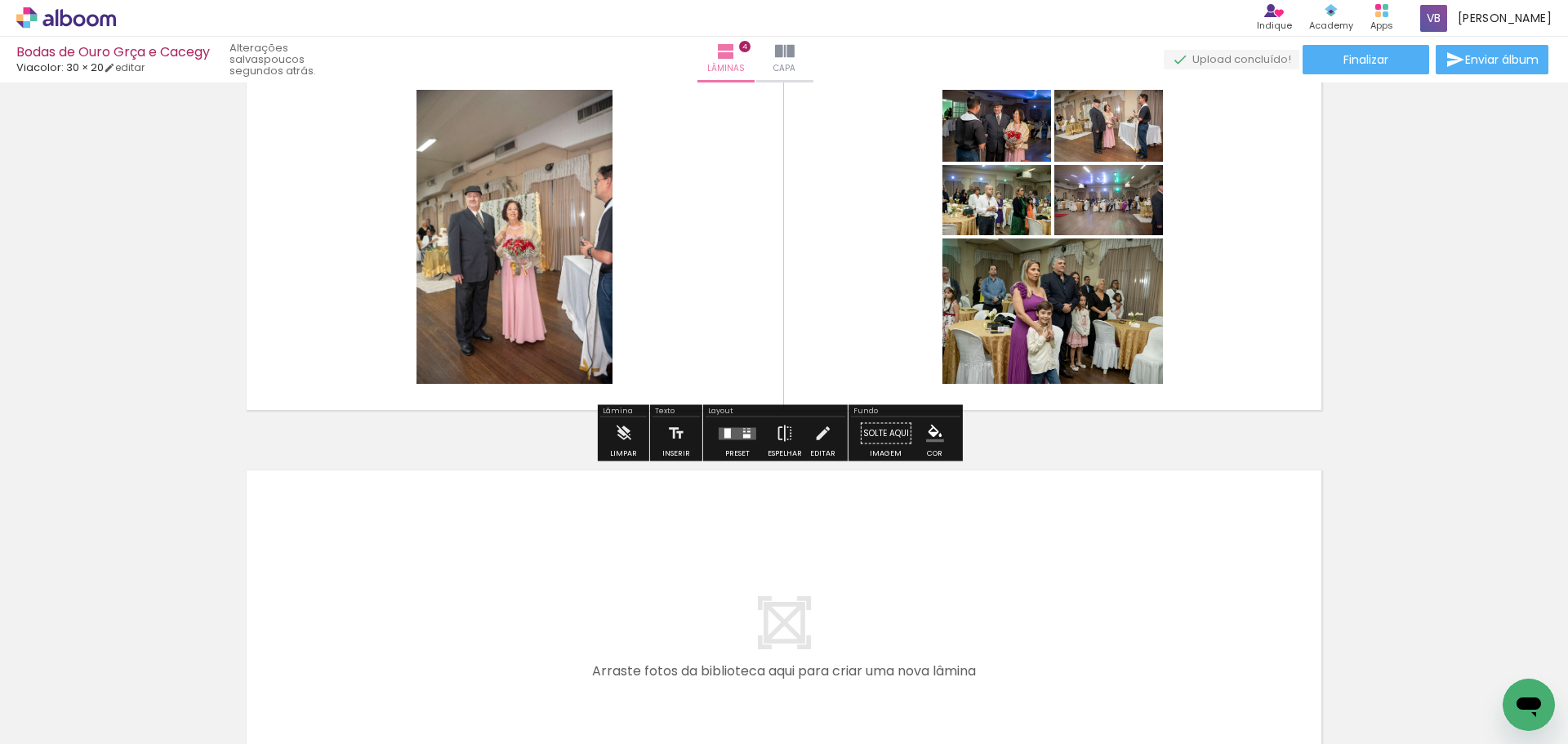
click at [739, 433] on quentale-layouter at bounding box center [738, 434] width 38 height 13
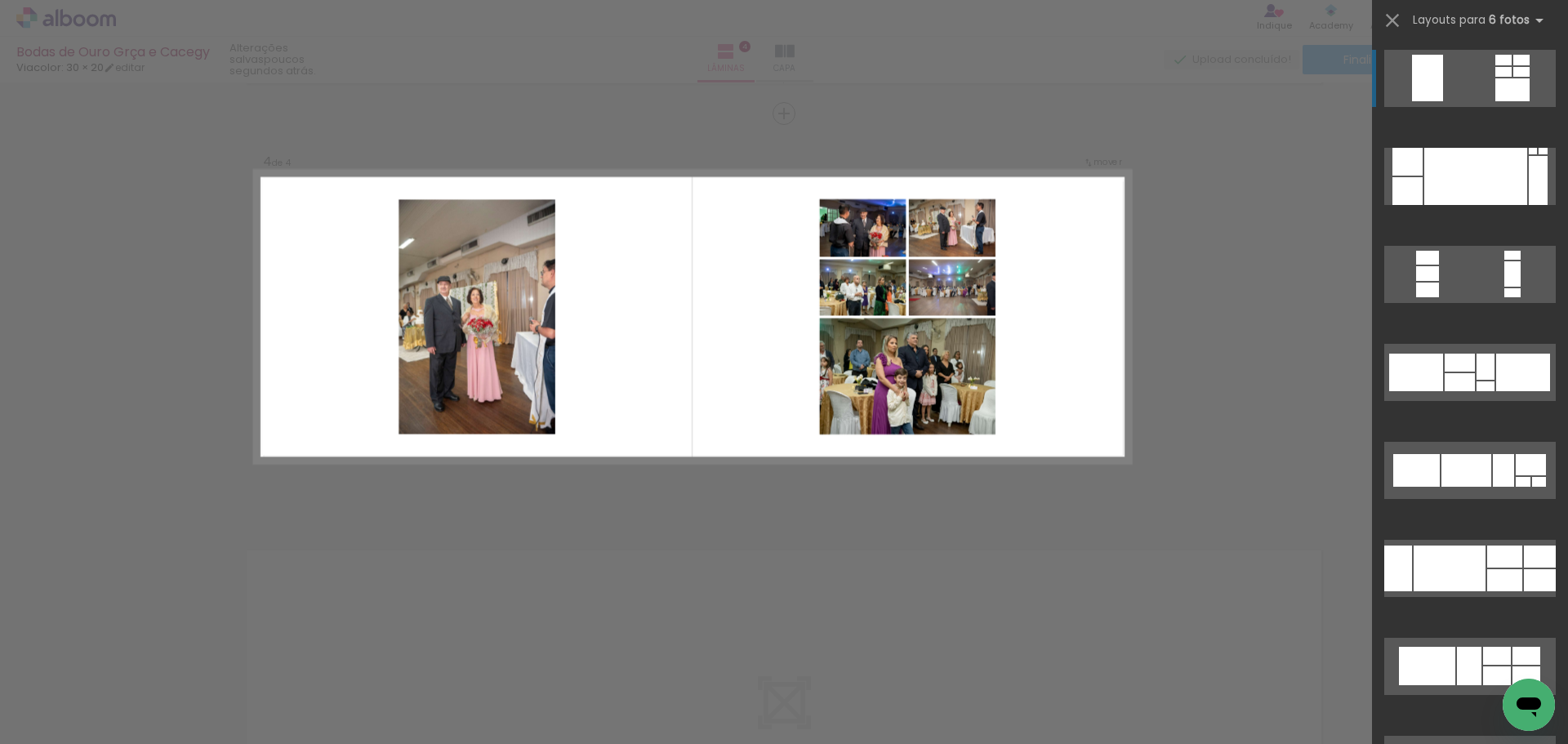
scroll to position [1171, 0]
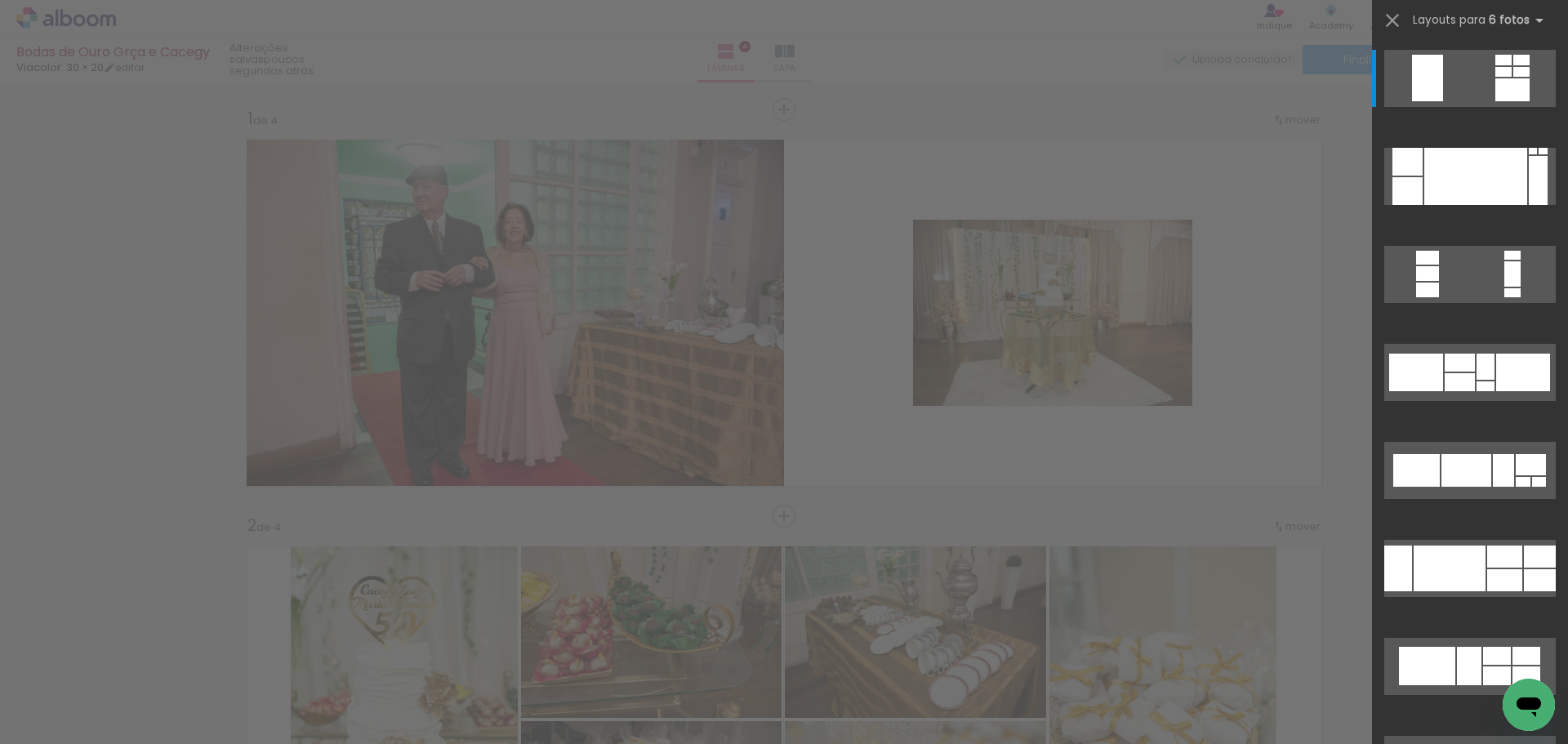
scroll to position [0, 1536]
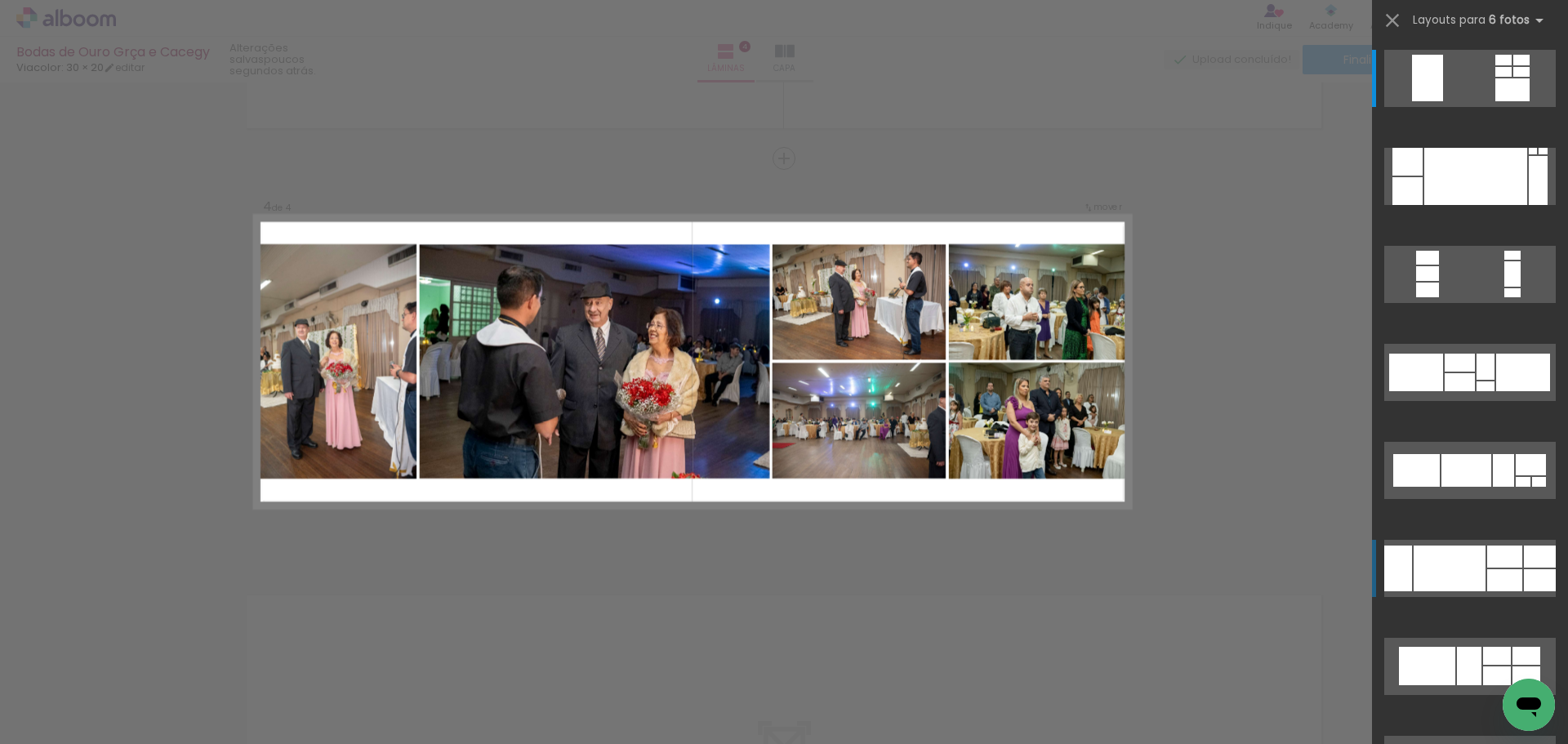
click at [1501, 558] on div at bounding box center [1504, 556] width 35 height 22
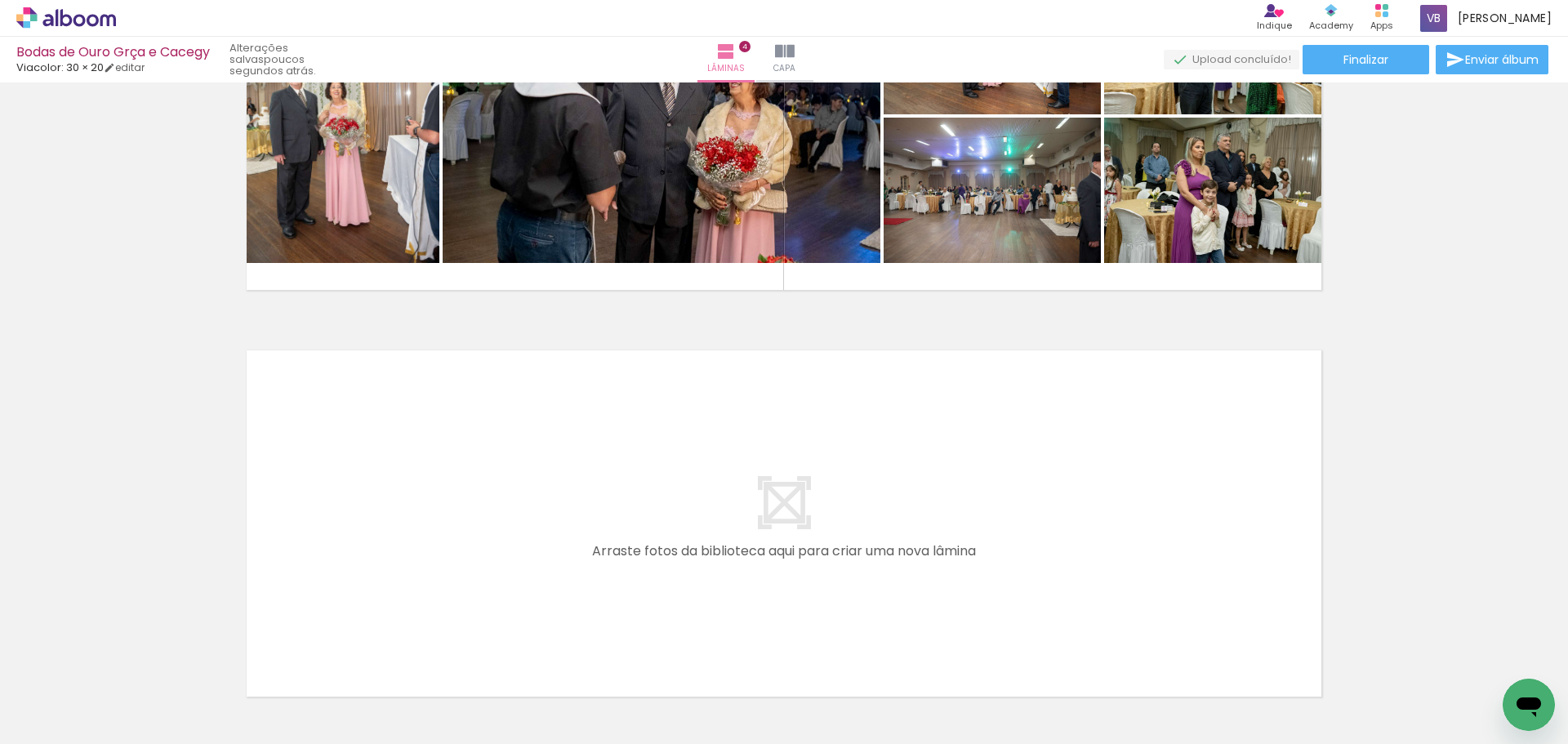
scroll to position [1498, 0]
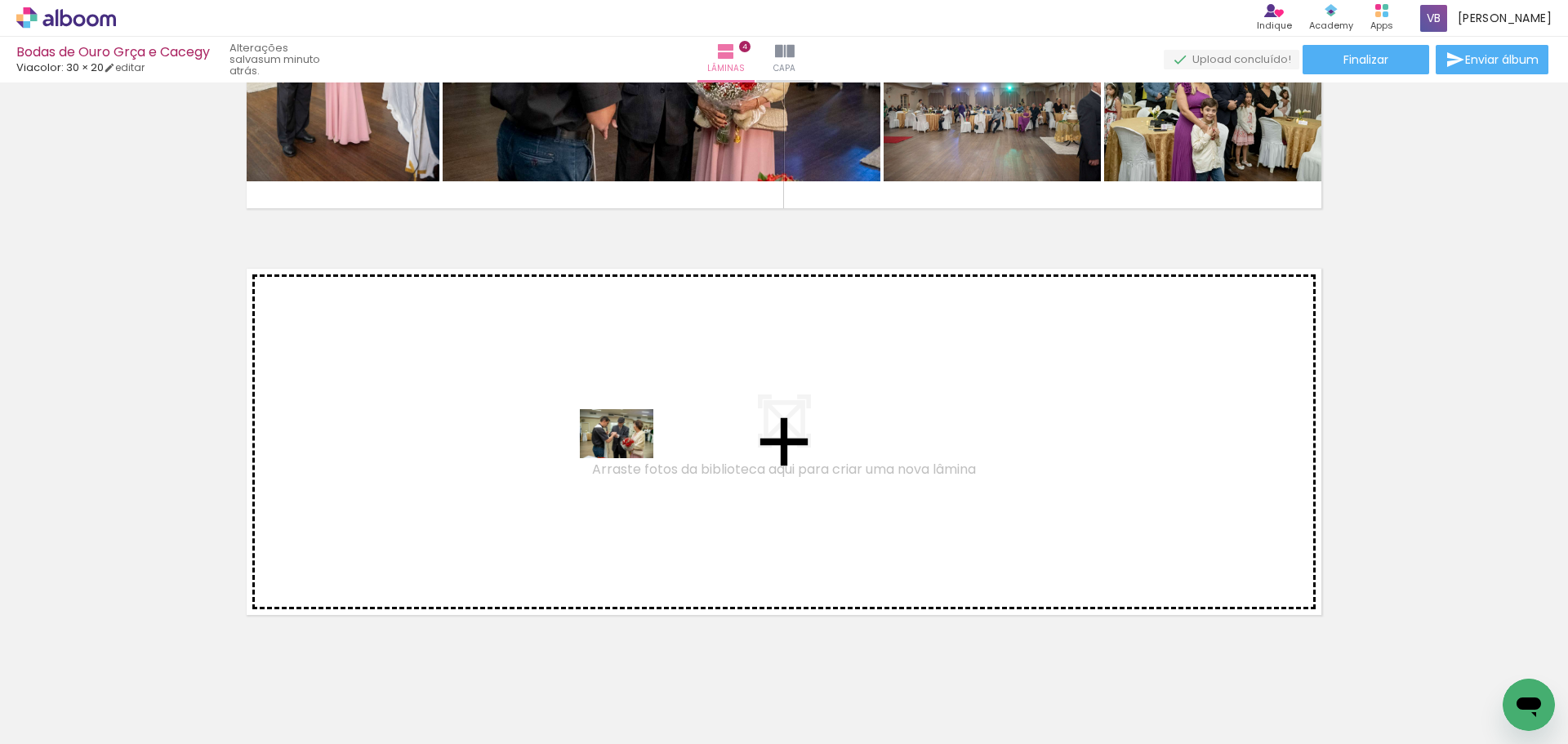
drag, startPoint x: 760, startPoint y: 695, endPoint x: 629, endPoint y: 458, distance: 270.8
click at [629, 458] on quentale-workspace at bounding box center [784, 372] width 1568 height 744
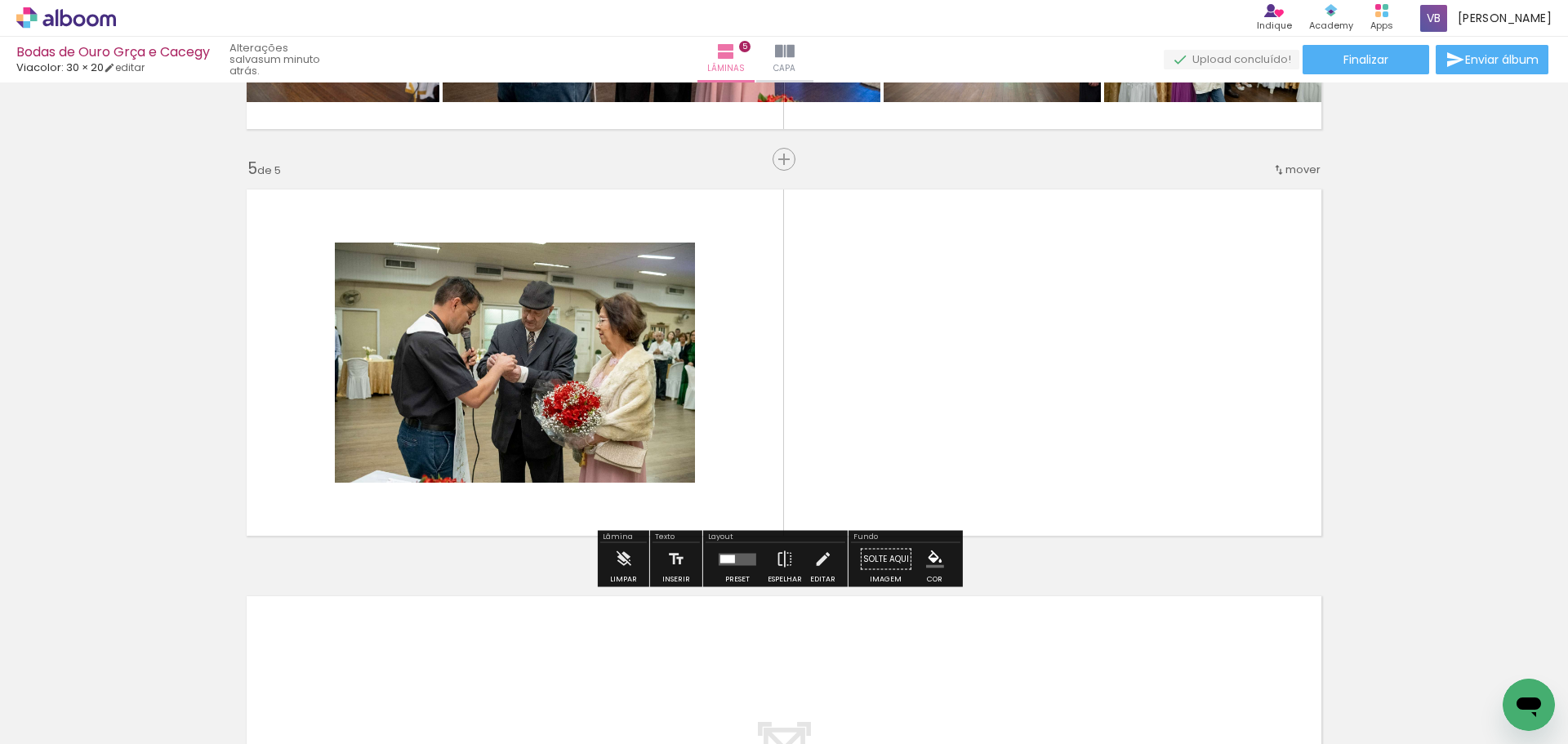
scroll to position [1578, 0]
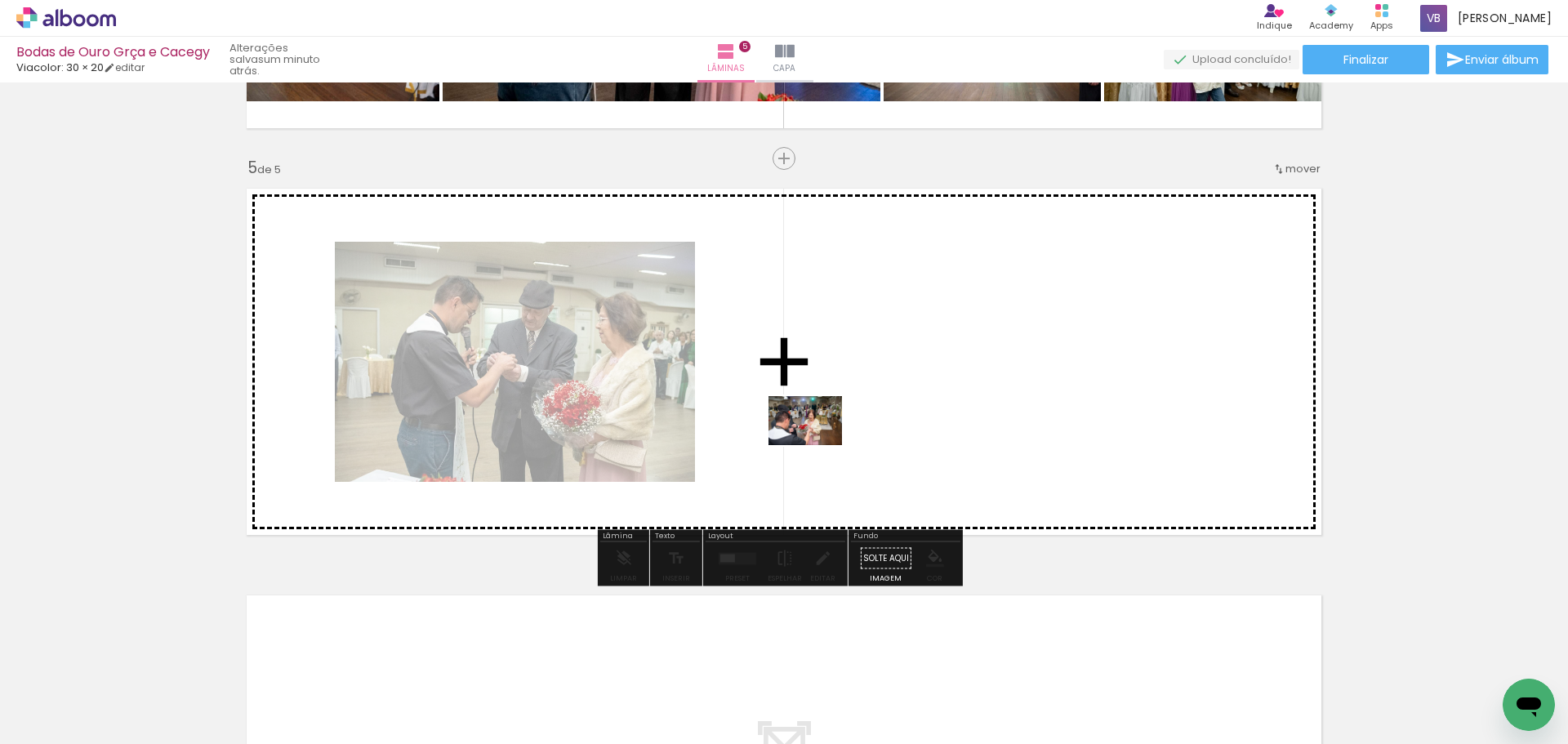
drag, startPoint x: 843, startPoint y: 697, endPoint x: 818, endPoint y: 445, distance: 253.2
click at [818, 445] on quentale-workspace at bounding box center [784, 372] width 1568 height 744
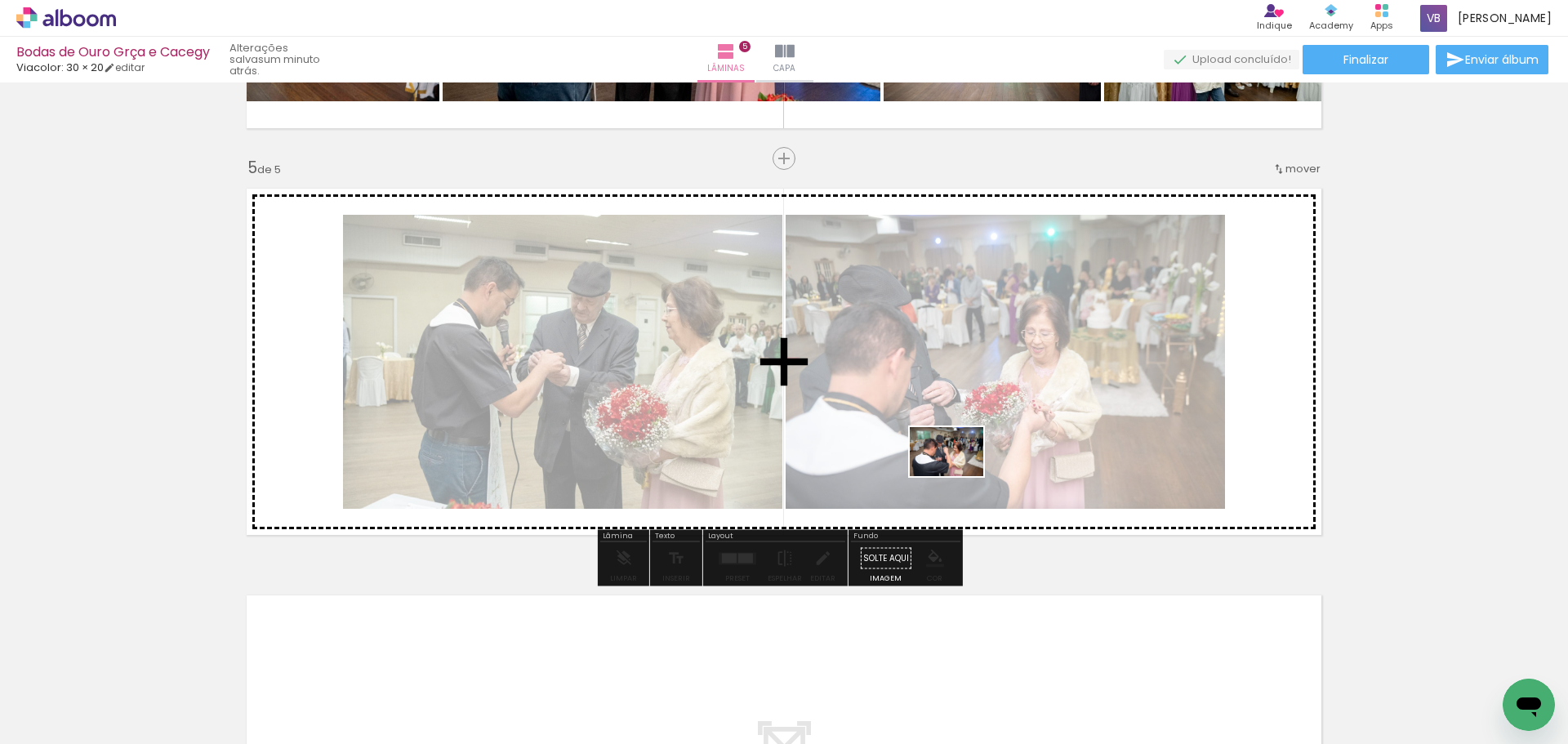
drag, startPoint x: 925, startPoint y: 704, endPoint x: 959, endPoint y: 476, distance: 230.5
click at [959, 476] on quentale-workspace at bounding box center [784, 372] width 1568 height 744
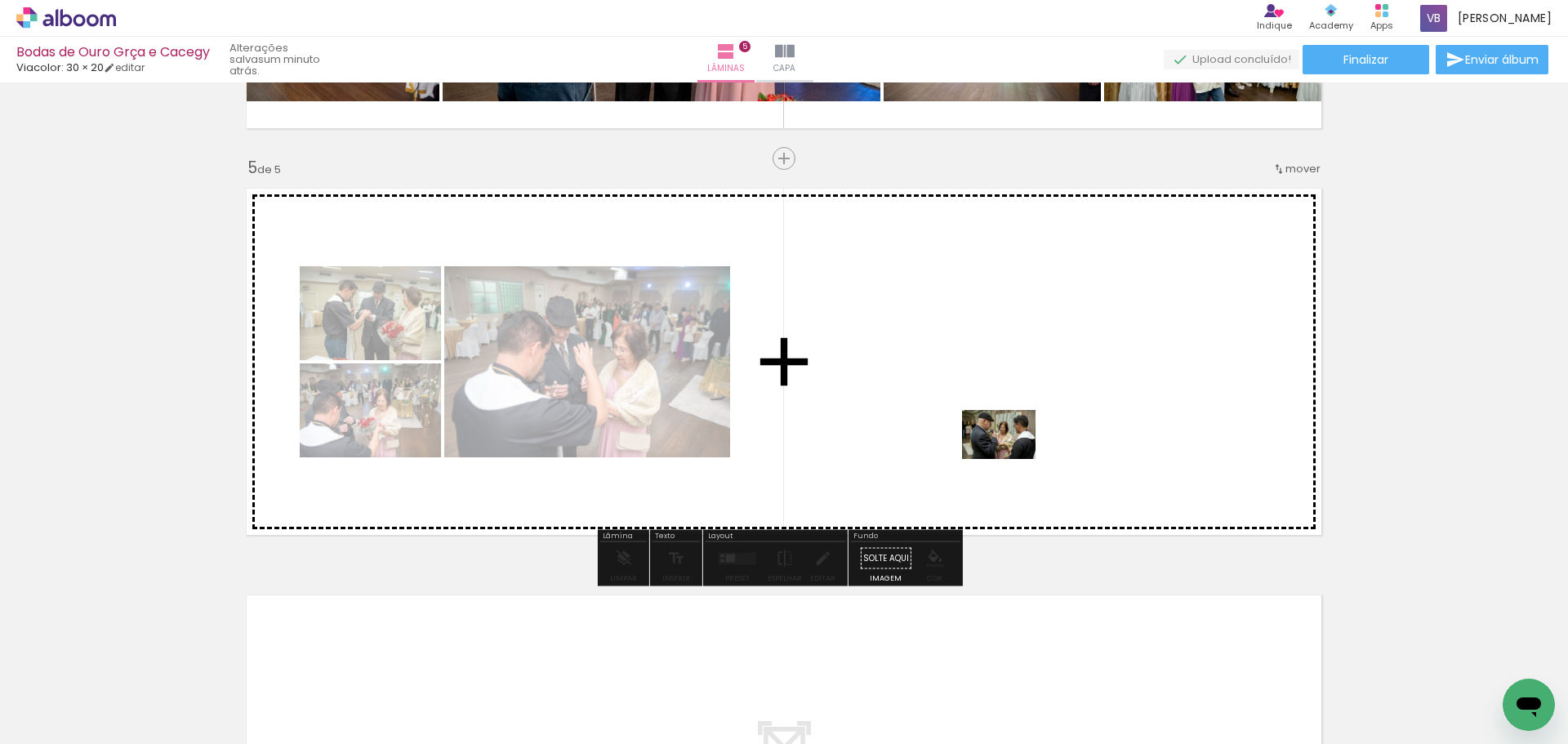
drag, startPoint x: 1014, startPoint y: 695, endPoint x: 1010, endPoint y: 453, distance: 242.0
click at [1010, 453] on quentale-workspace at bounding box center [784, 372] width 1568 height 744
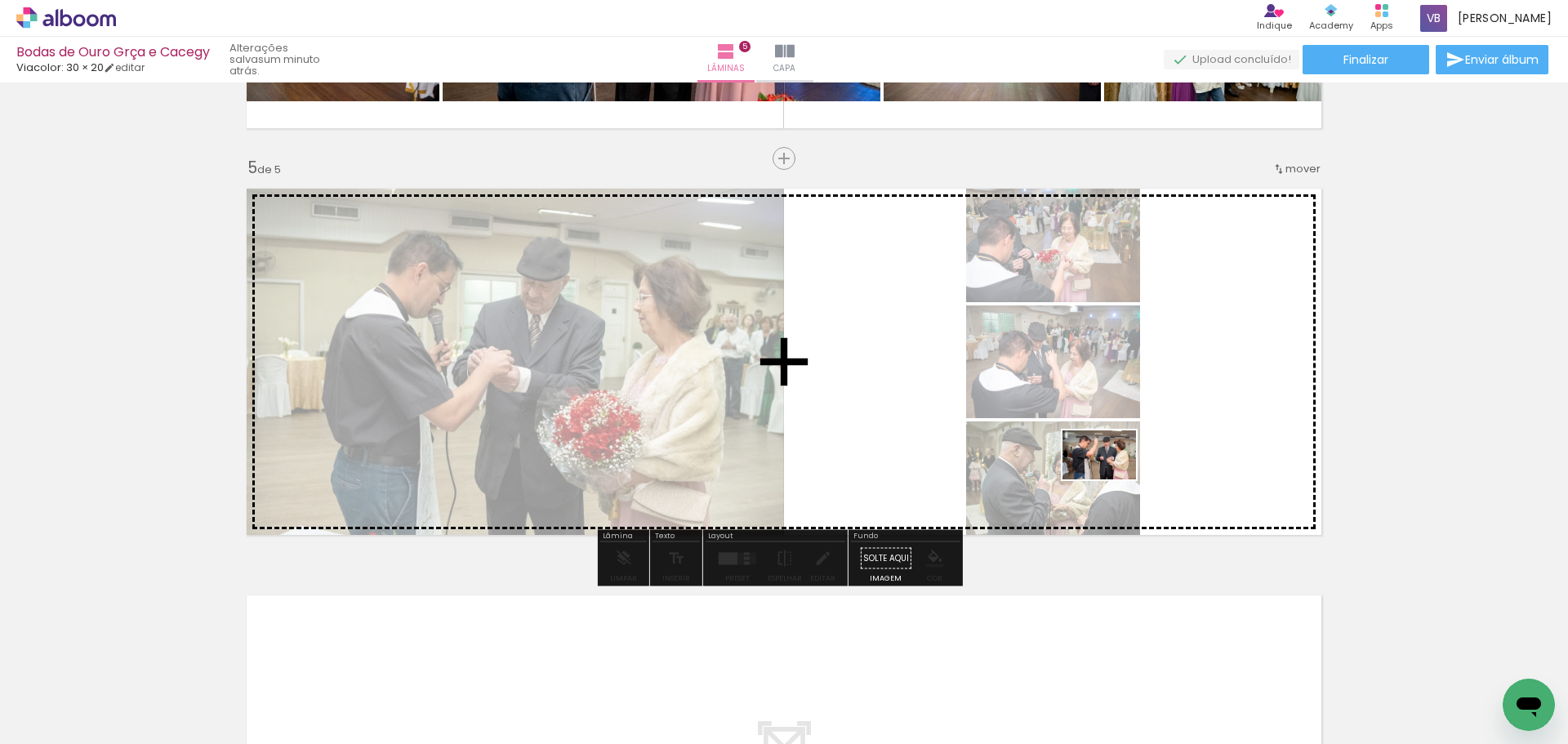
drag, startPoint x: 1095, startPoint y: 693, endPoint x: 1111, endPoint y: 480, distance: 213.6
click at [1111, 480] on quentale-workspace at bounding box center [784, 372] width 1568 height 744
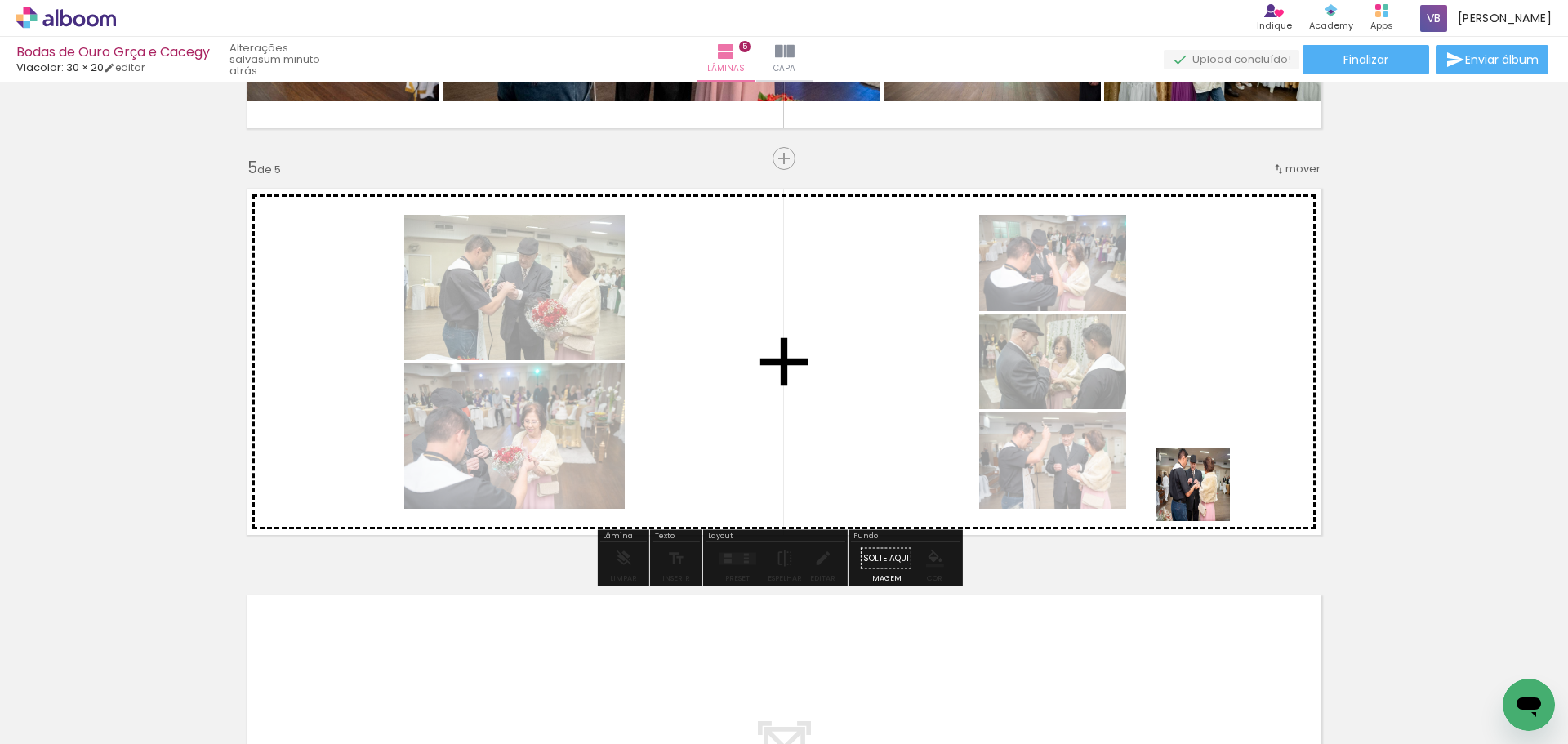
drag, startPoint x: 1190, startPoint y: 702, endPoint x: 1205, endPoint y: 430, distance: 272.4
click at [1205, 430] on quentale-workspace at bounding box center [784, 372] width 1568 height 744
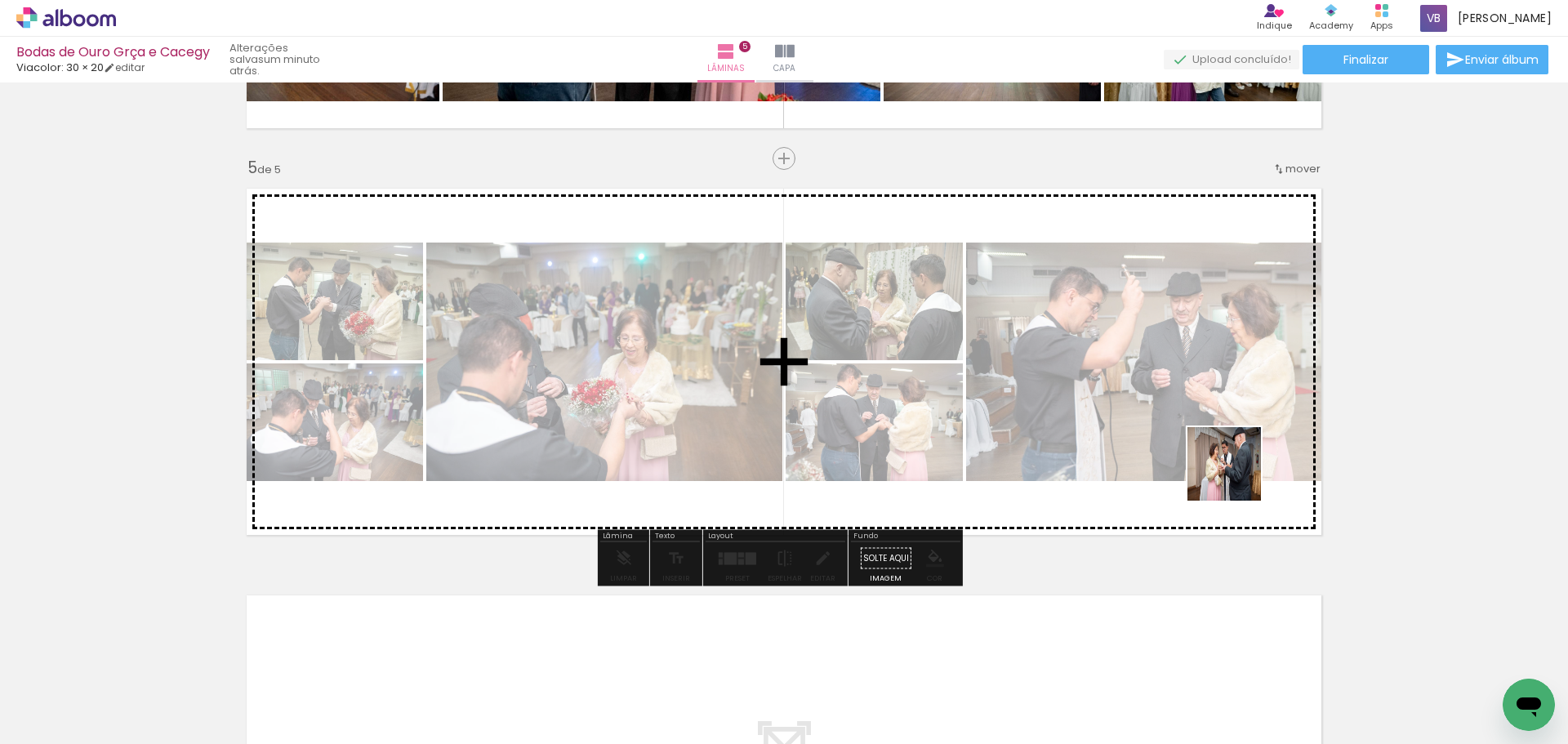
drag, startPoint x: 1301, startPoint y: 704, endPoint x: 1222, endPoint y: 445, distance: 270.8
click at [1222, 445] on quentale-workspace at bounding box center [784, 372] width 1568 height 744
